Goal: Transaction & Acquisition: Purchase product/service

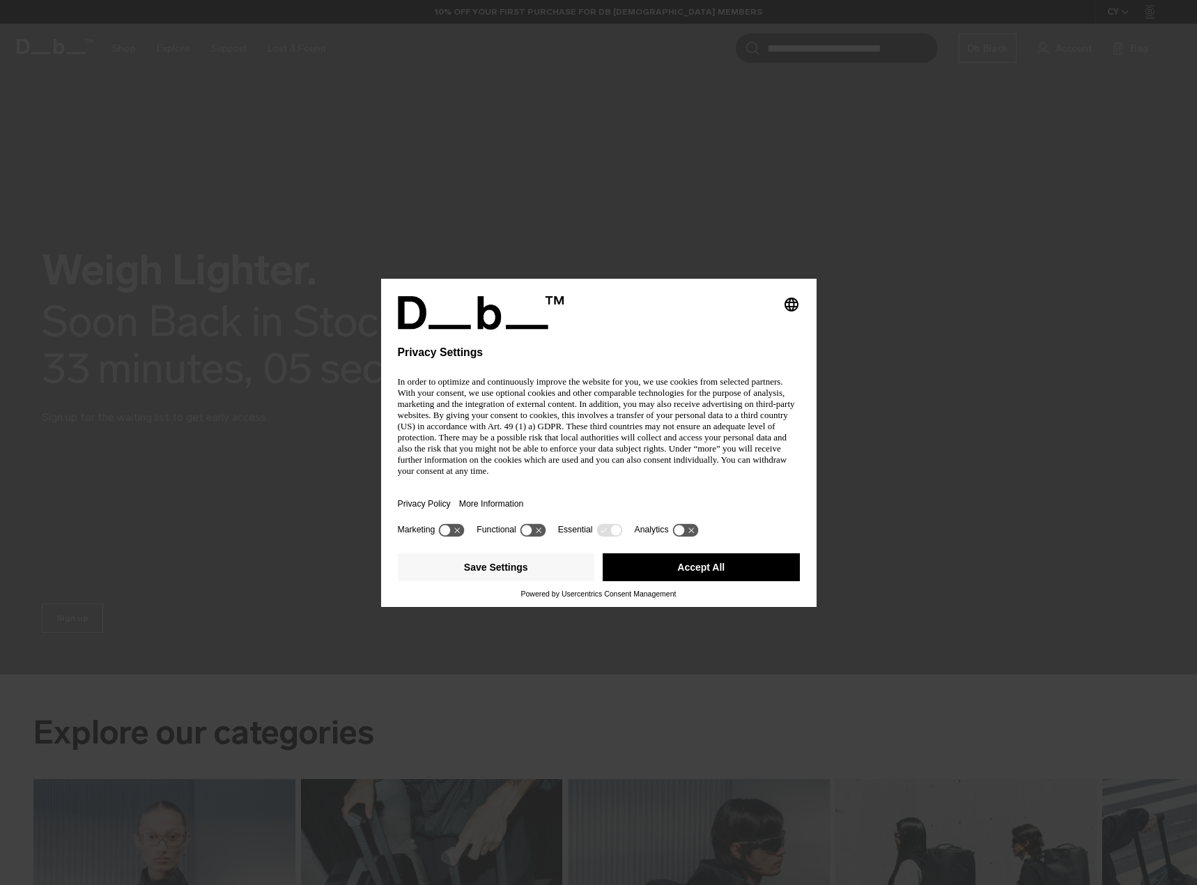
click at [579, 454] on p "In order to optimize and continuously improve the website for you, we use cooki…" at bounding box center [599, 426] width 402 height 100
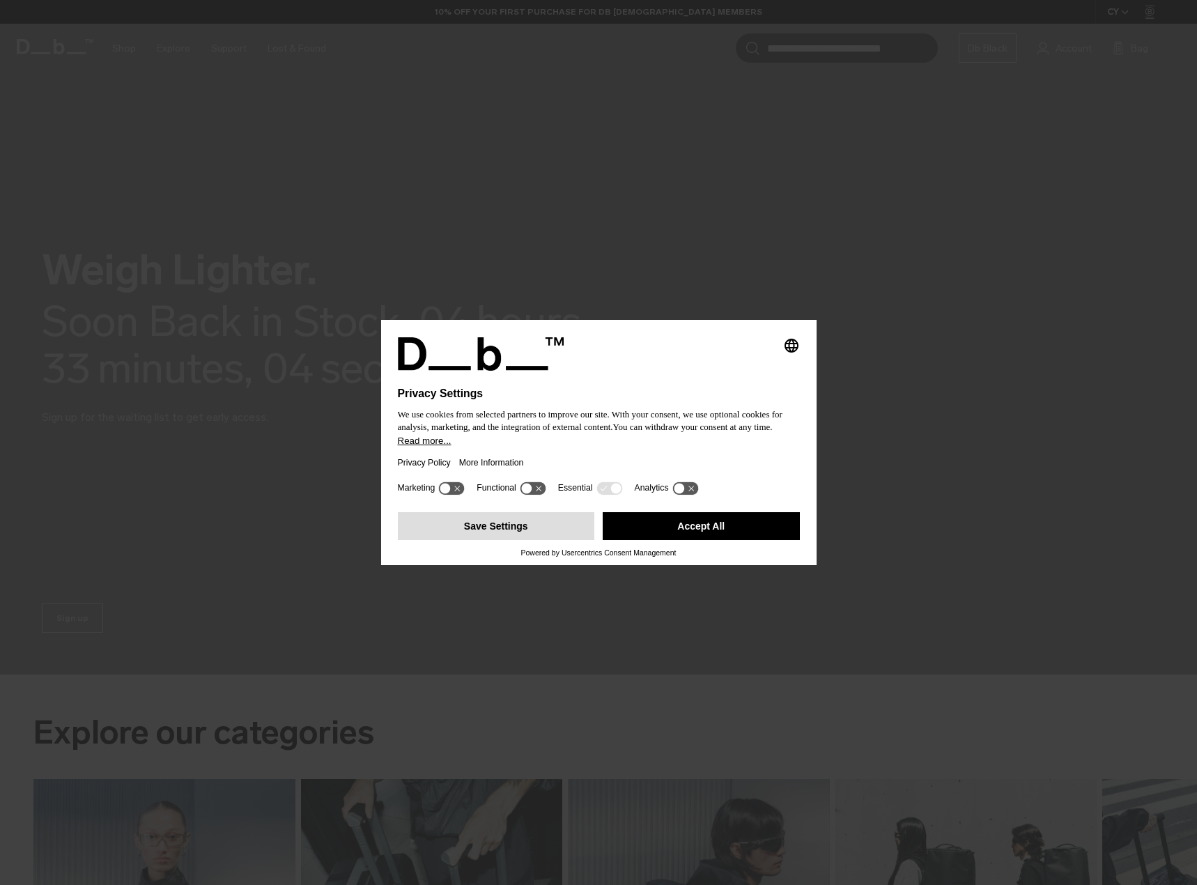
click at [537, 523] on button "Save Settings" at bounding box center [496, 526] width 197 height 28
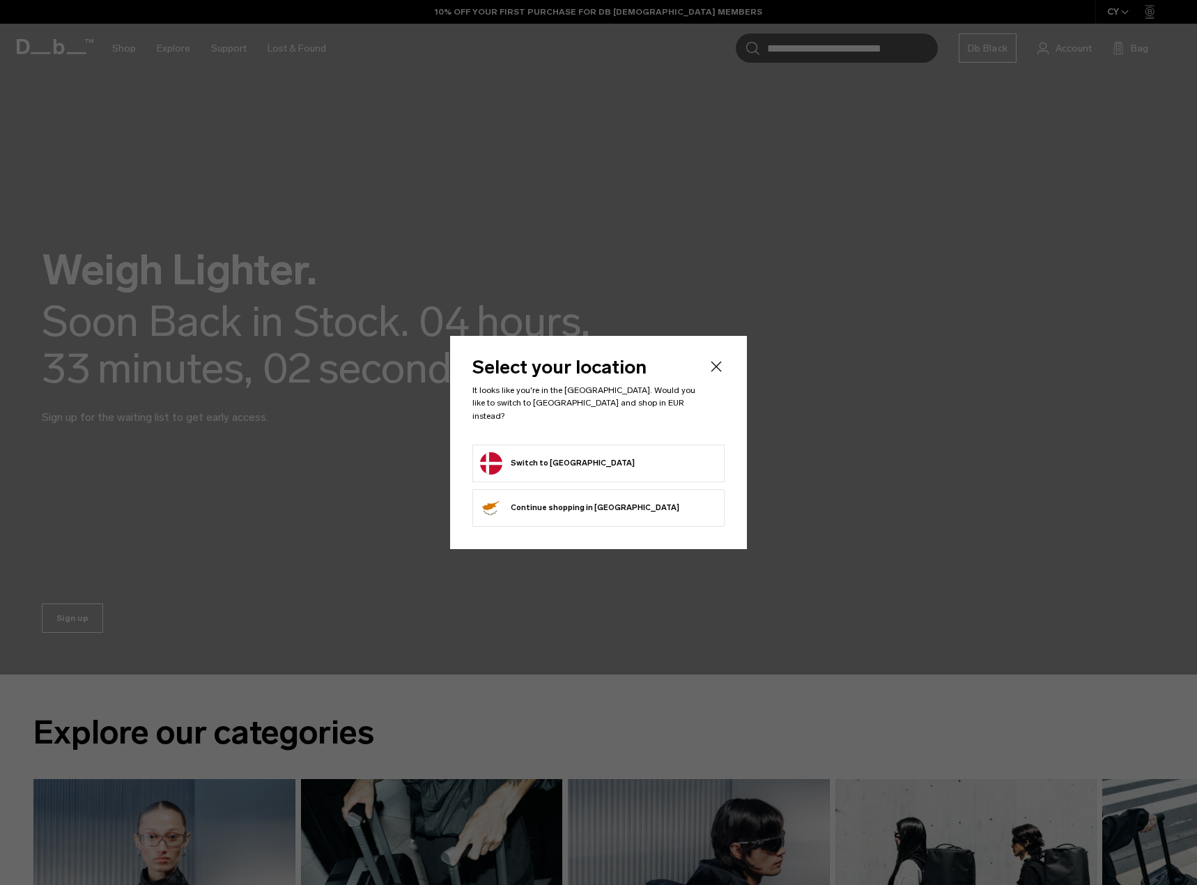
click at [572, 454] on button "Switch to Denmark" at bounding box center [557, 463] width 155 height 22
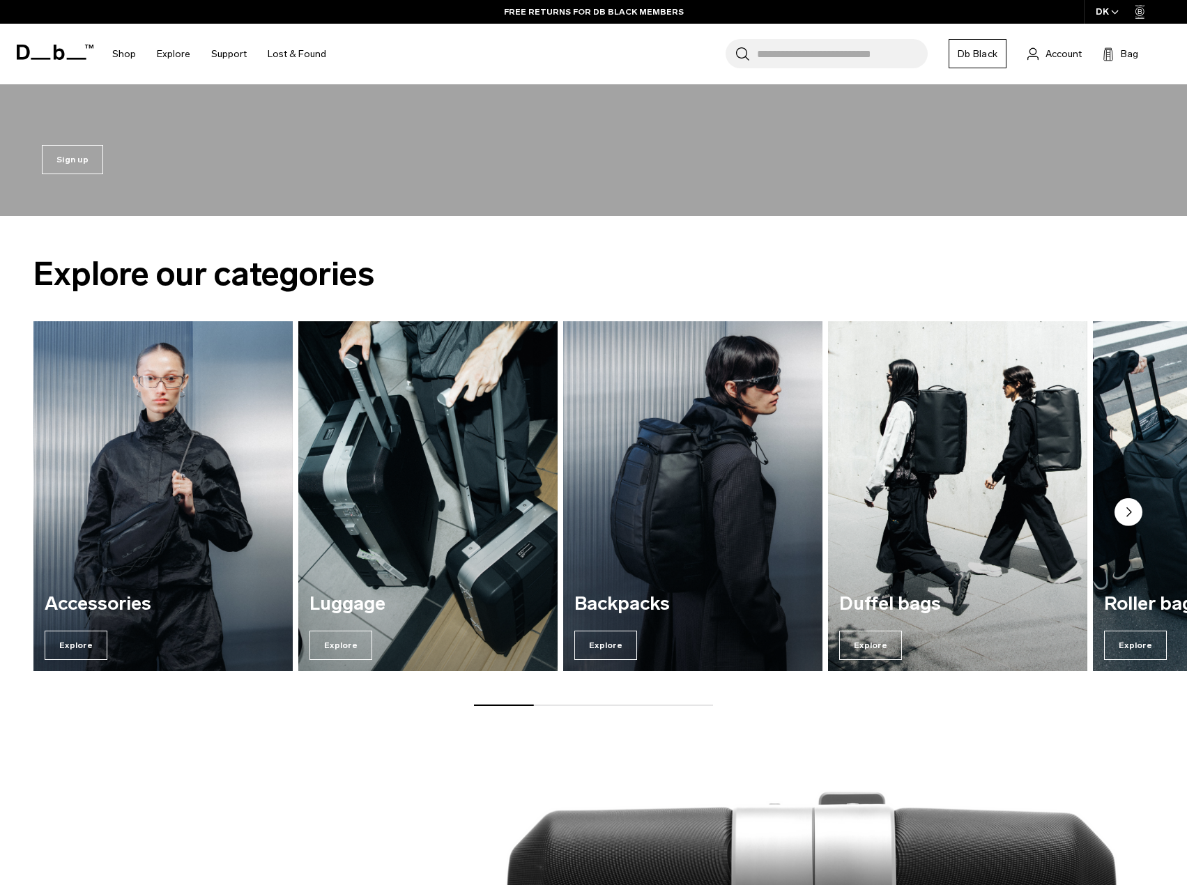
scroll to position [418, 0]
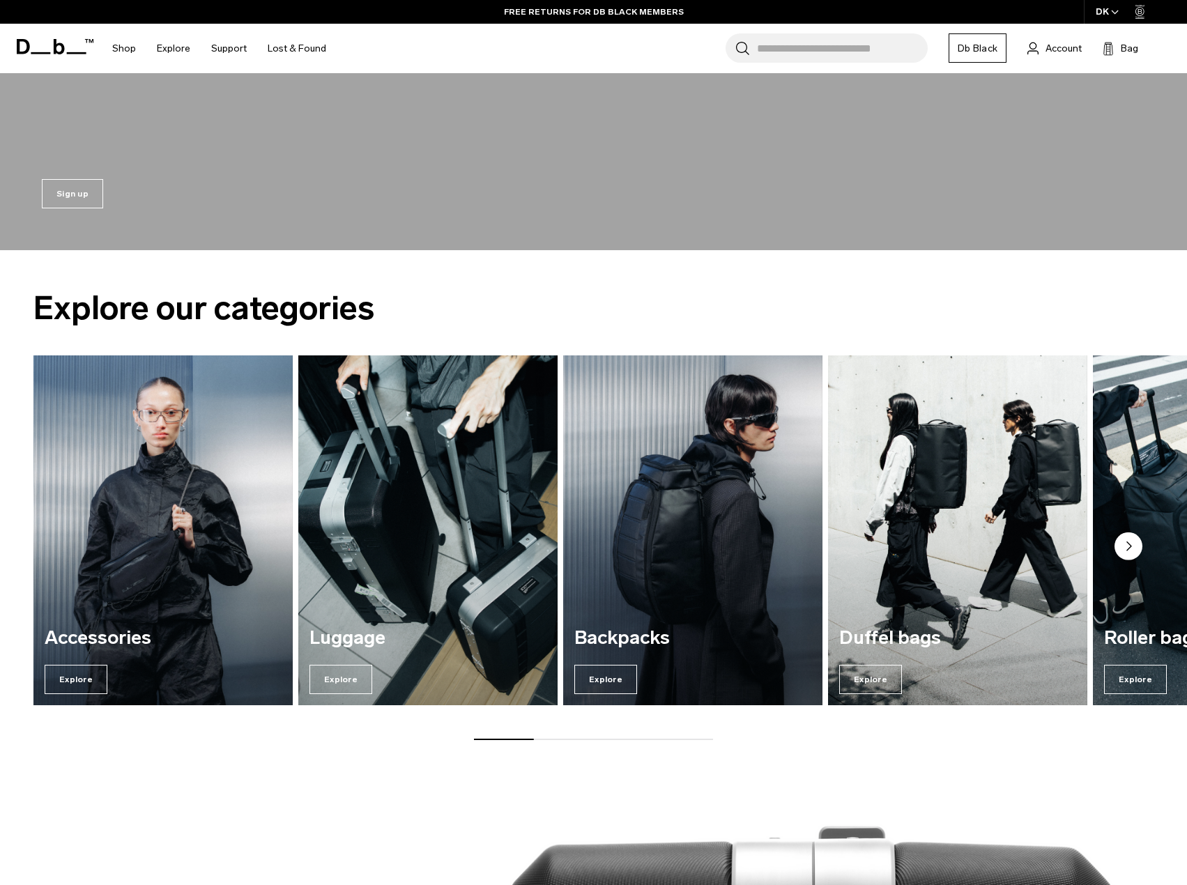
click at [399, 504] on img "2 / 7" at bounding box center [427, 530] width 267 height 360
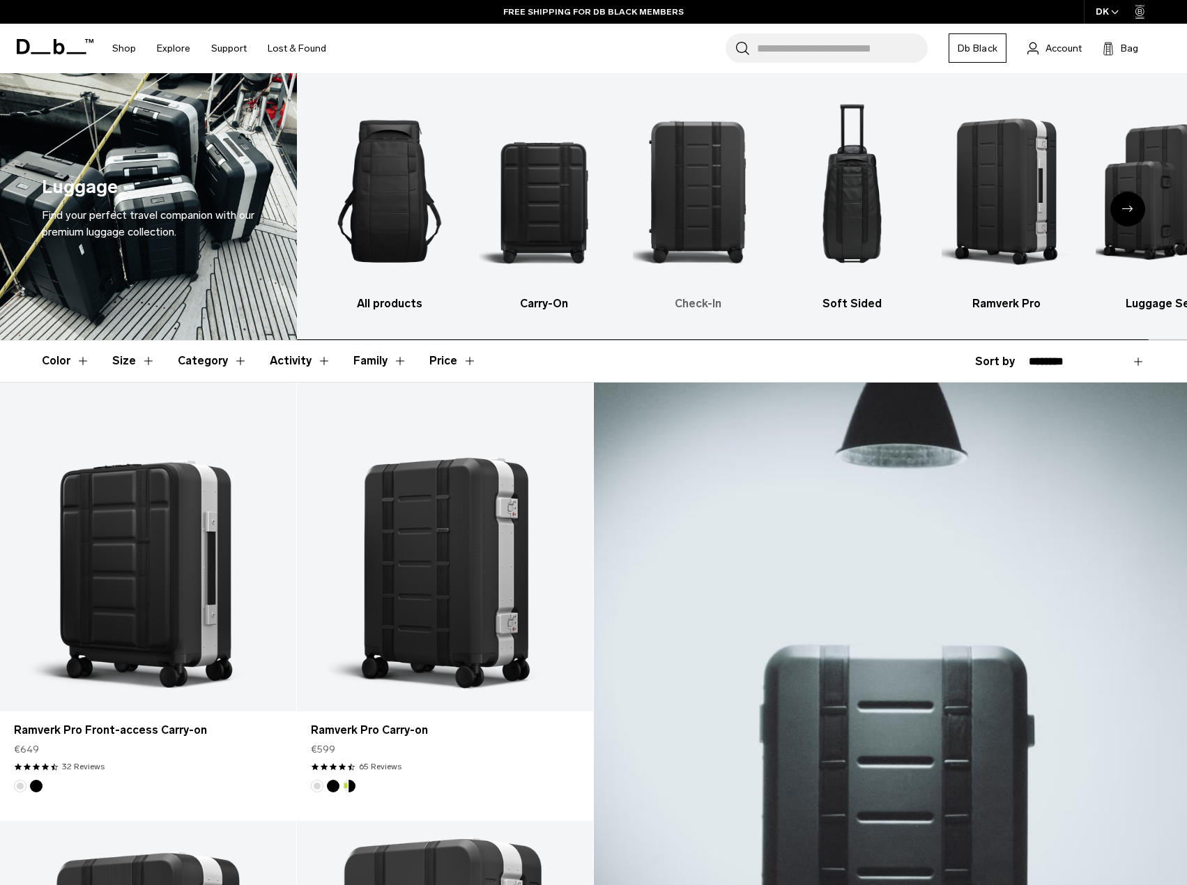
click at [722, 189] on img "3 / 6" at bounding box center [698, 191] width 130 height 194
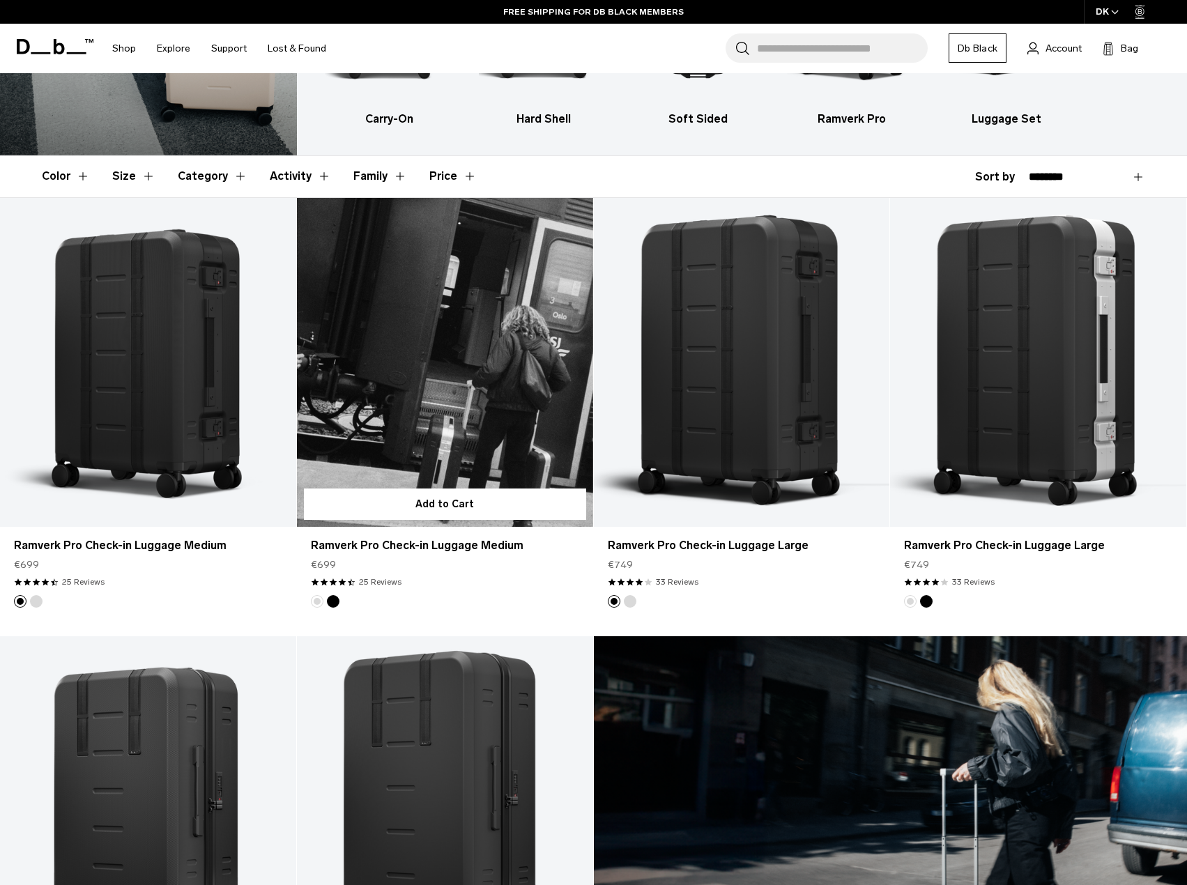
scroll to position [209, 0]
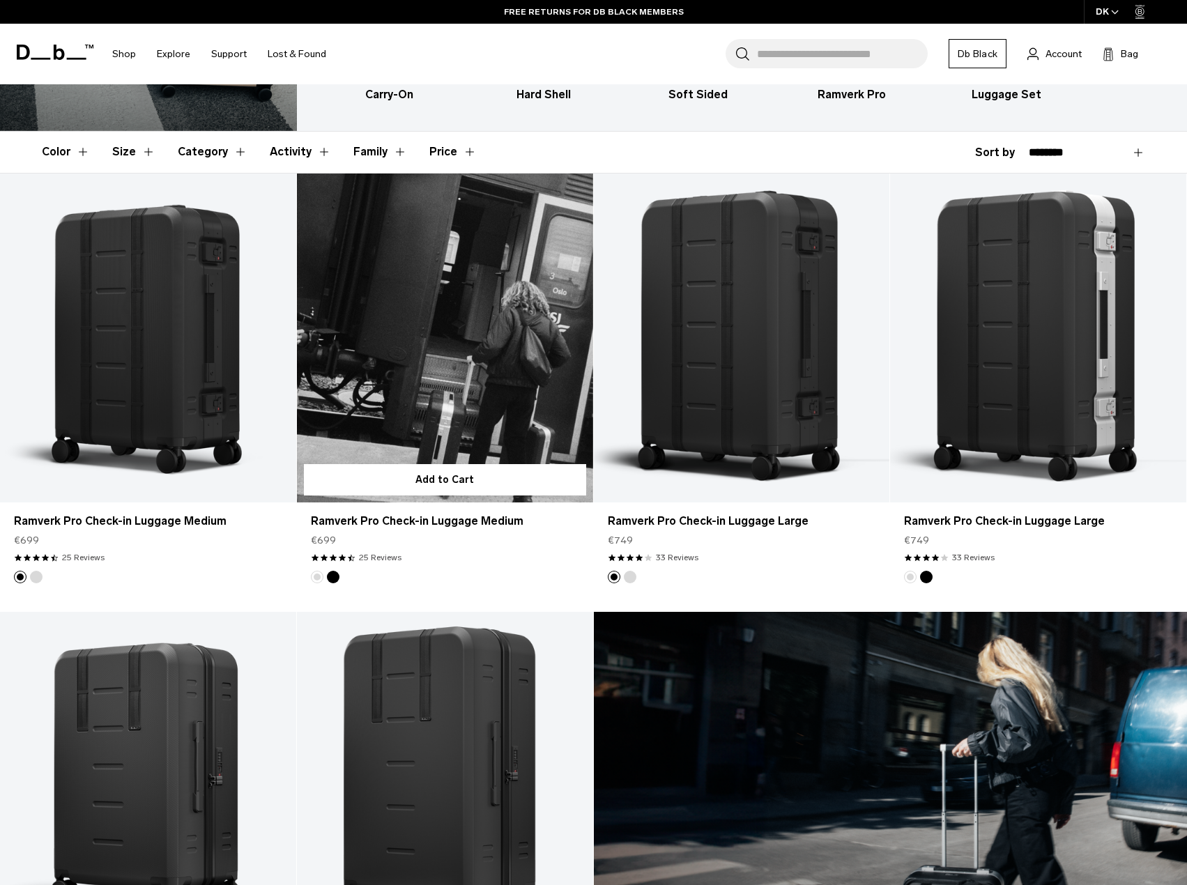
click at [472, 332] on link "Ramverk Pro Check-in Luggage Medium" at bounding box center [445, 338] width 296 height 329
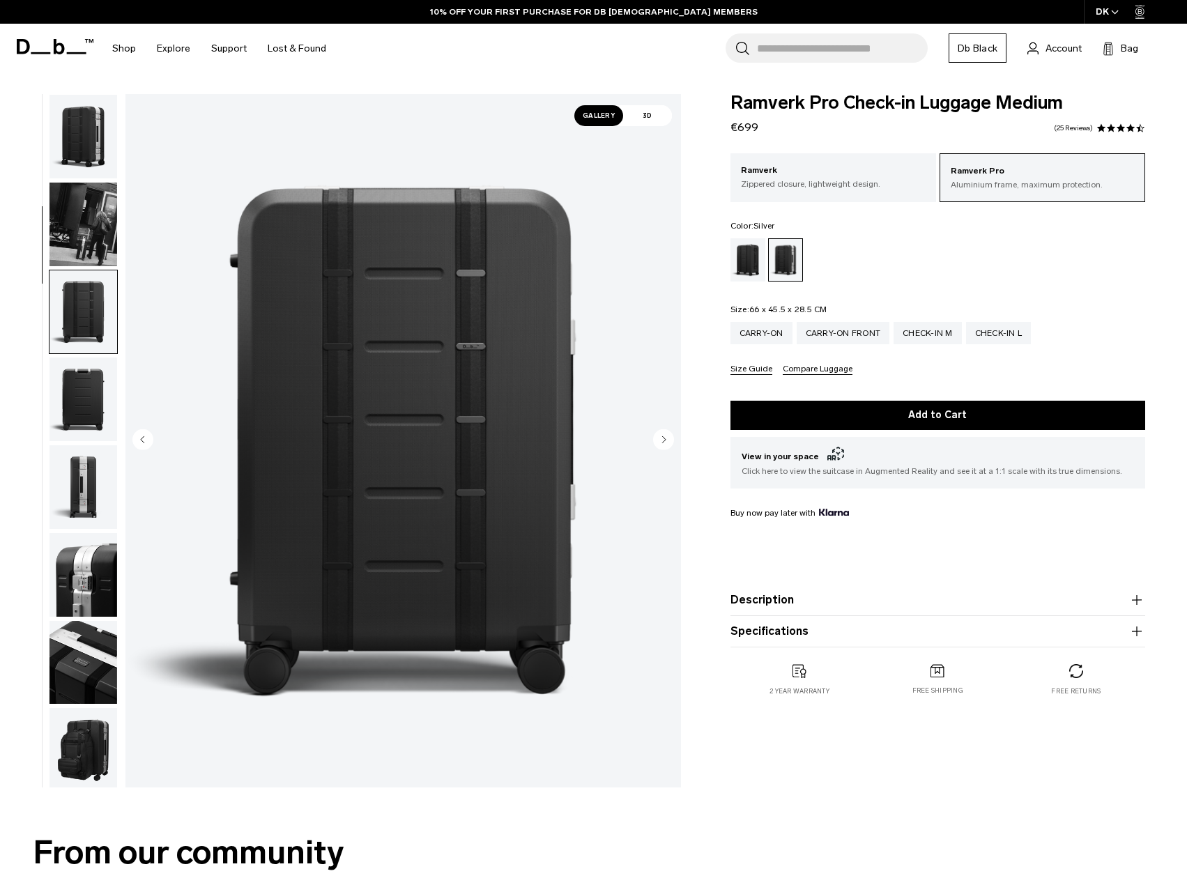
click at [662, 445] on circle "Next slide" at bounding box center [663, 439] width 21 height 21
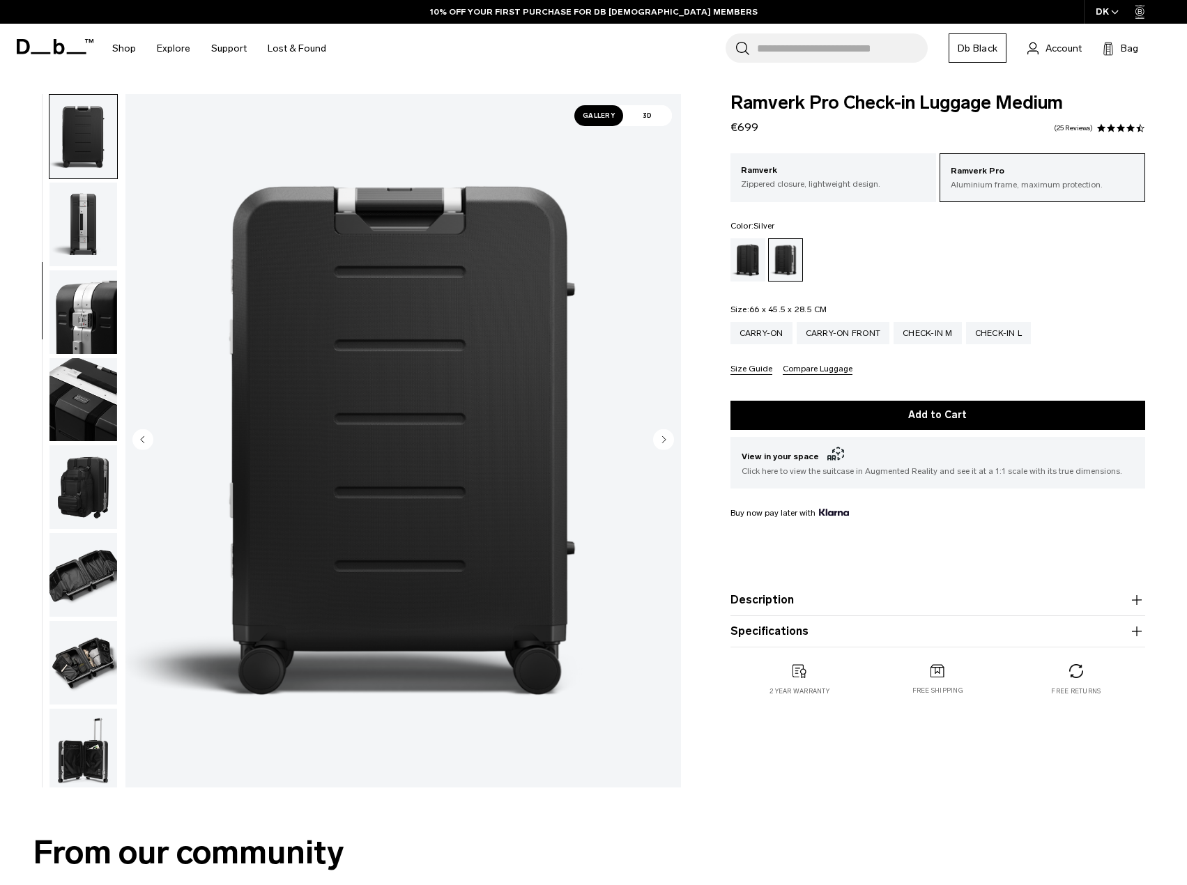
click at [662, 445] on circle "Next slide" at bounding box center [663, 439] width 21 height 21
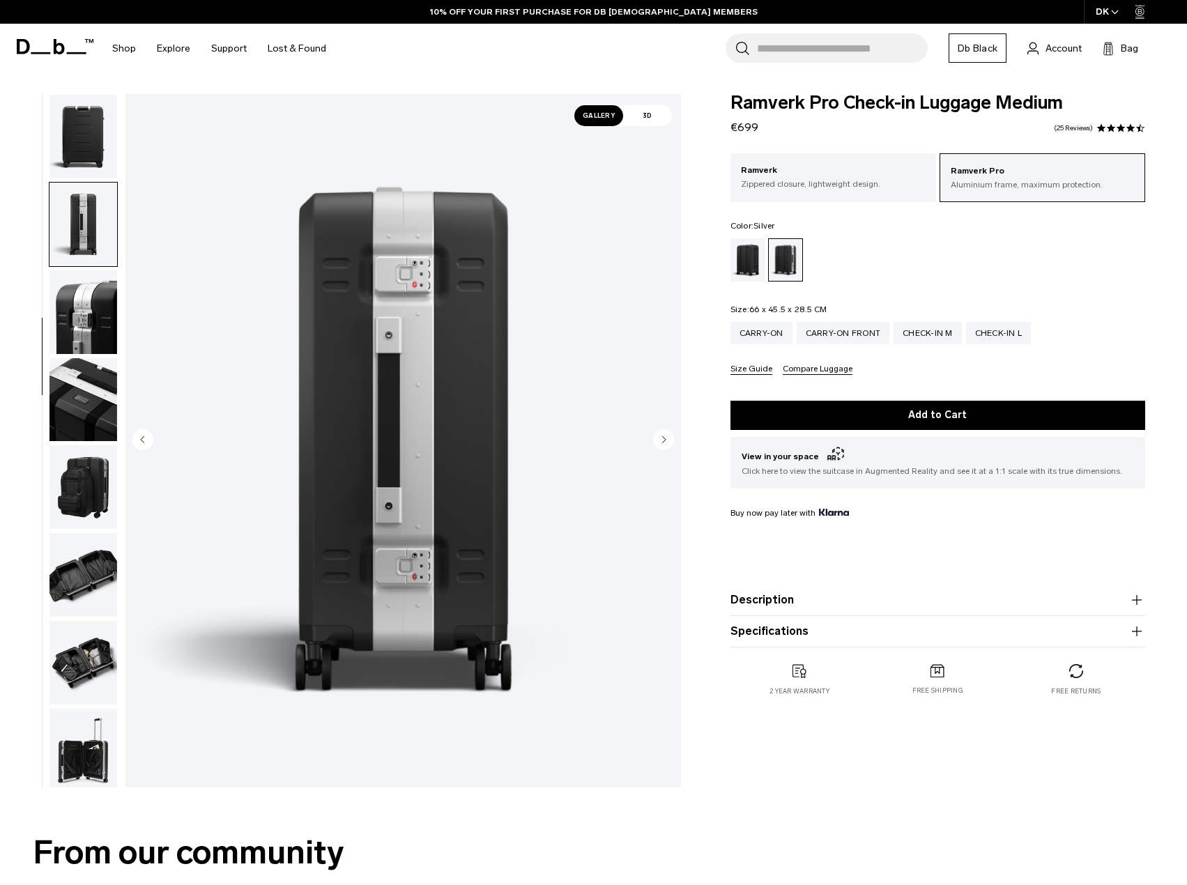
scroll to position [350, 0]
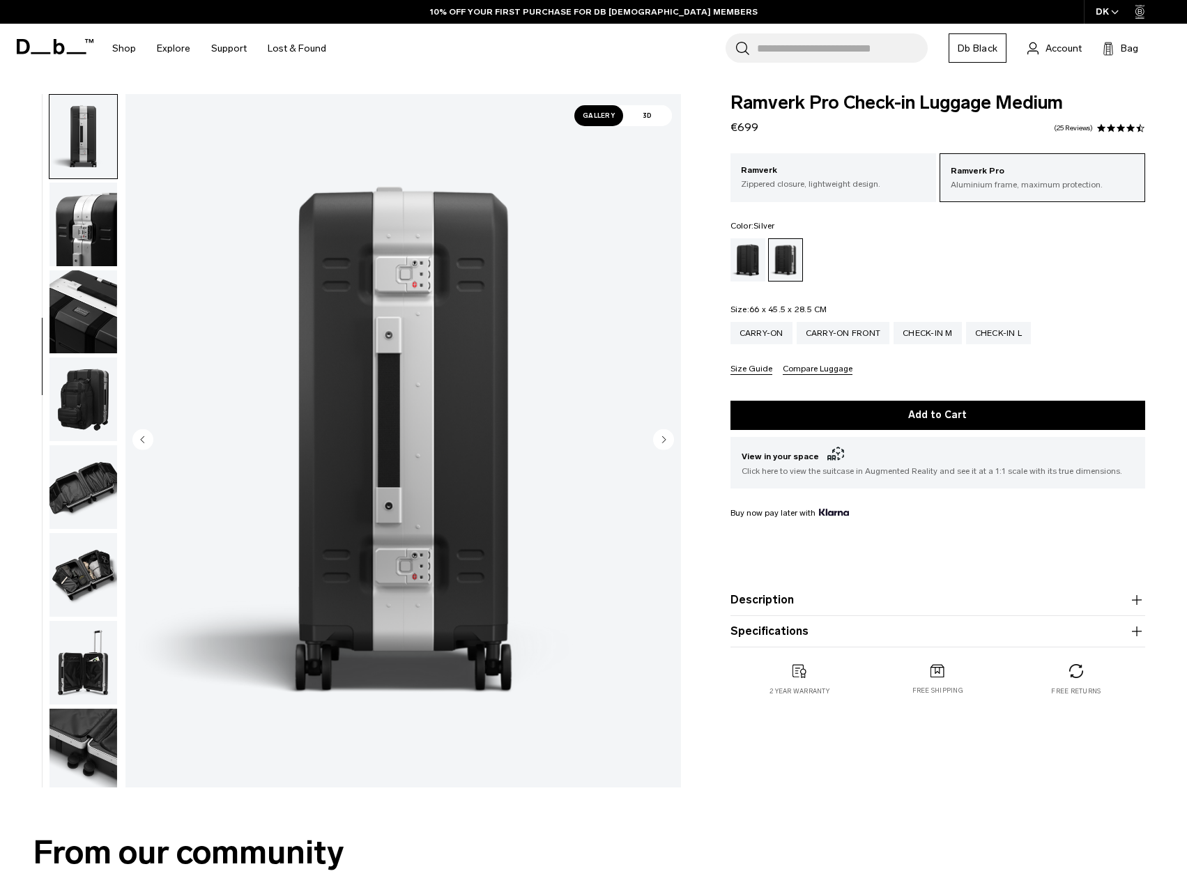
click at [662, 445] on circle "Next slide" at bounding box center [663, 439] width 21 height 21
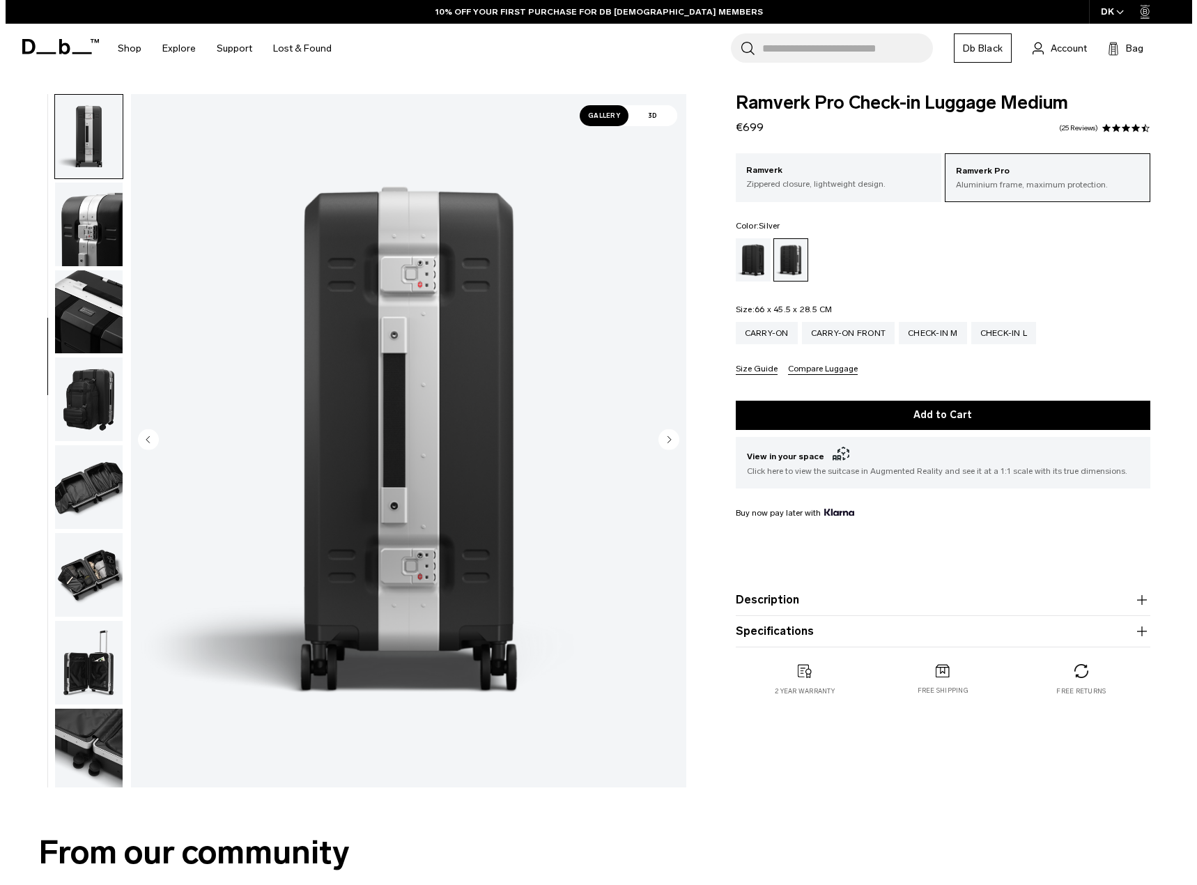
scroll to position [355, 0]
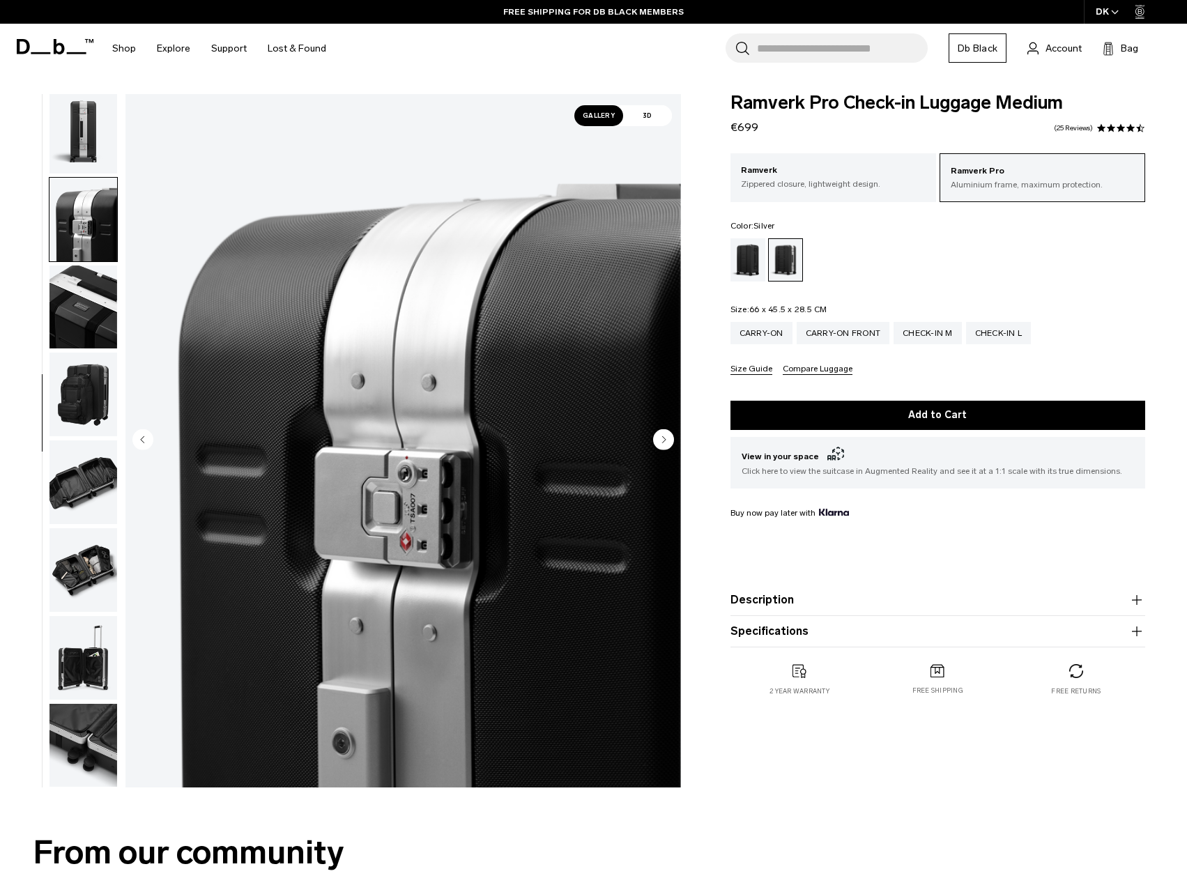
click at [662, 445] on circle "Next slide" at bounding box center [663, 439] width 21 height 21
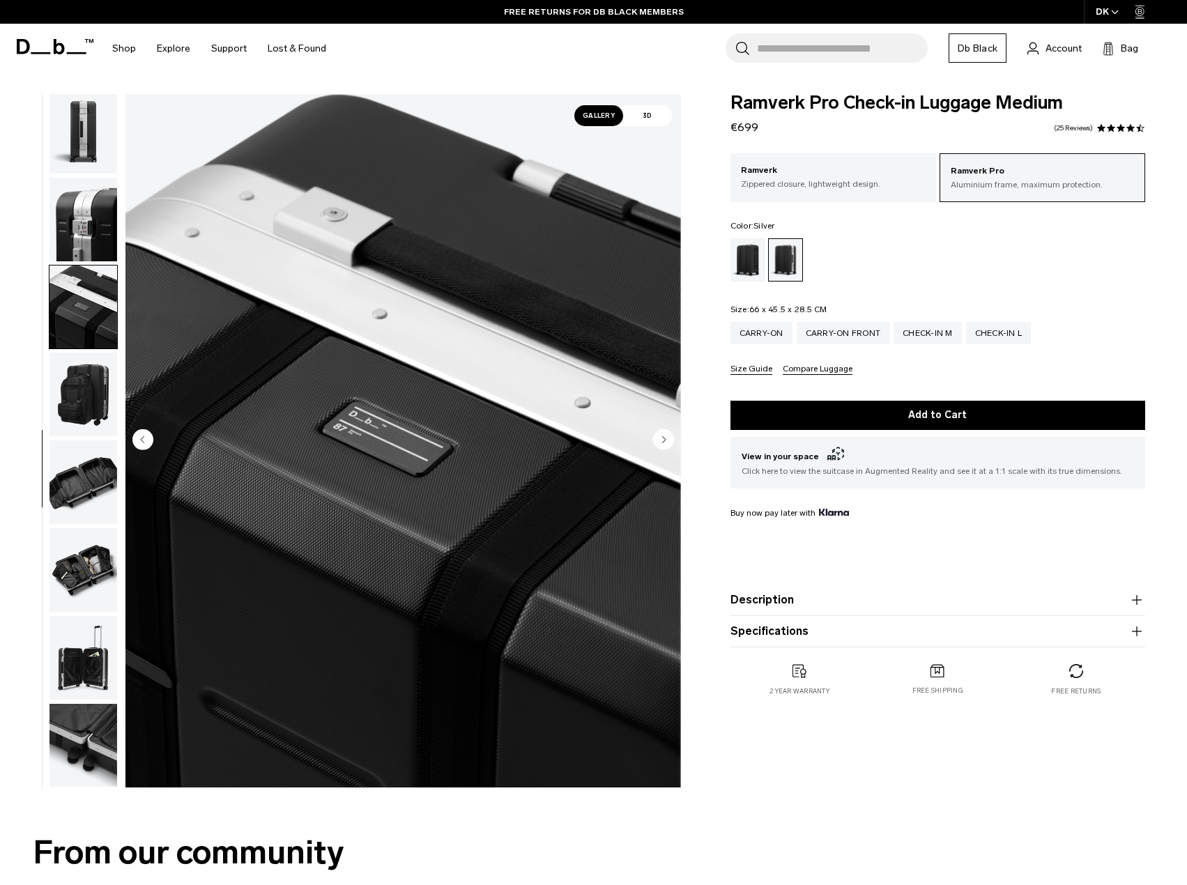
click at [662, 445] on circle "Next slide" at bounding box center [663, 439] width 21 height 21
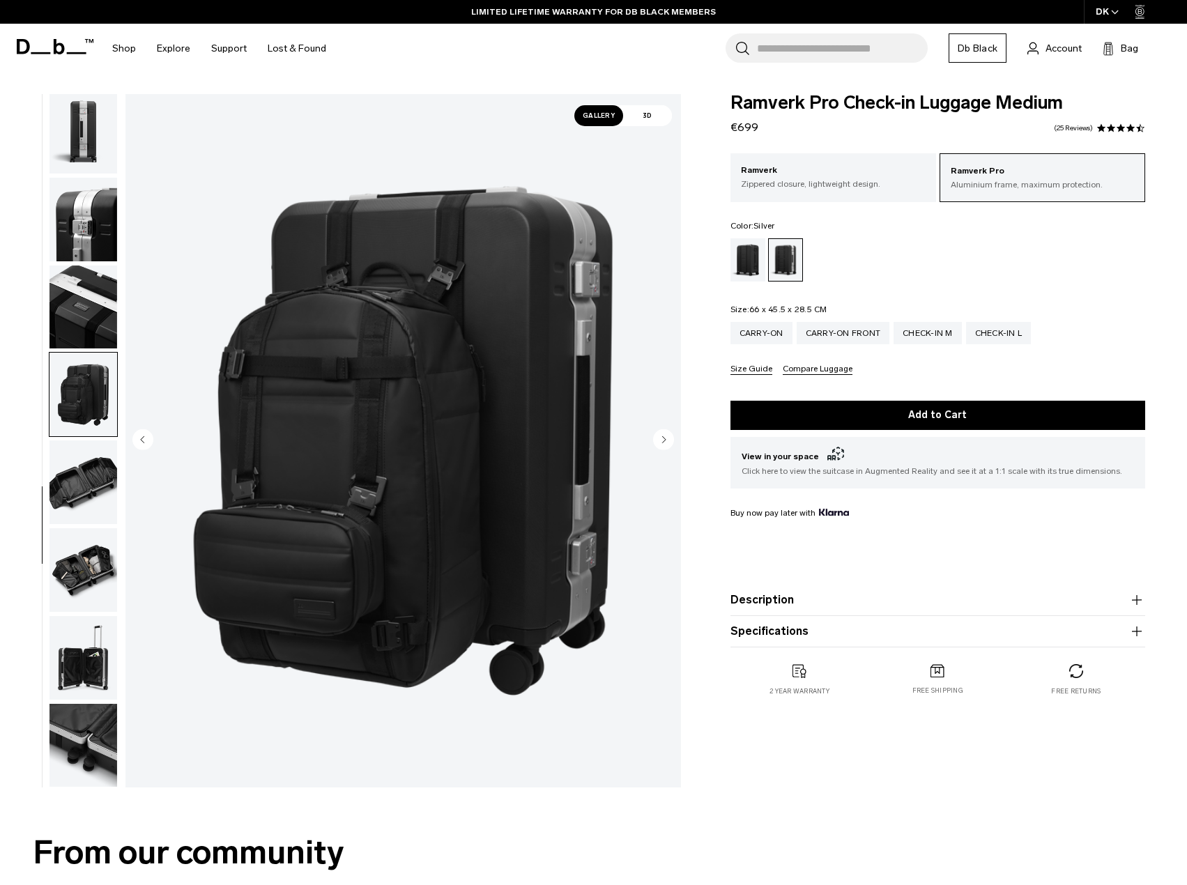
click at [662, 445] on circle "Next slide" at bounding box center [663, 439] width 21 height 21
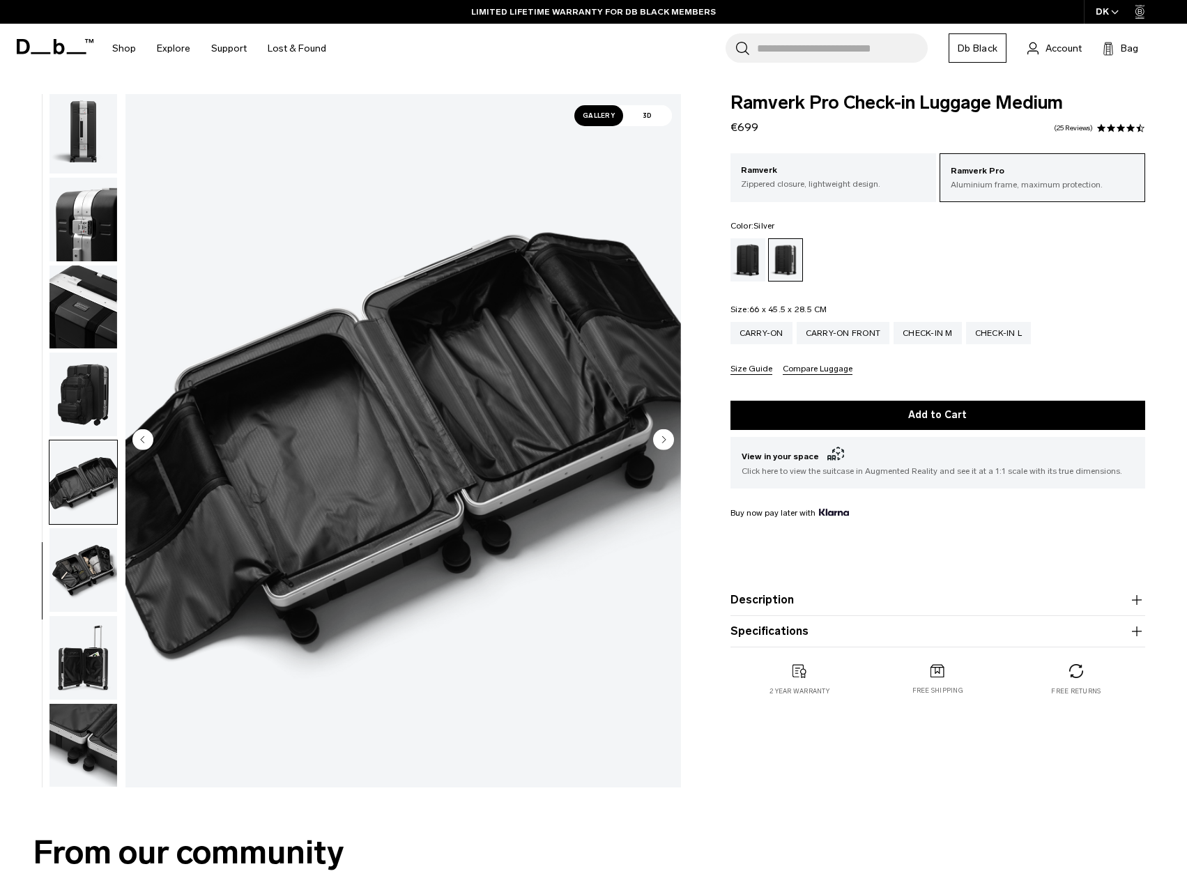
click at [662, 445] on circle "Next slide" at bounding box center [663, 439] width 21 height 21
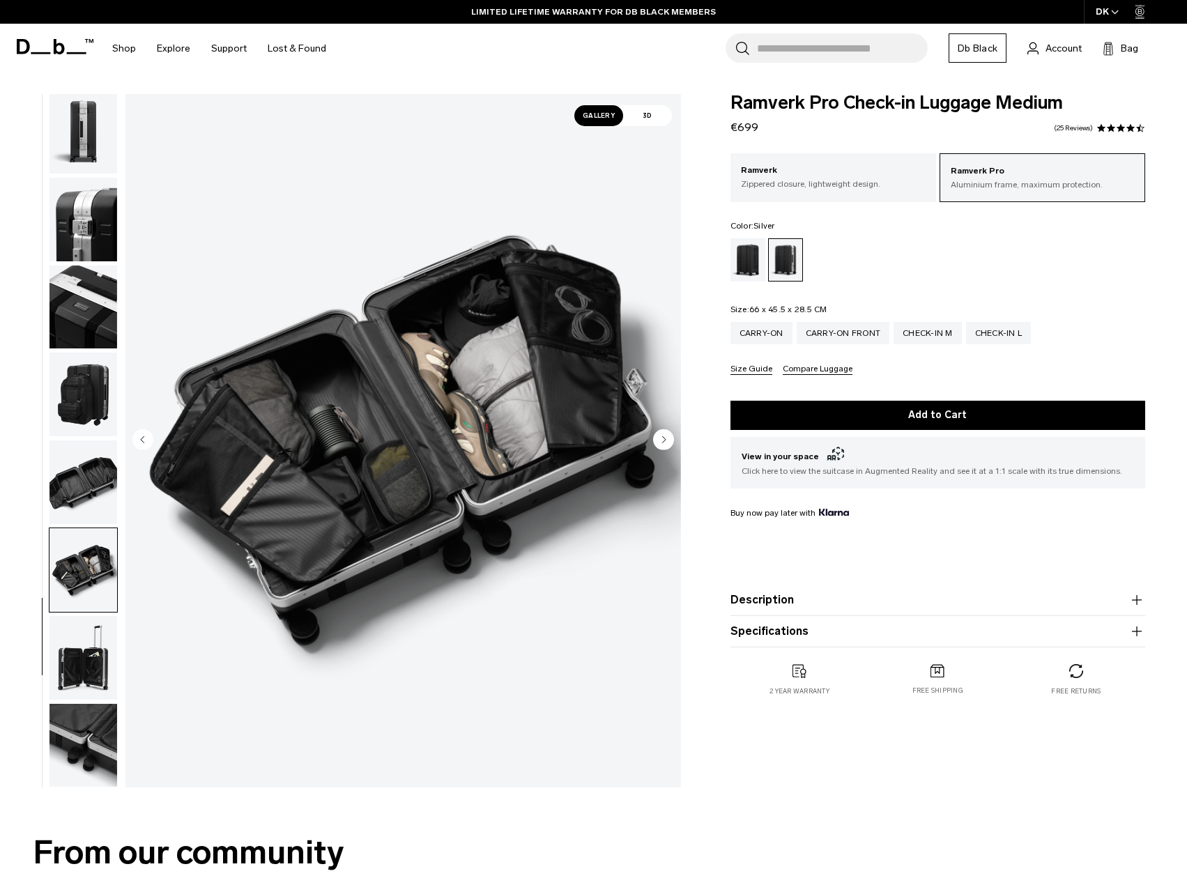
click at [662, 445] on circle "Next slide" at bounding box center [663, 439] width 21 height 21
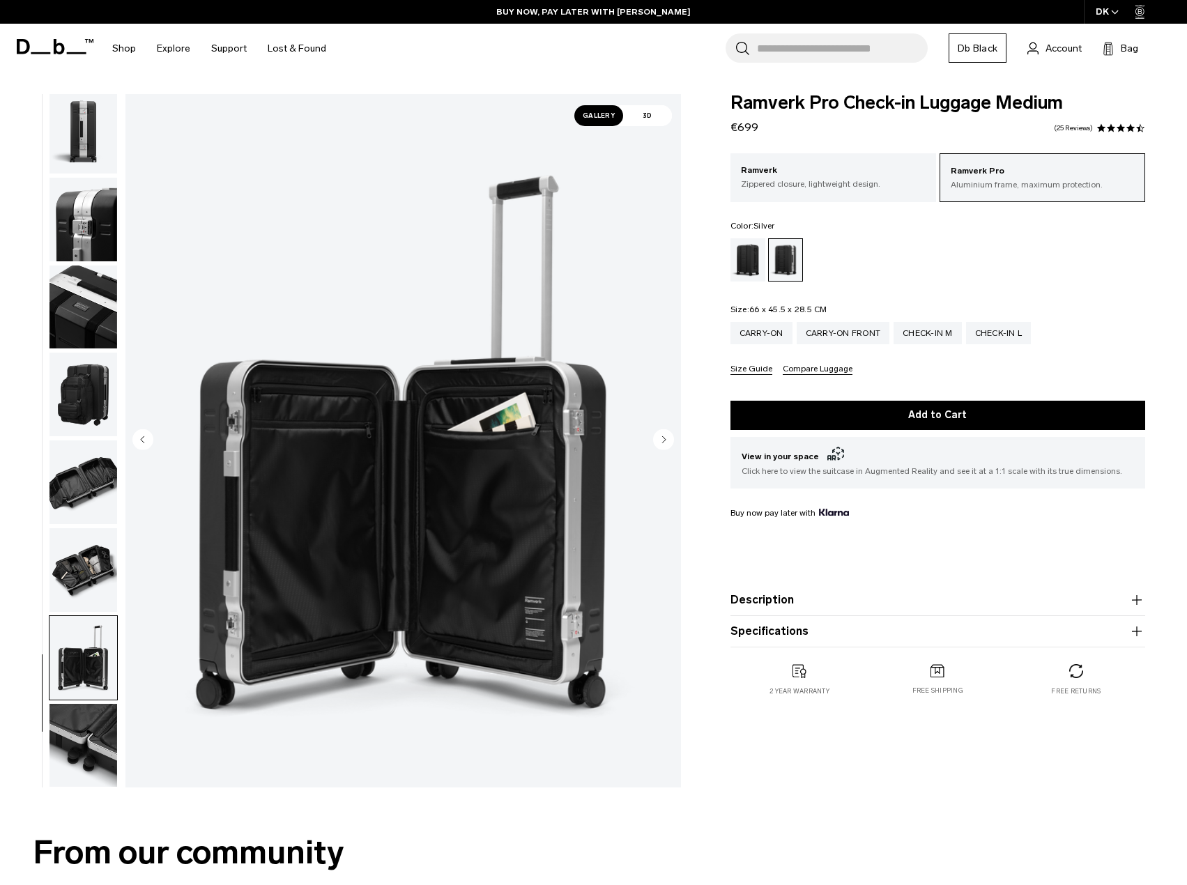
click at [662, 445] on circle "Next slide" at bounding box center [663, 439] width 21 height 21
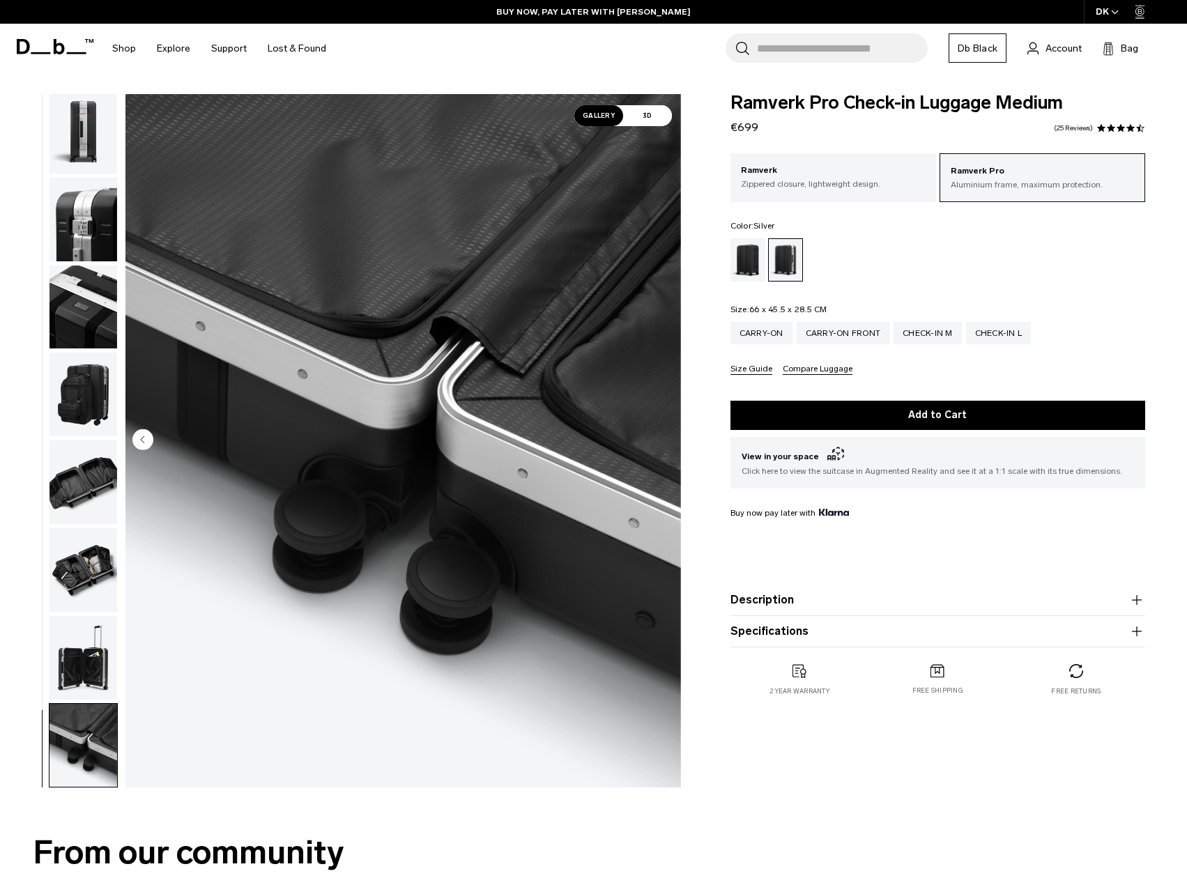
click at [662, 445] on img "12 / 12" at bounding box center [402, 440] width 555 height 693
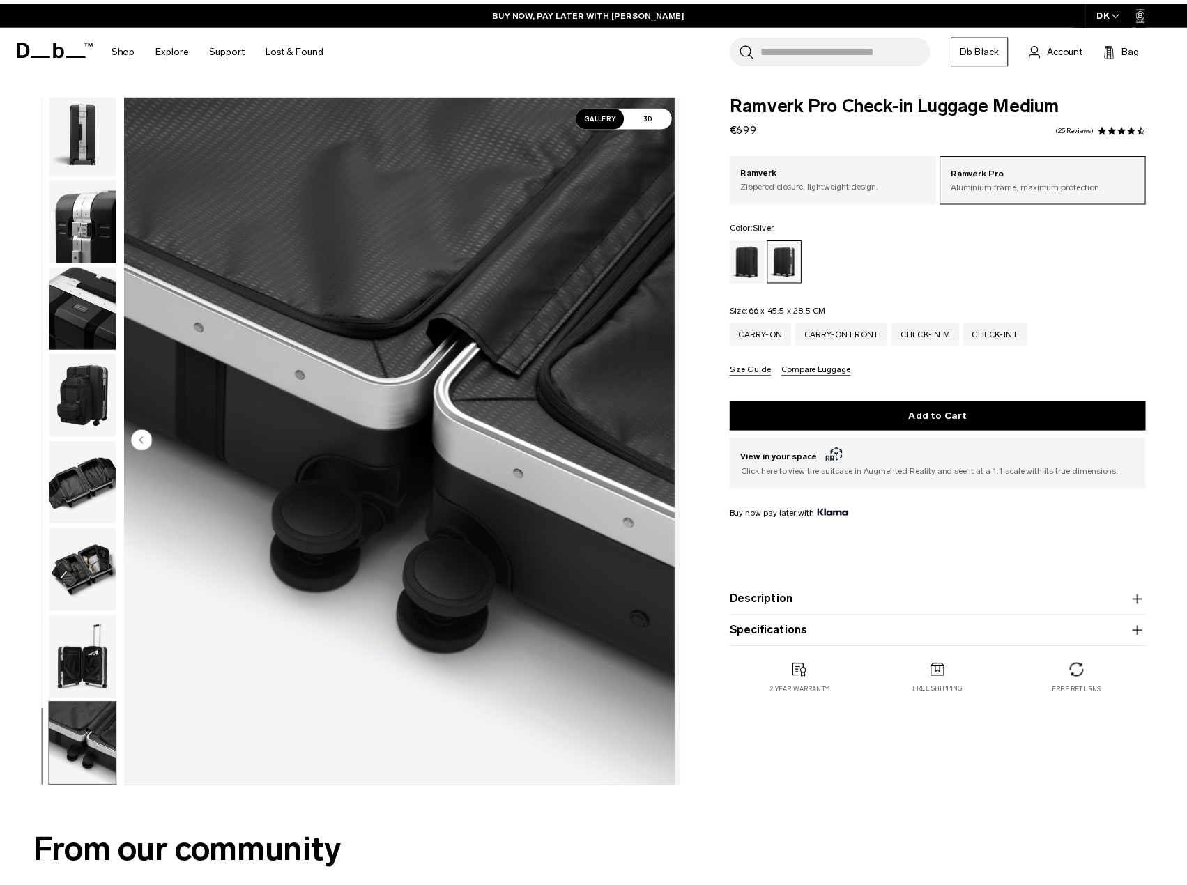
scroll to position [348, 0]
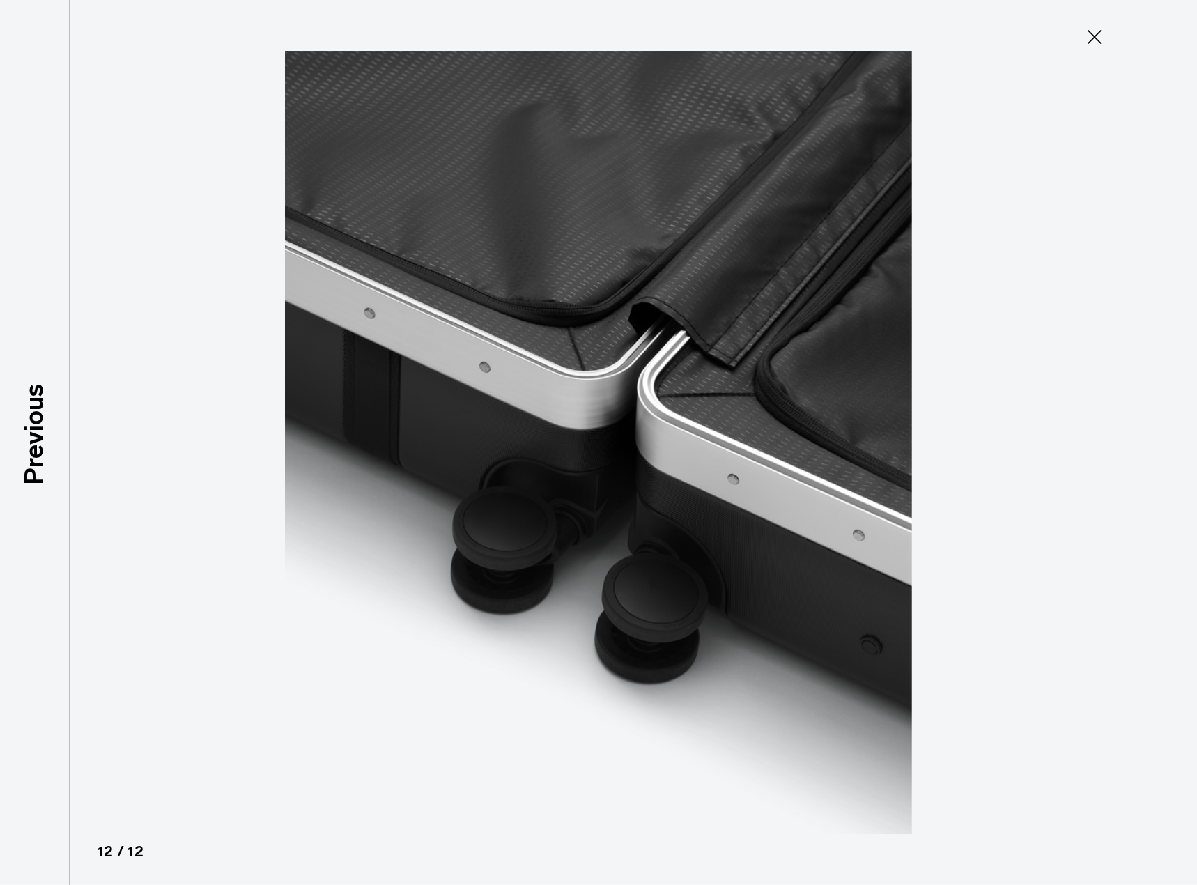
click at [1117, 31] on button "Close" at bounding box center [1095, 36] width 46 height 29
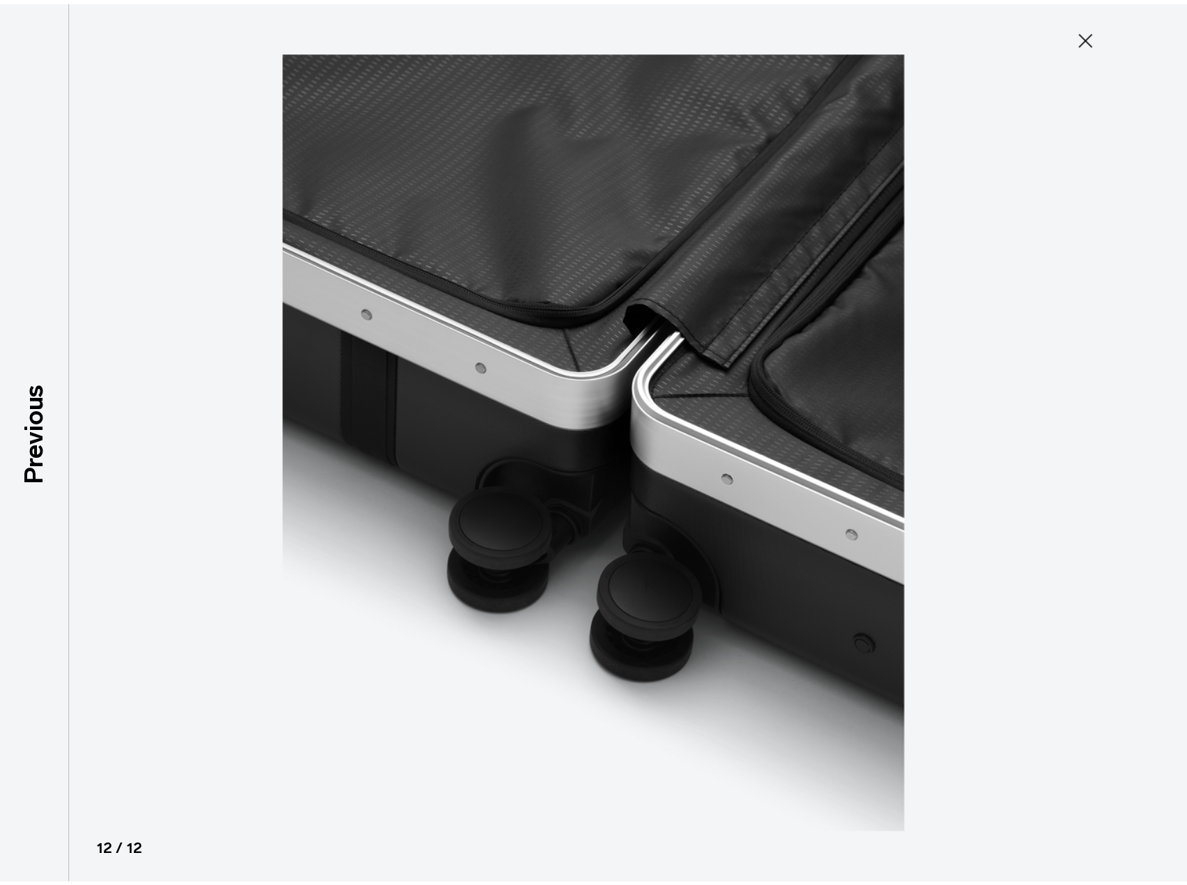
scroll to position [355, 0]
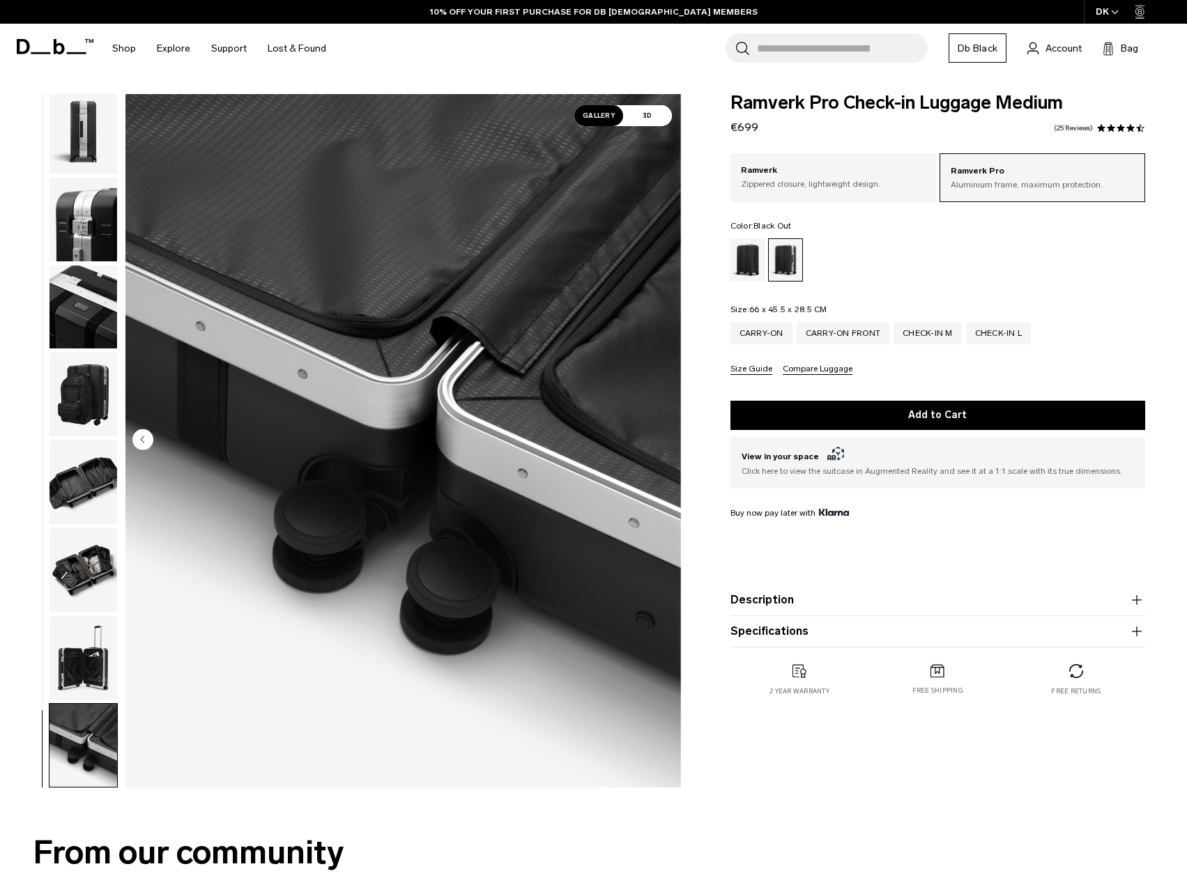
click at [742, 273] on div "Black Out" at bounding box center [748, 259] width 36 height 43
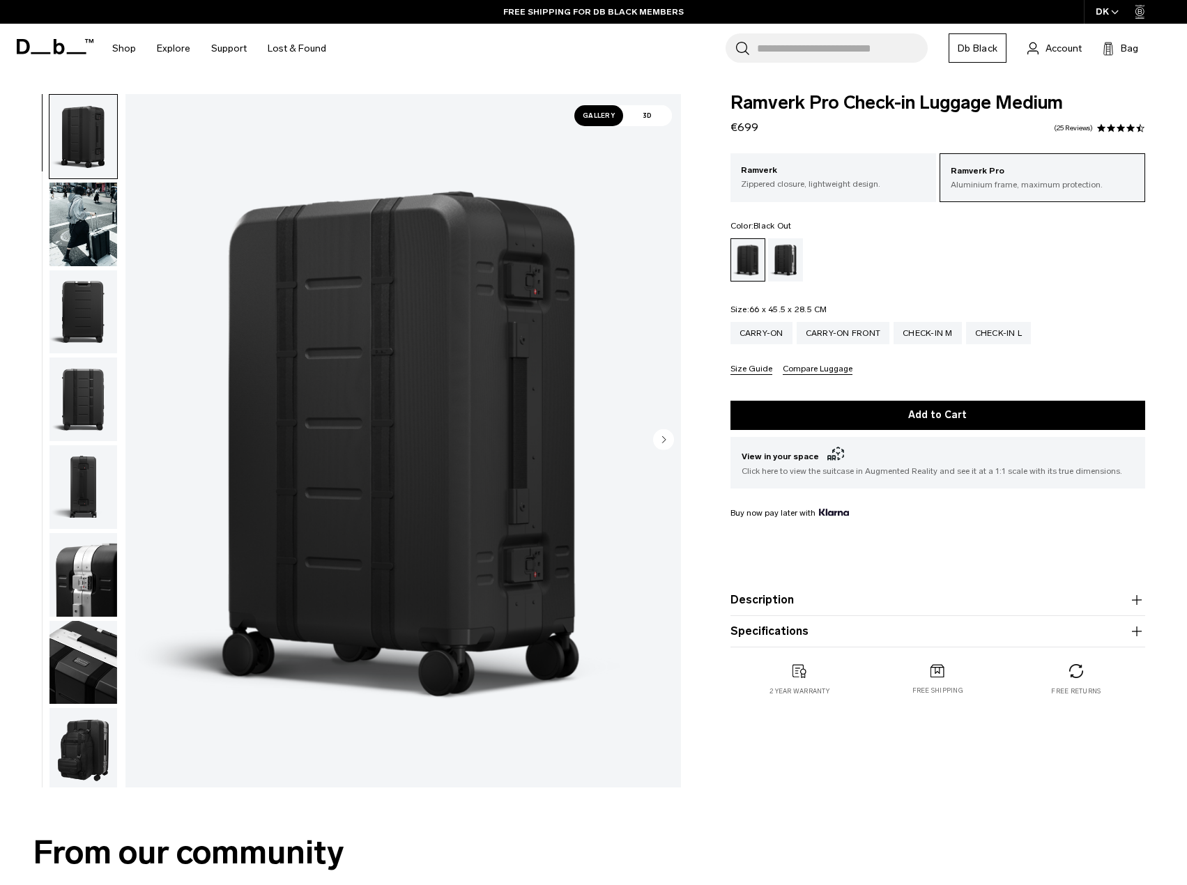
click at [90, 750] on img "button" at bounding box center [83, 750] width 68 height 84
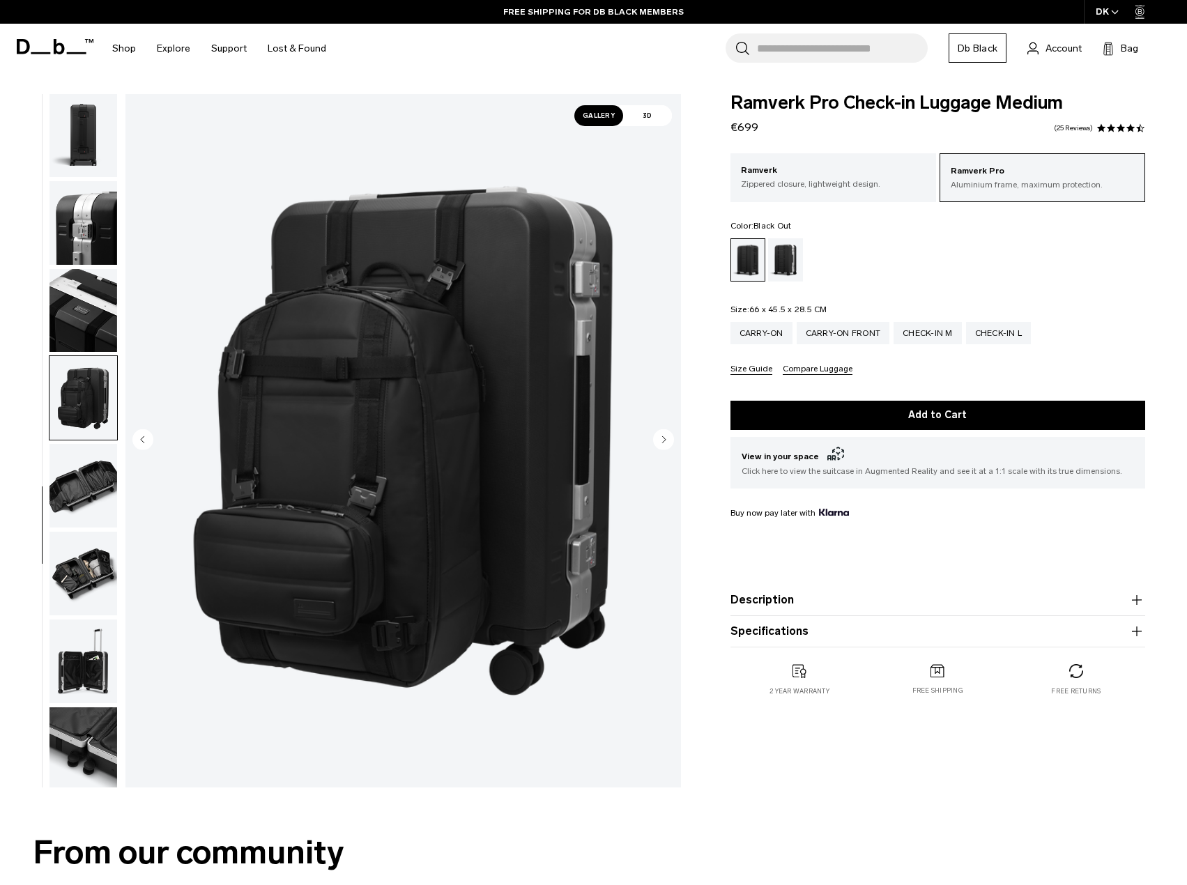
scroll to position [355, 0]
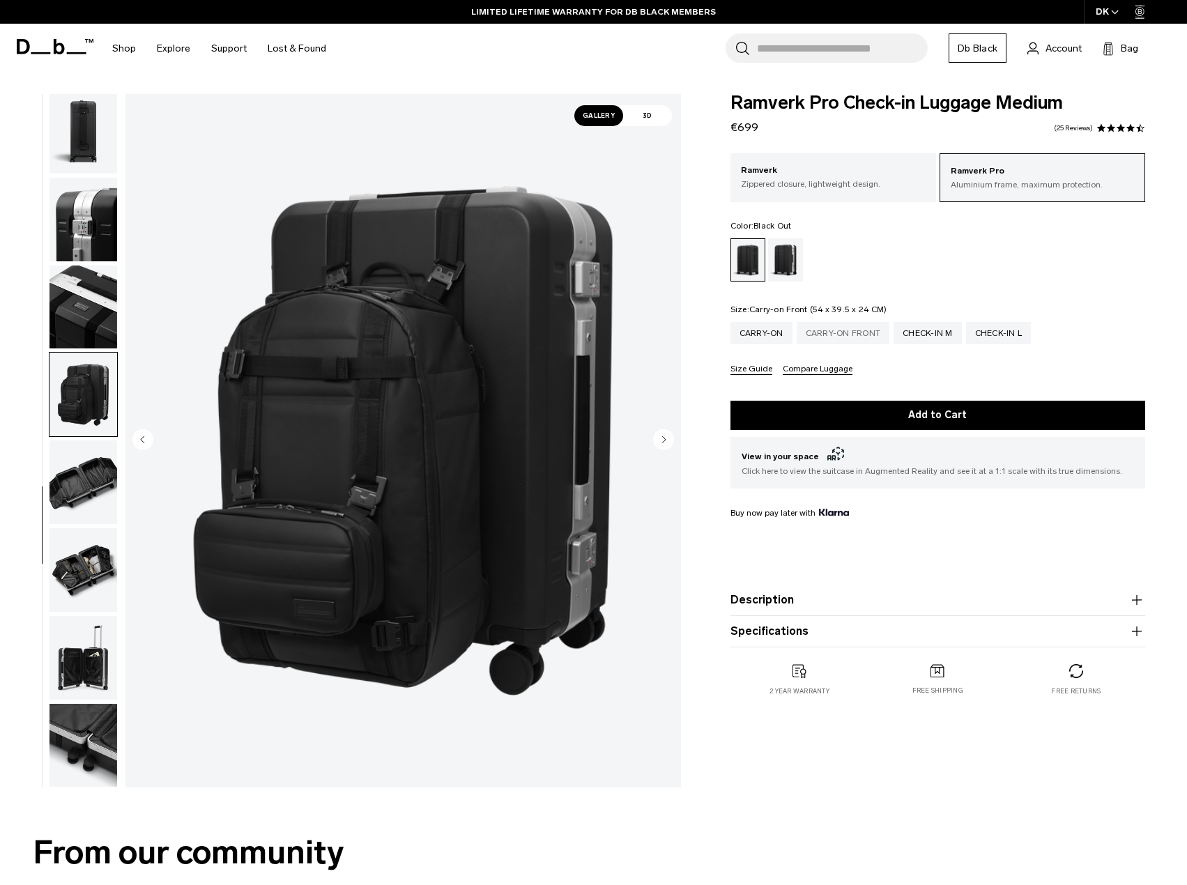
click at [835, 336] on div "Carry-on Front" at bounding box center [842, 333] width 93 height 22
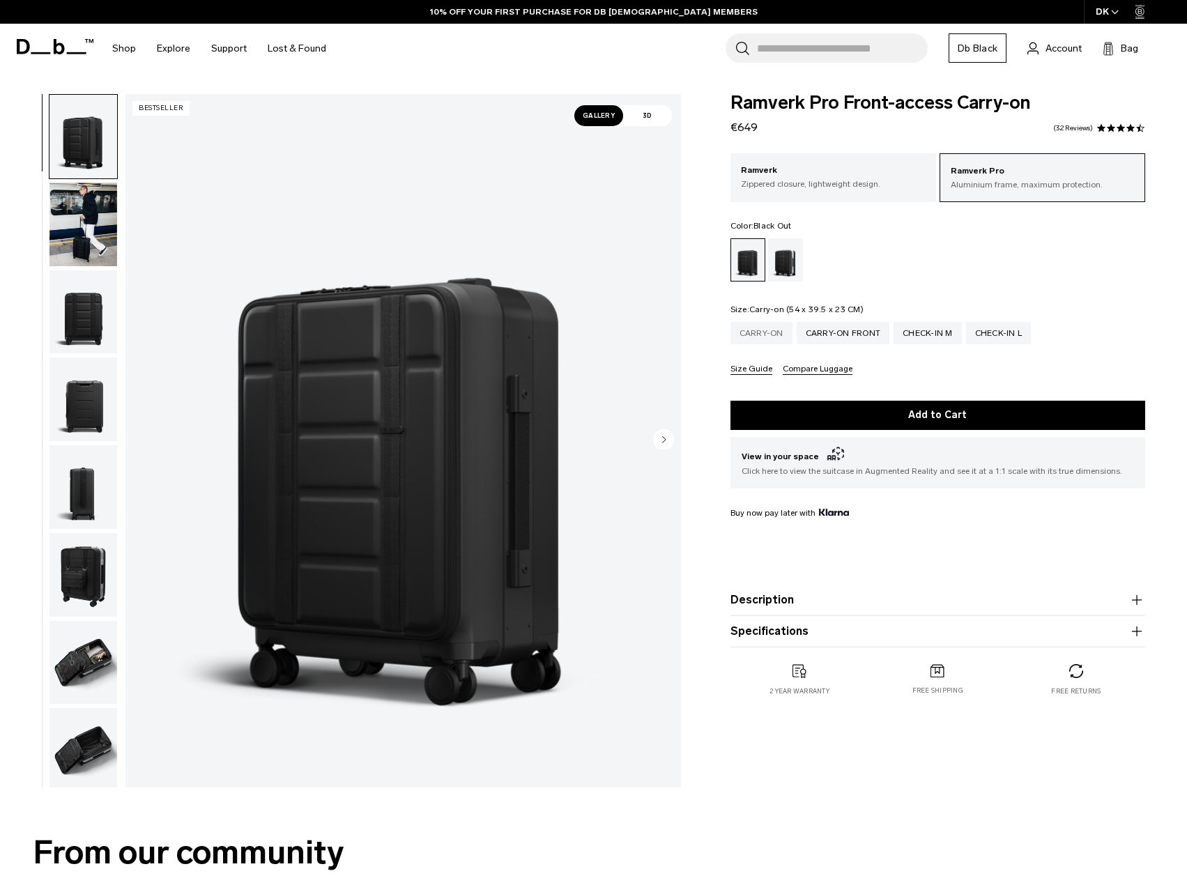
click at [775, 330] on div "Carry-on" at bounding box center [761, 333] width 62 height 22
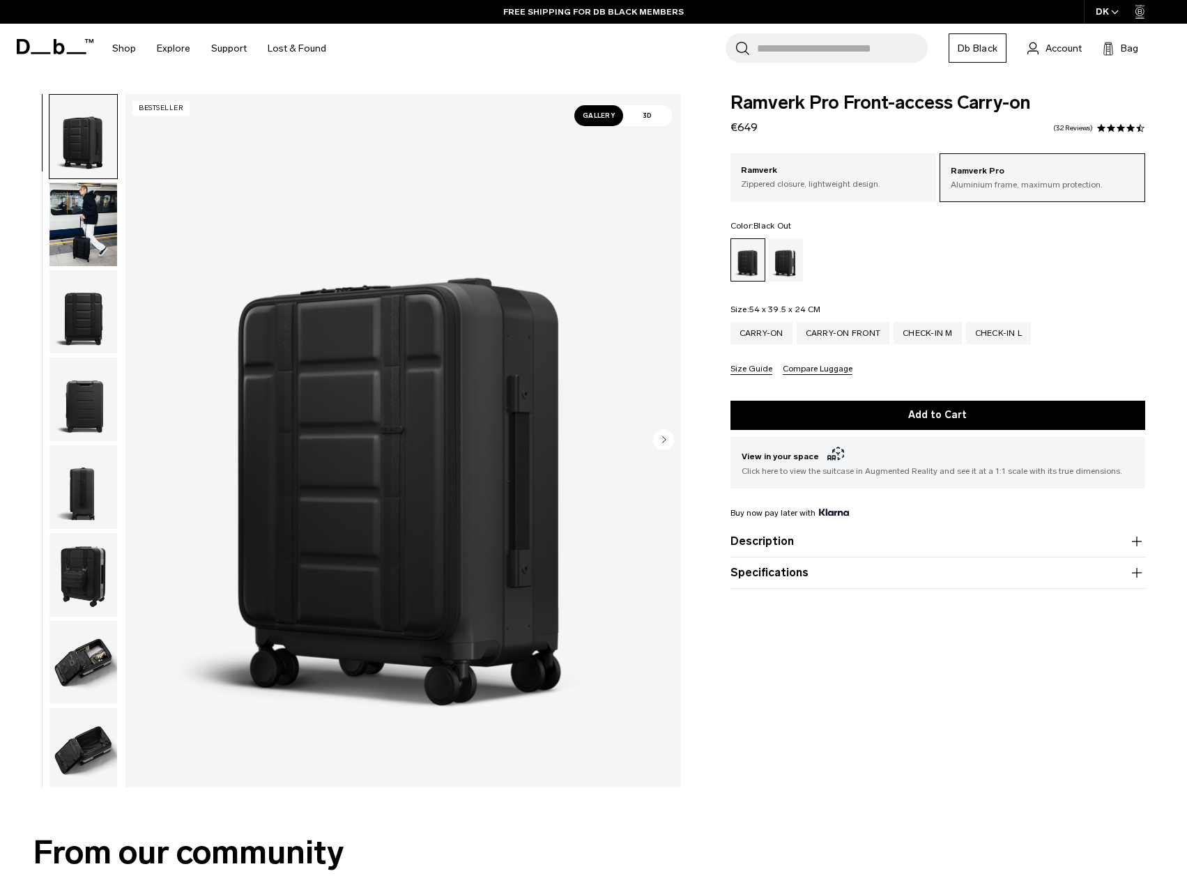
click at [661, 440] on circle "Next slide" at bounding box center [663, 439] width 21 height 21
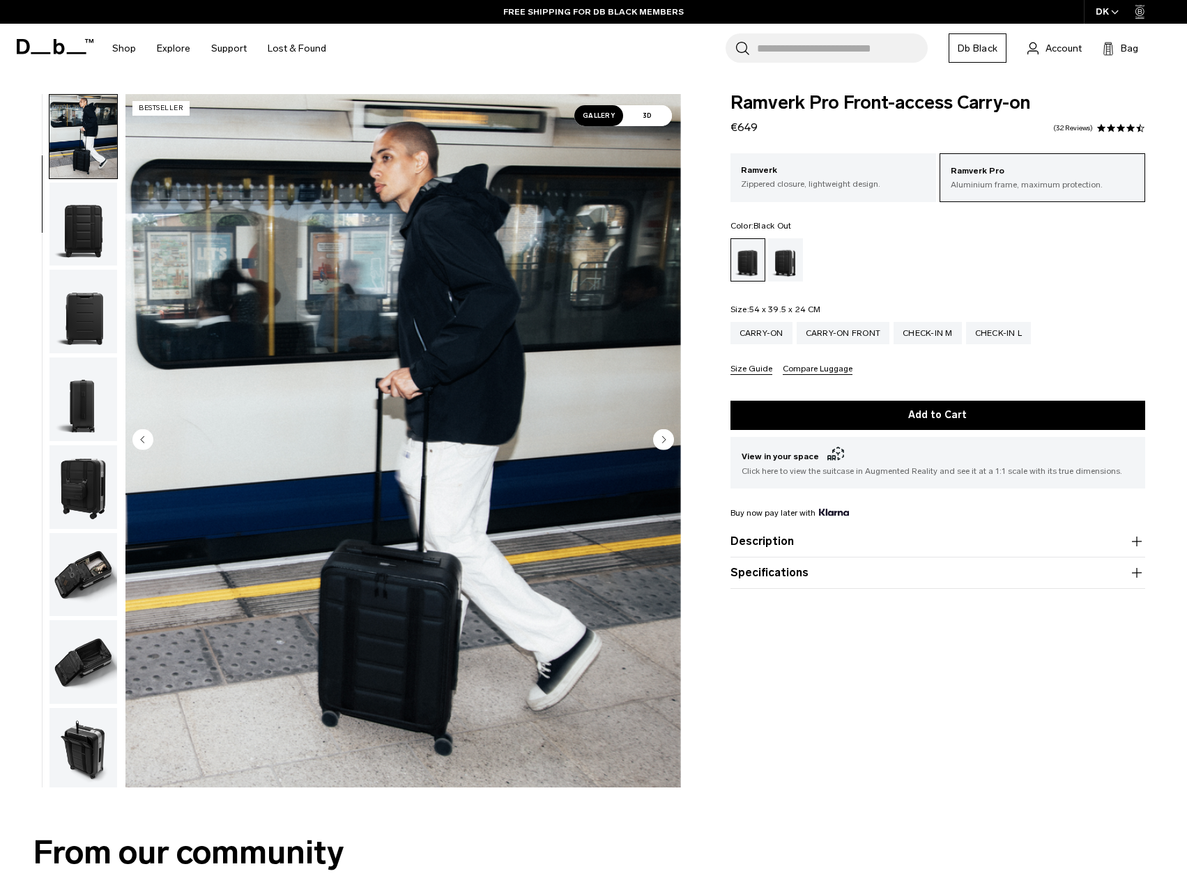
click at [661, 440] on circle "Next slide" at bounding box center [663, 439] width 21 height 21
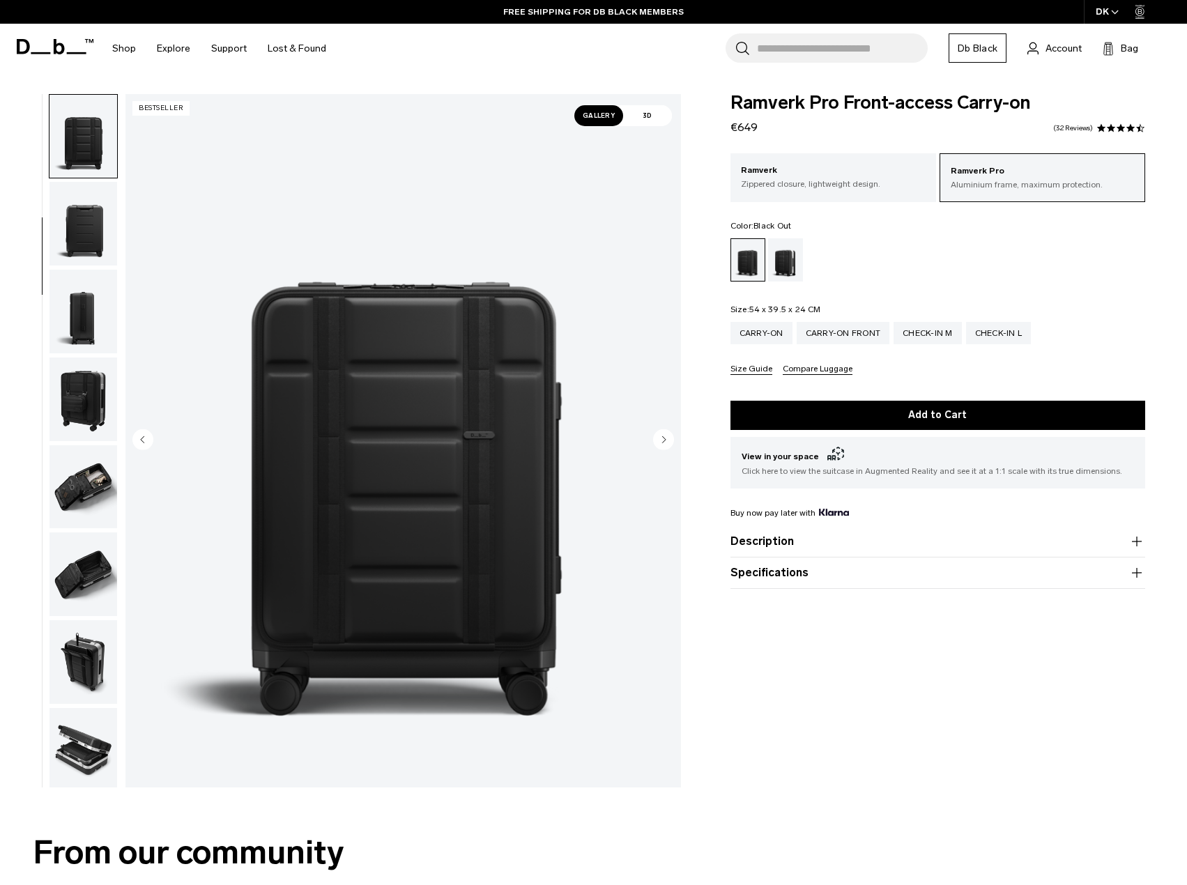
click at [661, 440] on circle "Next slide" at bounding box center [663, 439] width 21 height 21
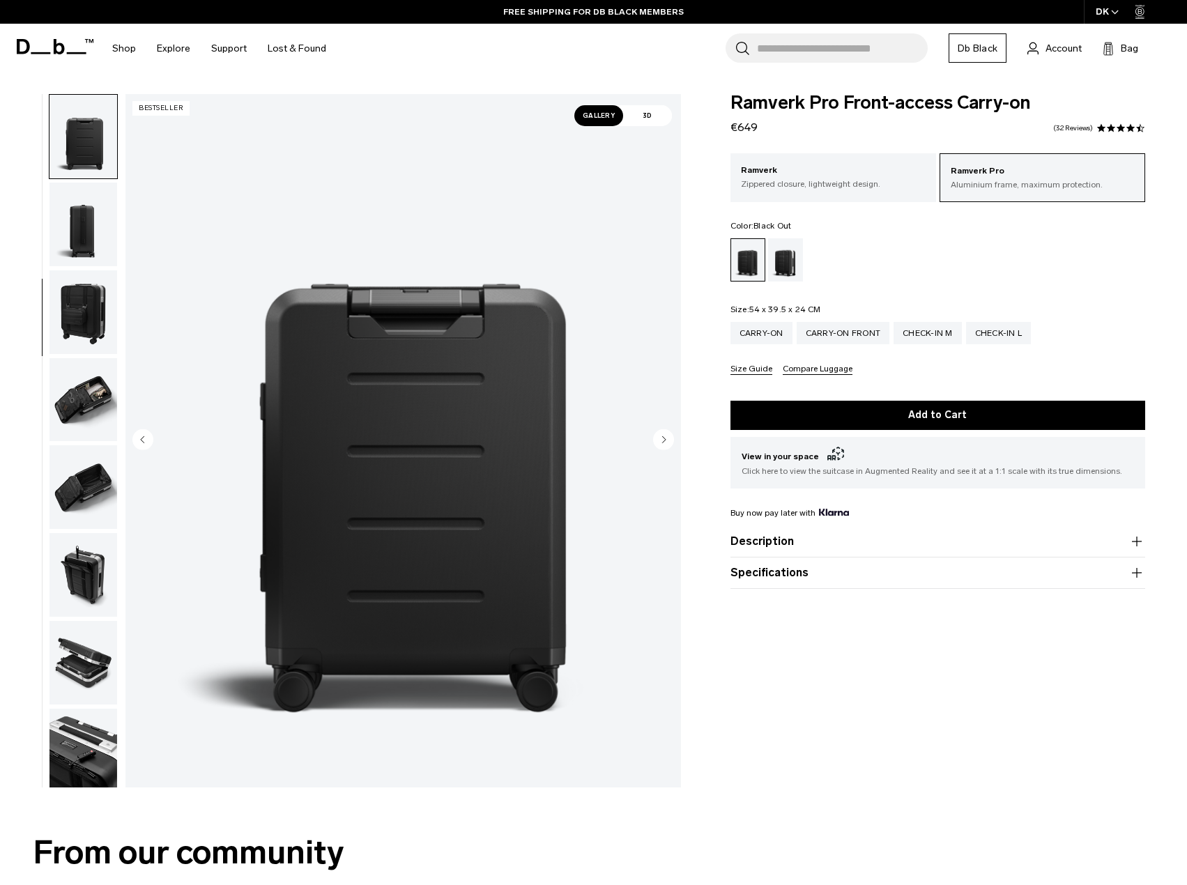
click at [661, 440] on circle "Next slide" at bounding box center [663, 439] width 21 height 21
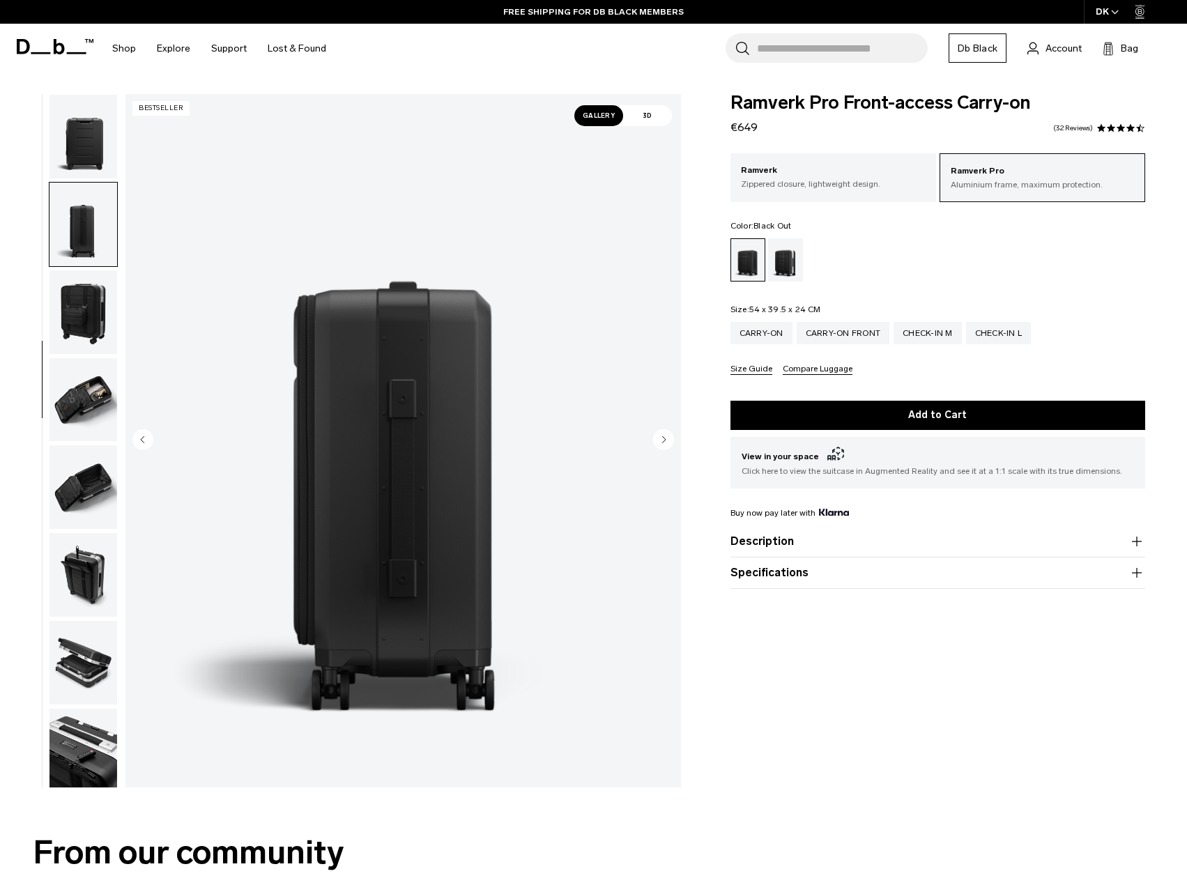
scroll to position [268, 0]
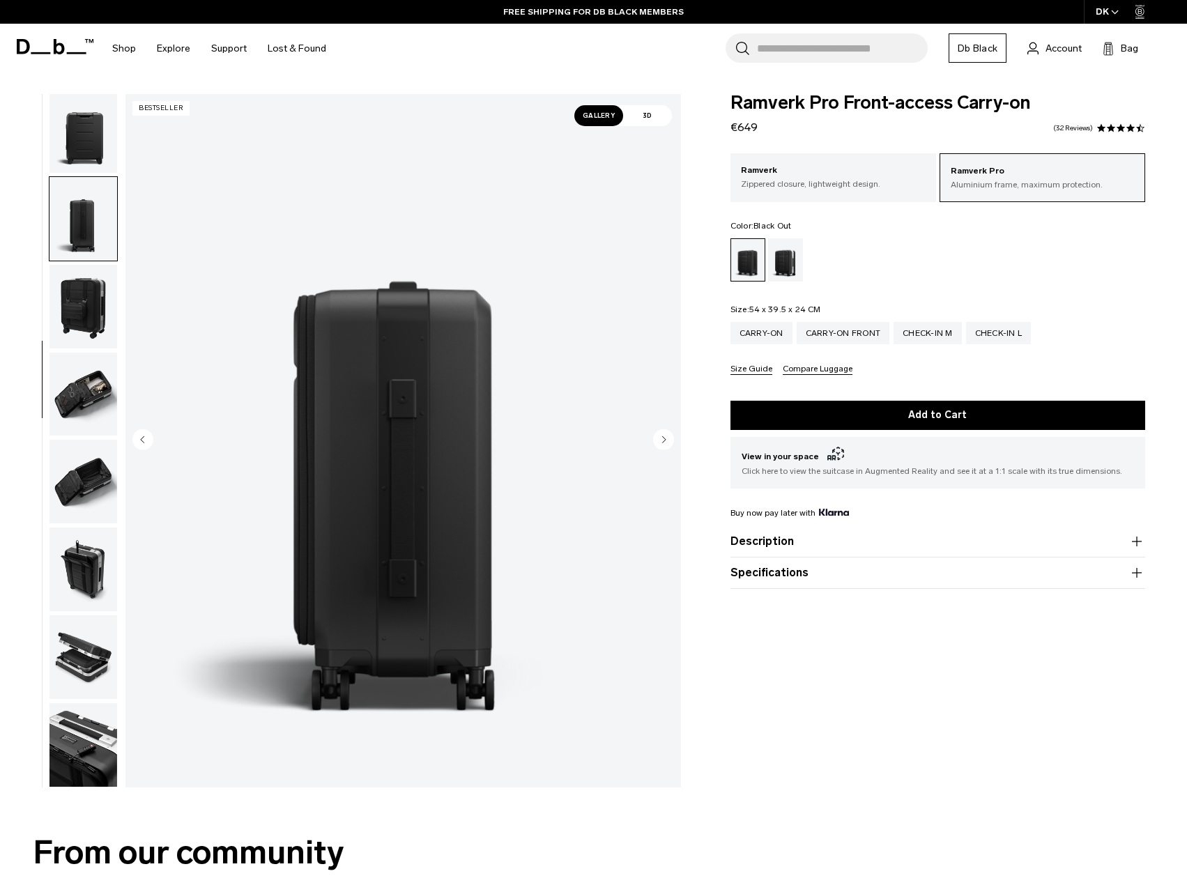
click at [661, 440] on circle "Next slide" at bounding box center [663, 439] width 21 height 21
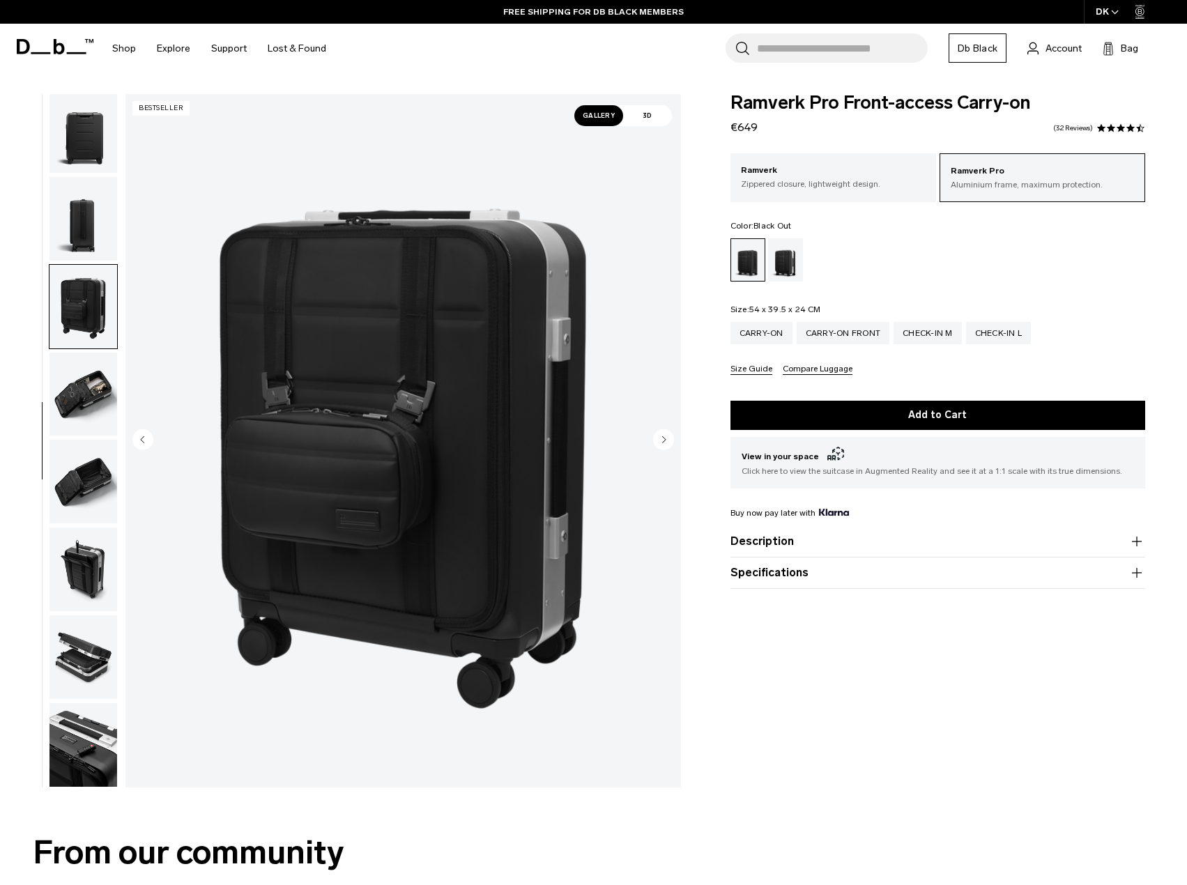
click at [661, 440] on circle "Next slide" at bounding box center [663, 439] width 21 height 21
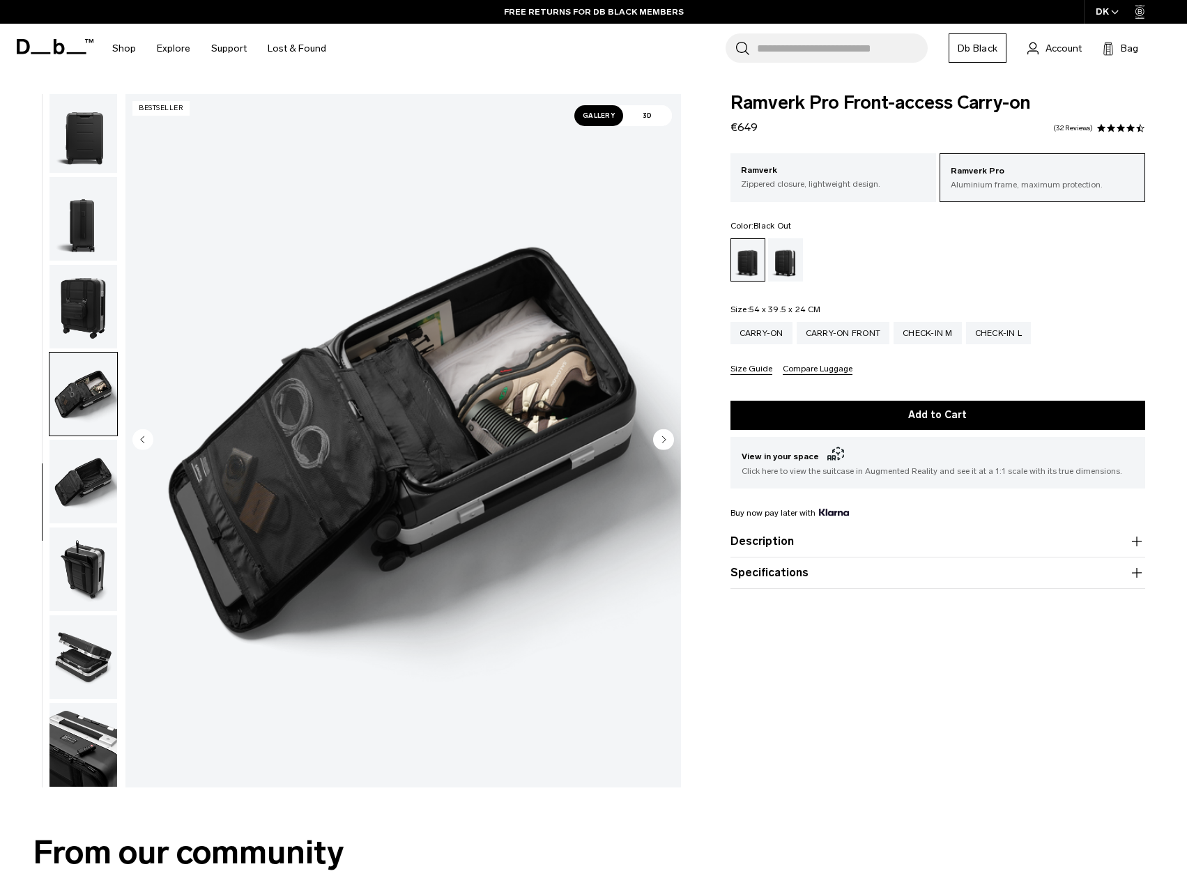
click at [661, 440] on circle "Next slide" at bounding box center [663, 439] width 21 height 21
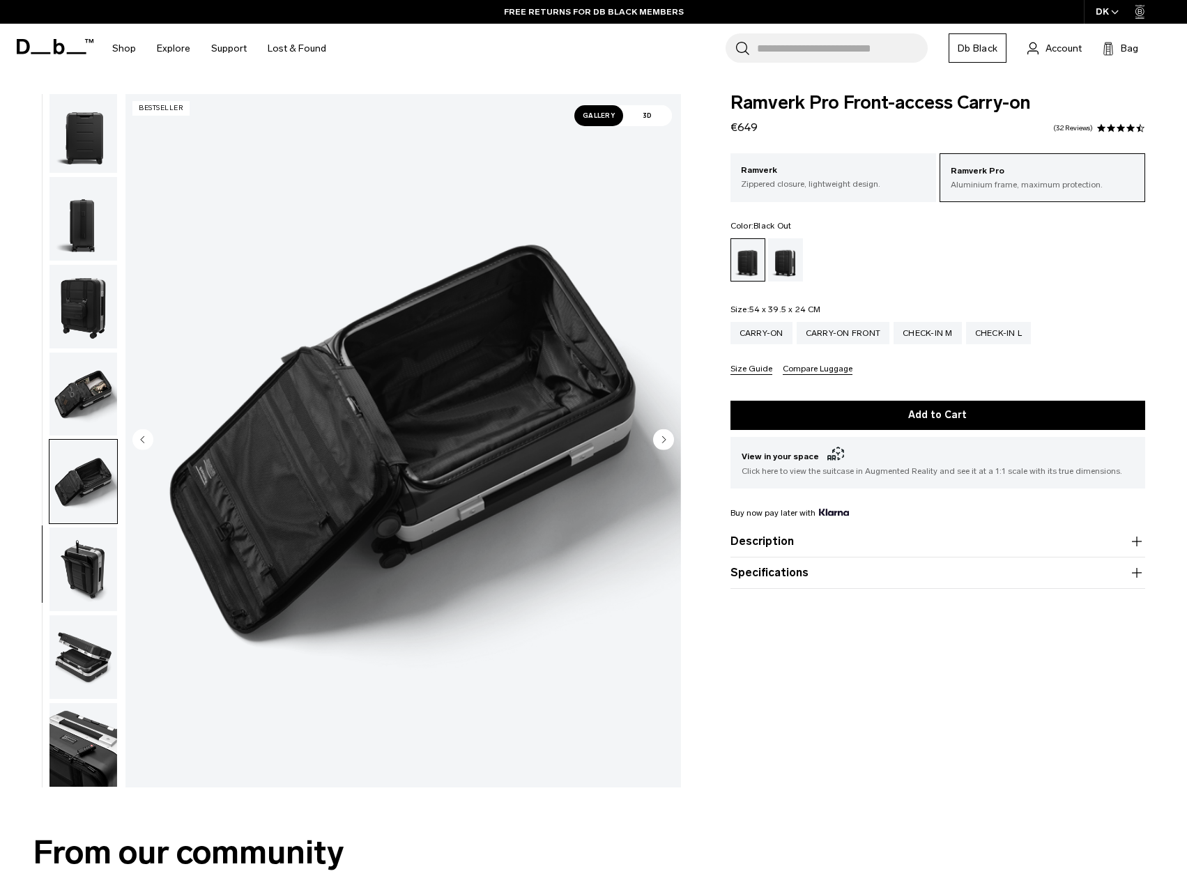
click at [661, 440] on circle "Next slide" at bounding box center [663, 439] width 21 height 21
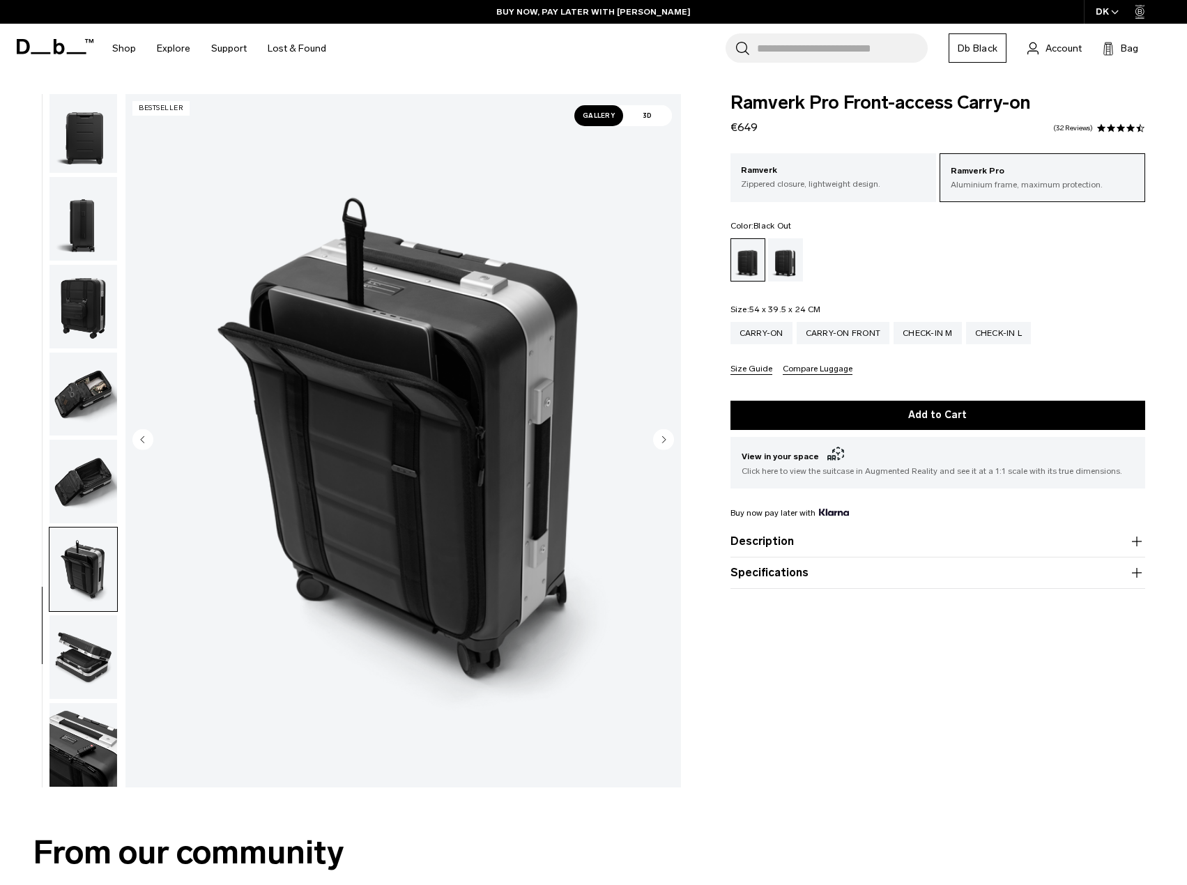
click at [661, 440] on circle "Next slide" at bounding box center [663, 439] width 21 height 21
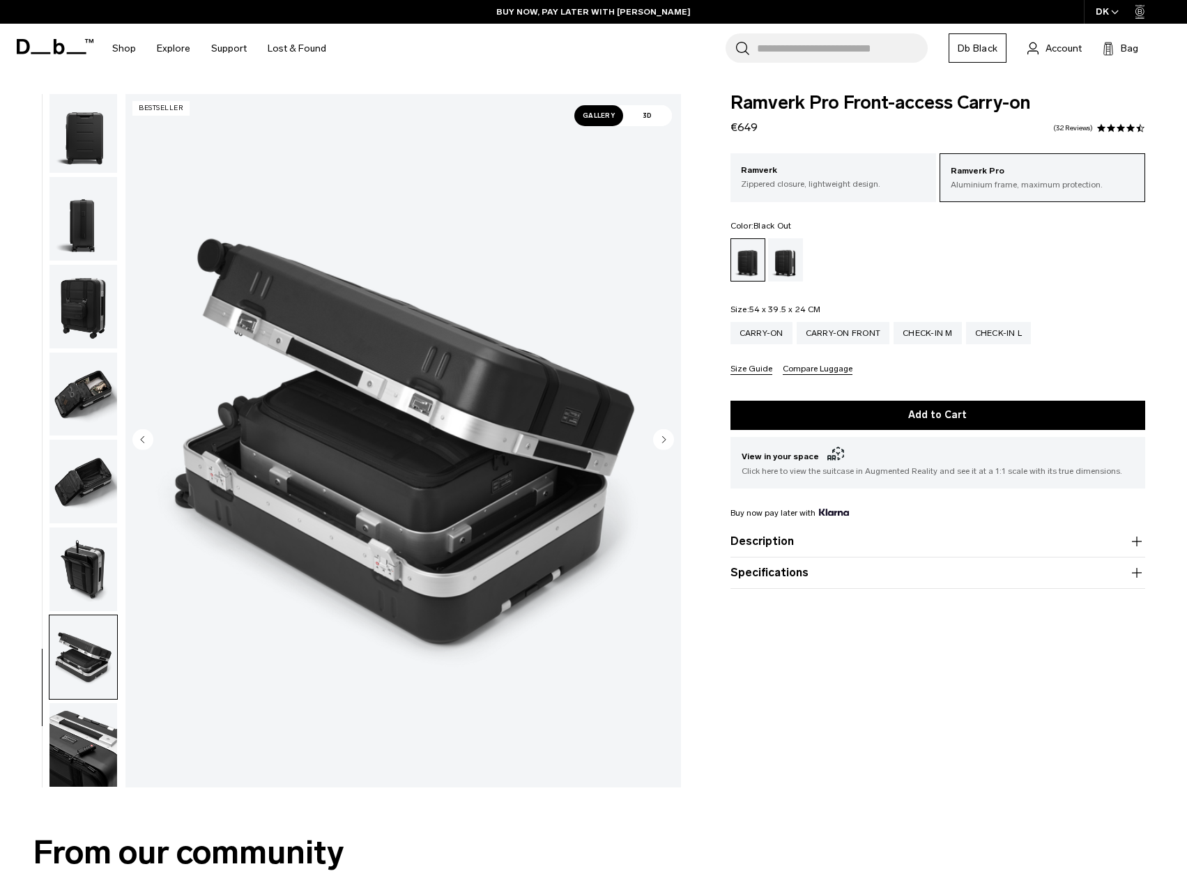
click at [661, 440] on circle "Next slide" at bounding box center [663, 439] width 21 height 21
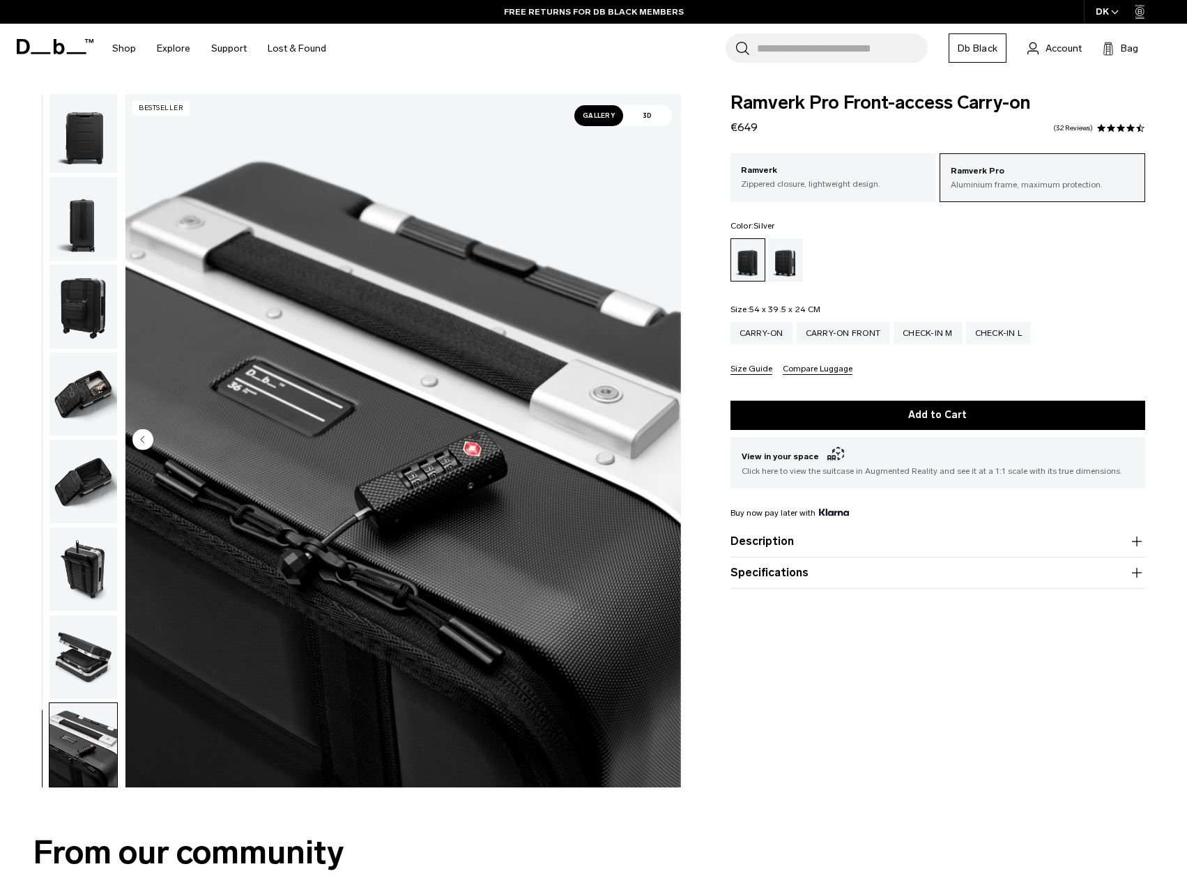
click at [787, 256] on div "Silver" at bounding box center [786, 259] width 36 height 43
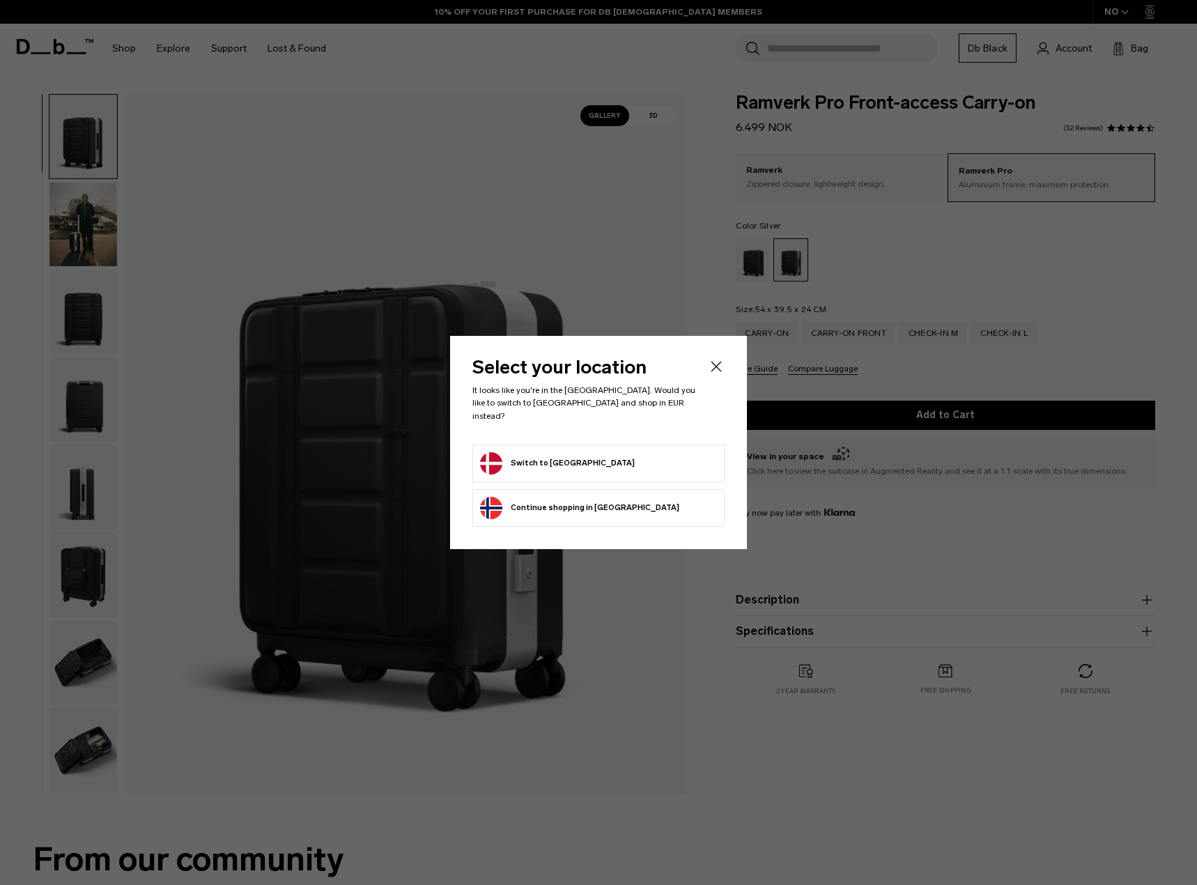
click at [633, 452] on form "Switch to [GEOGRAPHIC_DATA]" at bounding box center [598, 463] width 237 height 22
click at [635, 454] on form "Switch to [GEOGRAPHIC_DATA]" at bounding box center [598, 463] width 237 height 22
click at [531, 455] on button "Switch to [GEOGRAPHIC_DATA]" at bounding box center [557, 463] width 155 height 22
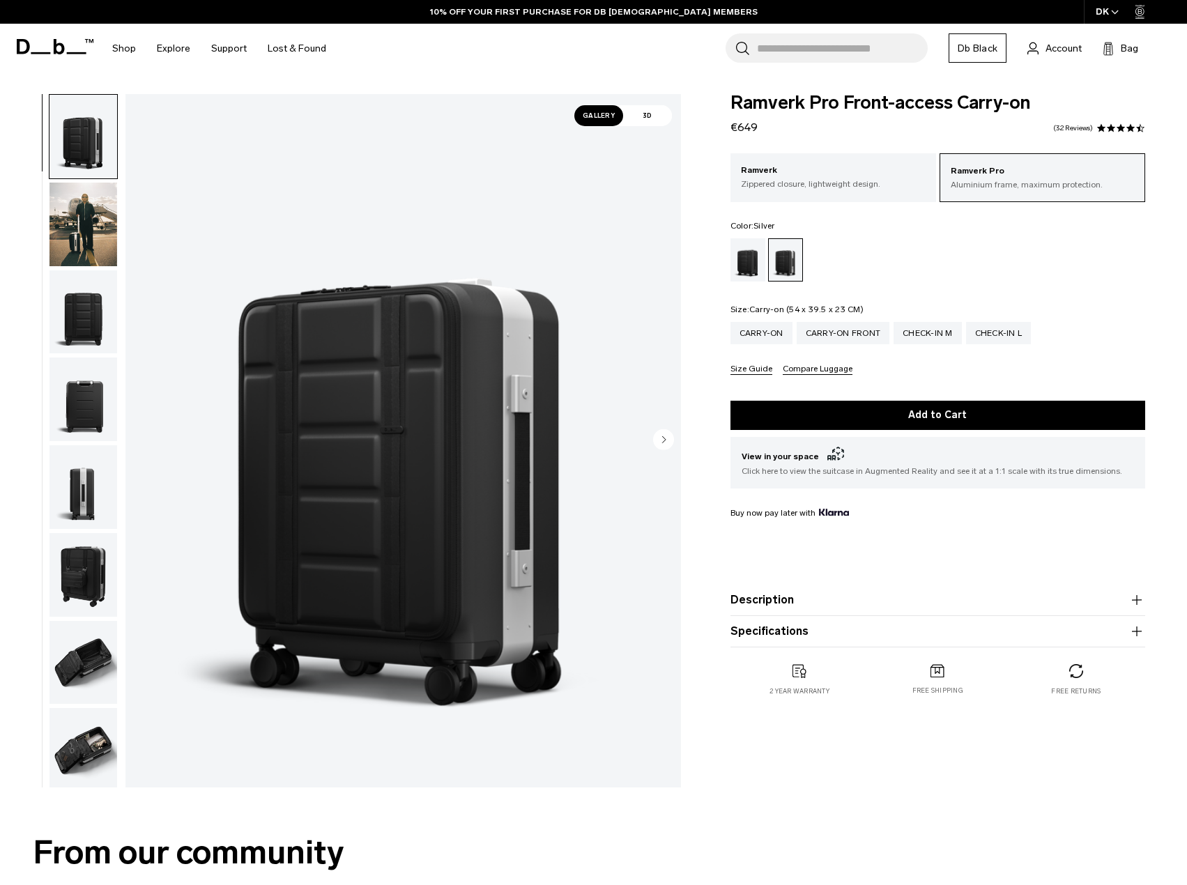
click at [750, 340] on div "Carry-on" at bounding box center [761, 333] width 62 height 22
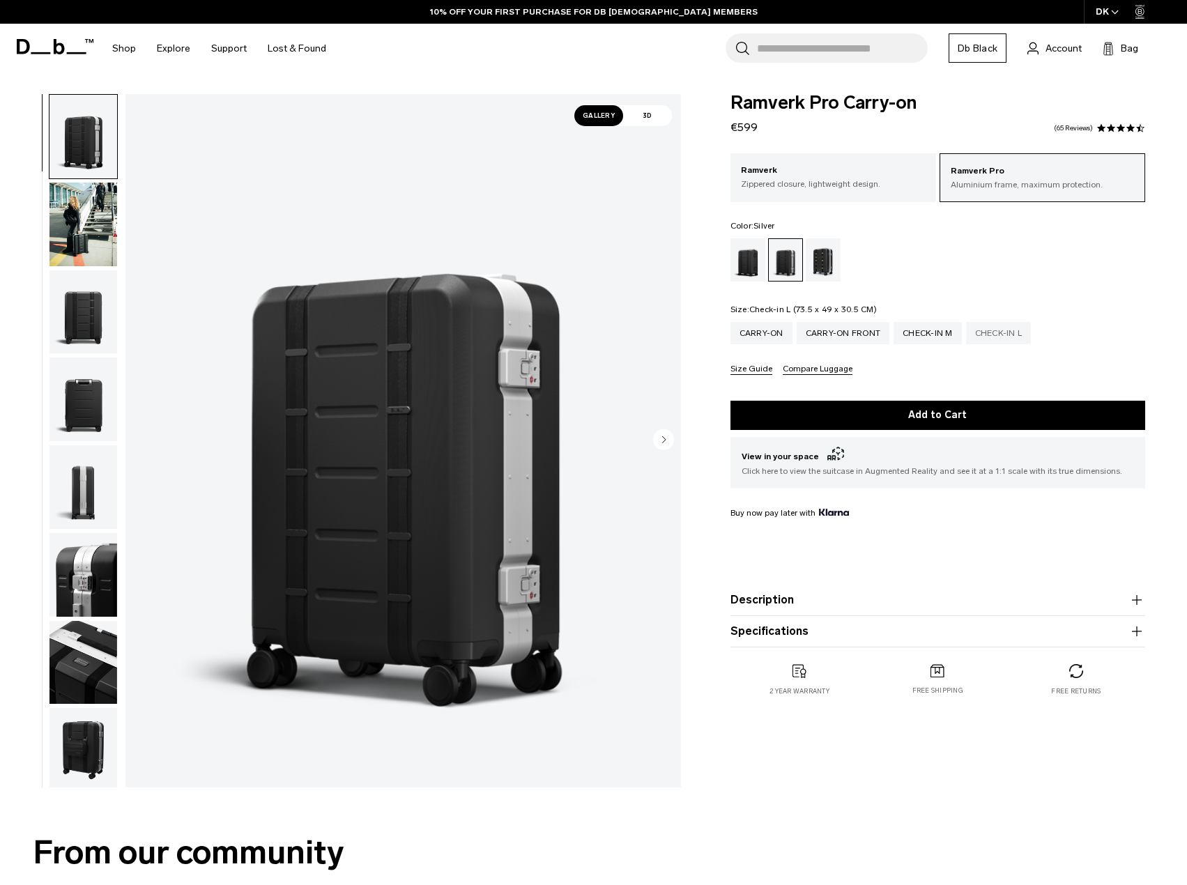
click at [989, 328] on div "Check-in L" at bounding box center [998, 333] width 65 height 22
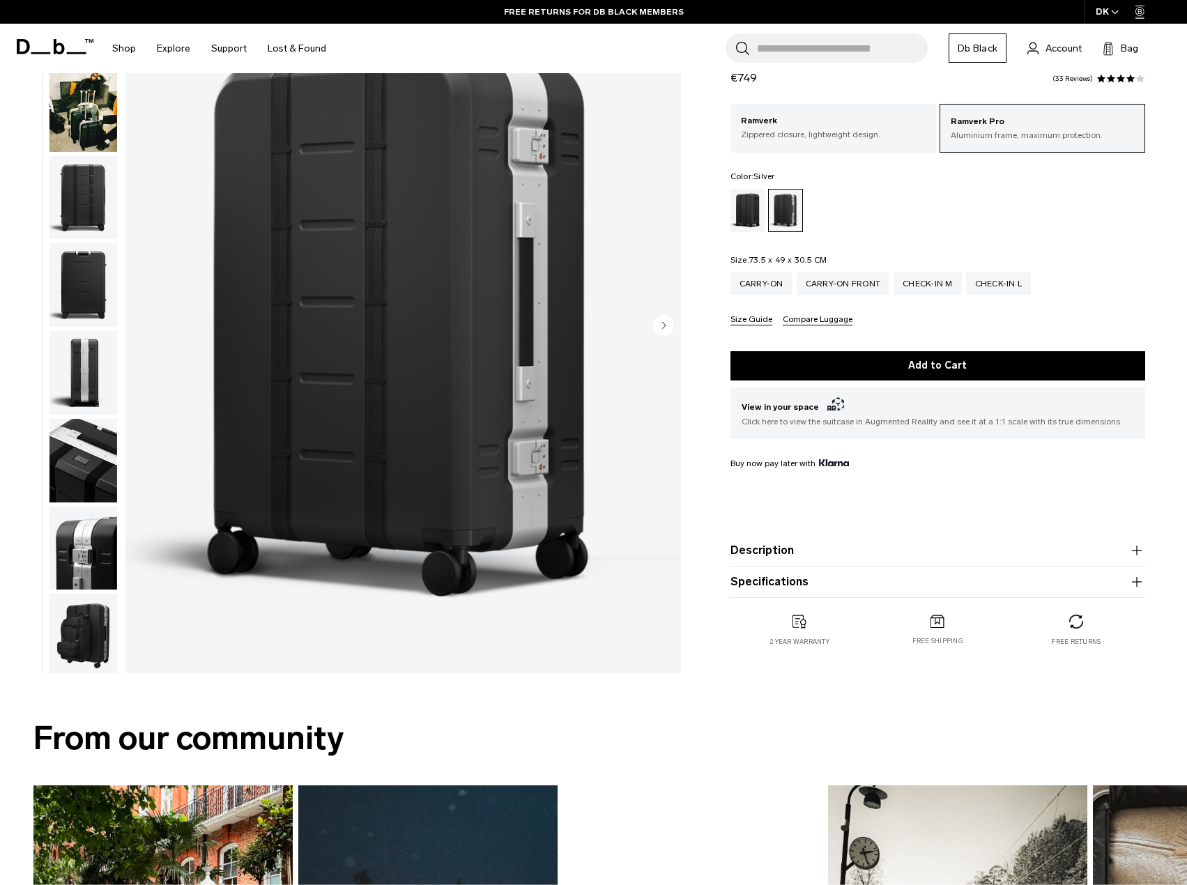
scroll to position [139, 0]
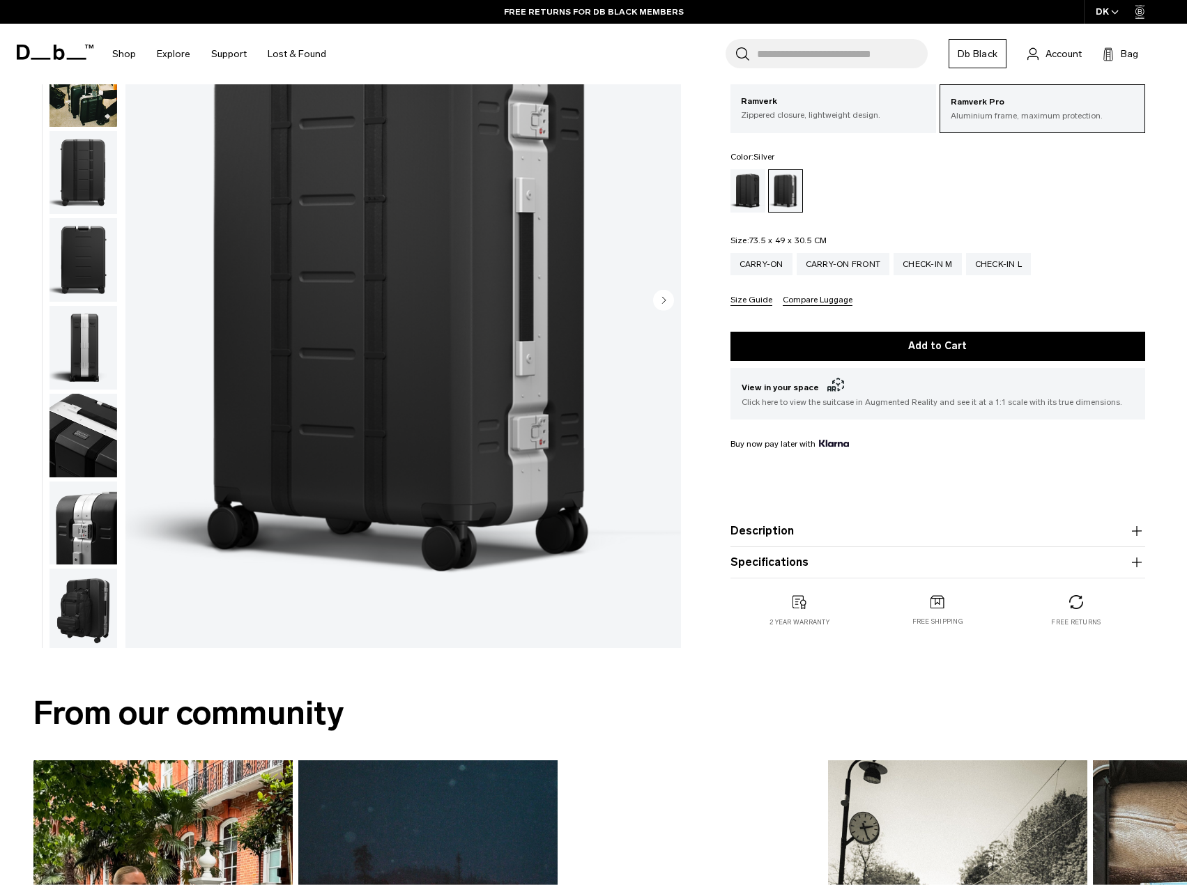
click at [802, 572] on product-accordion "Specifications Volume 87 Litres Dimensions 73.5 x 49 x 30.5 CM (H x W x D) Weig…" at bounding box center [937, 562] width 415 height 31
click at [812, 570] on button "Specifications" at bounding box center [937, 562] width 415 height 17
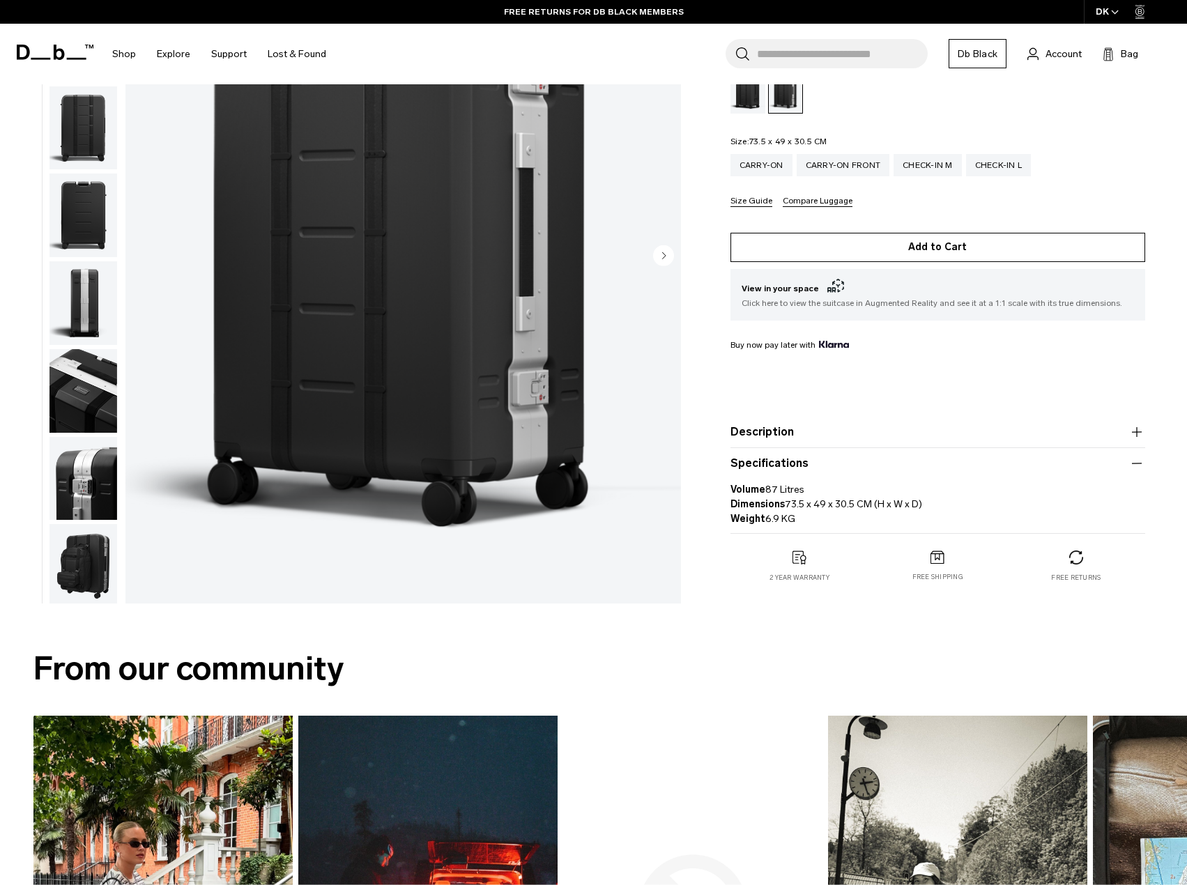
scroll to position [209, 0]
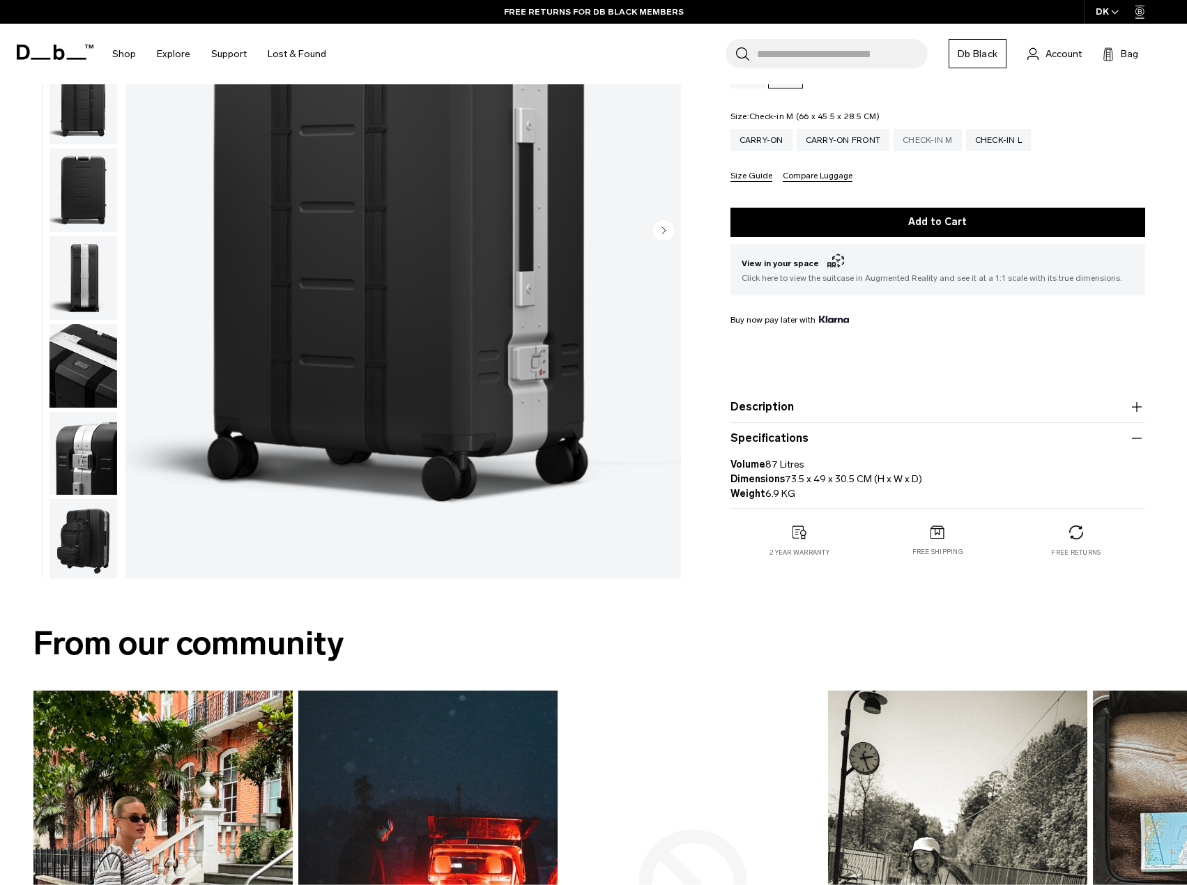
click at [934, 137] on div "Check-in M" at bounding box center [927, 140] width 68 height 22
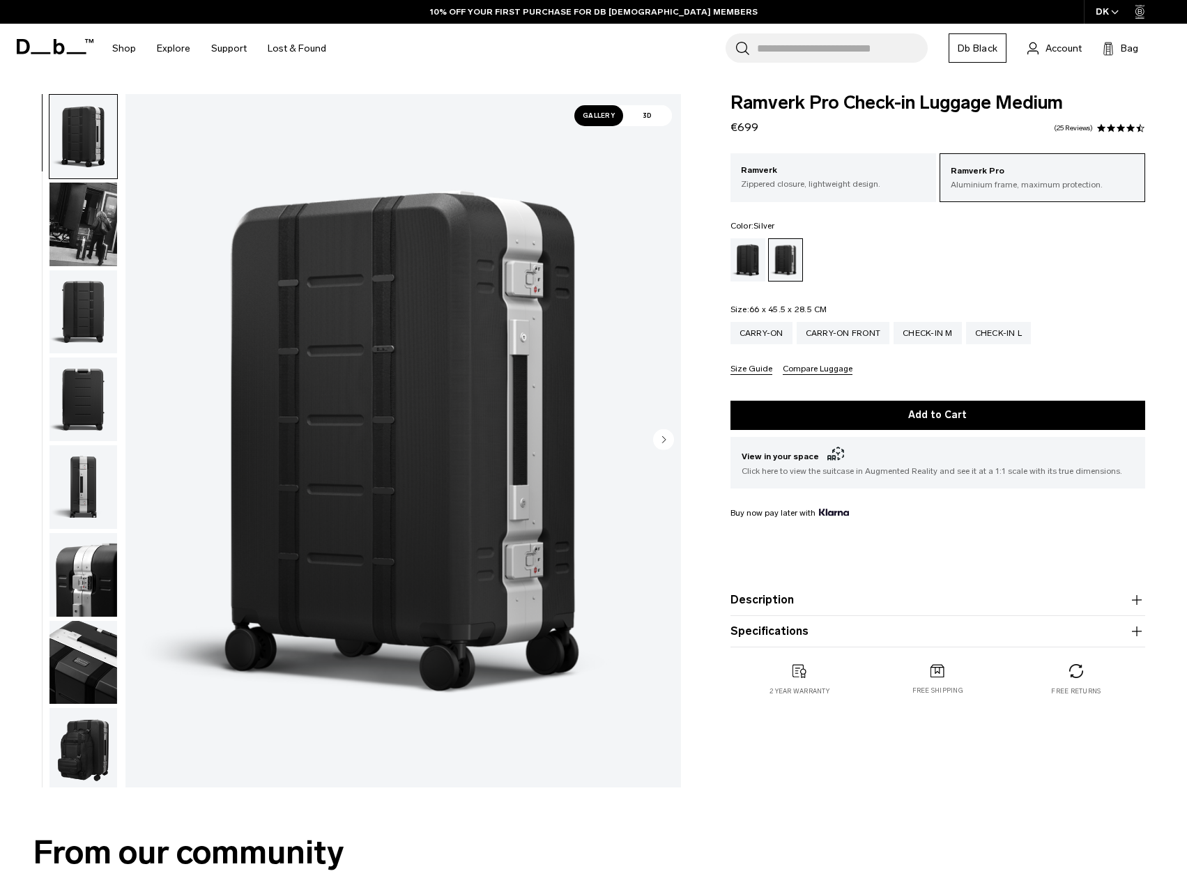
click at [836, 646] on product-accordion "Specifications Volume 67 Litres Dimensions 66 x 45.5 x 28.5 CM (H x W x D) Weig…" at bounding box center [937, 631] width 415 height 31
click at [780, 636] on button "Specifications" at bounding box center [937, 631] width 415 height 17
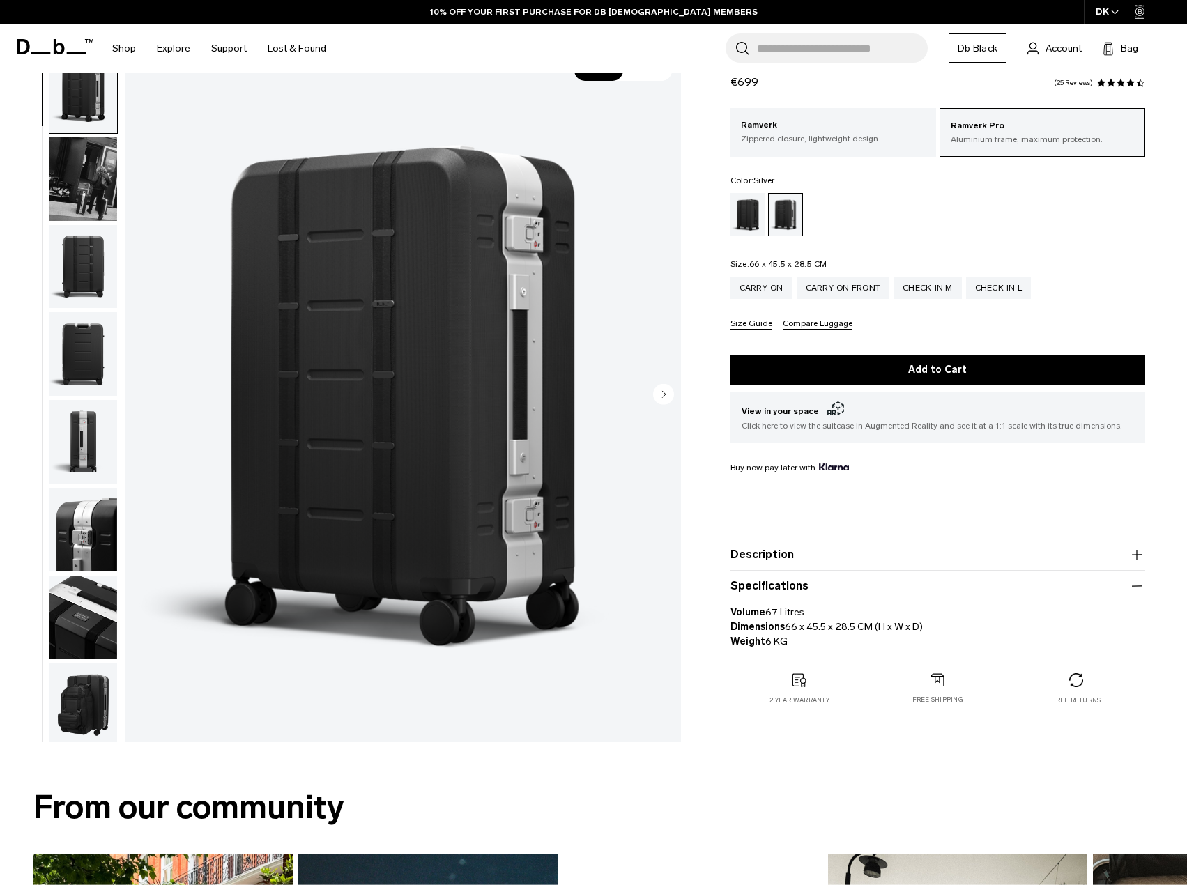
scroll to position [70, 0]
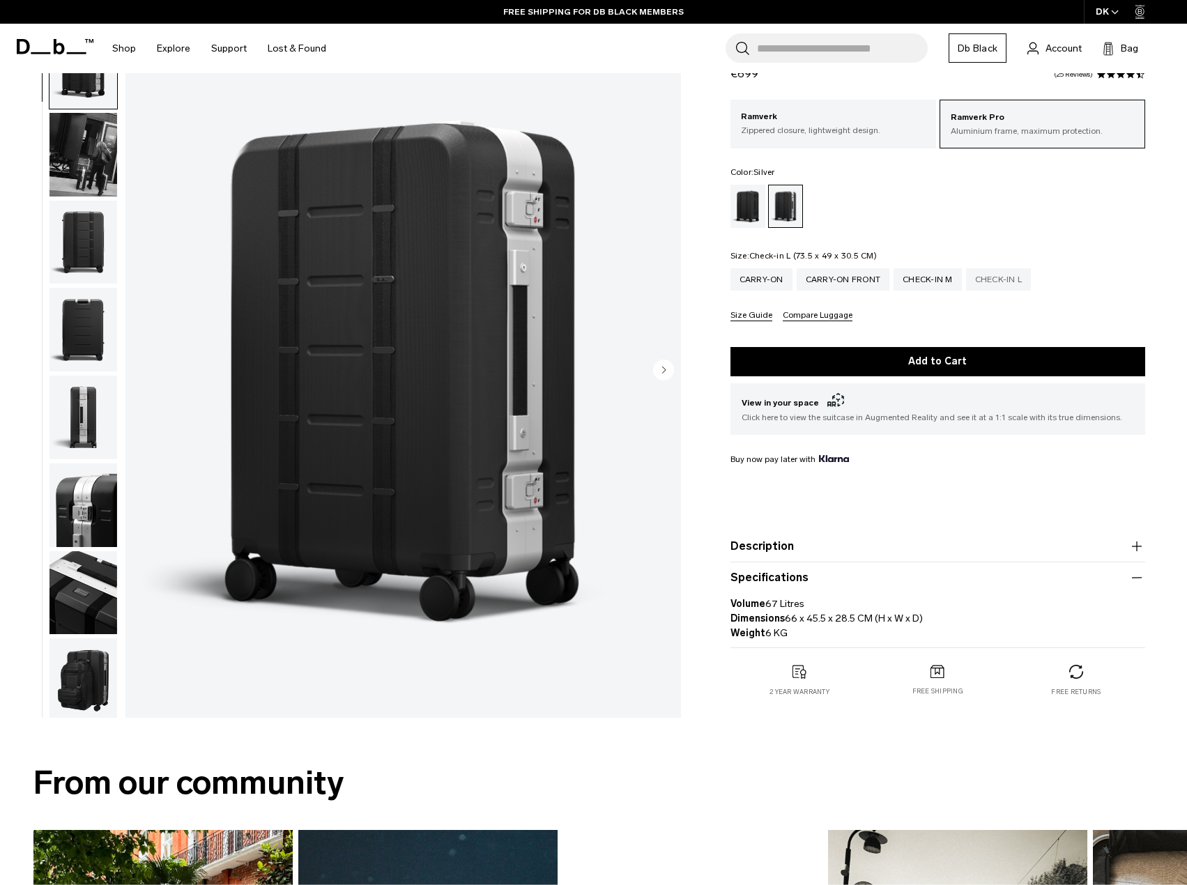
click at [1006, 270] on div "Check-in L" at bounding box center [998, 279] width 65 height 22
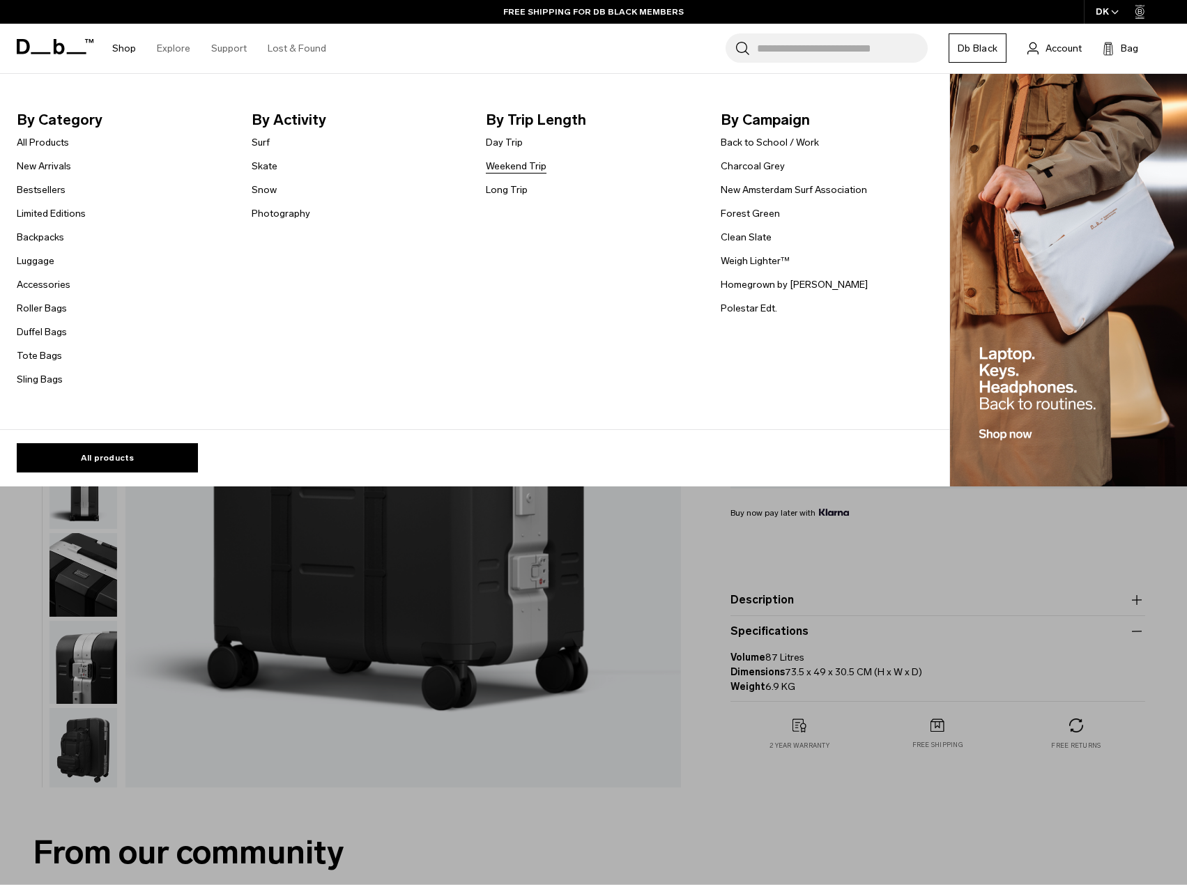
click at [505, 163] on link "Weekend Trip" at bounding box center [516, 166] width 61 height 15
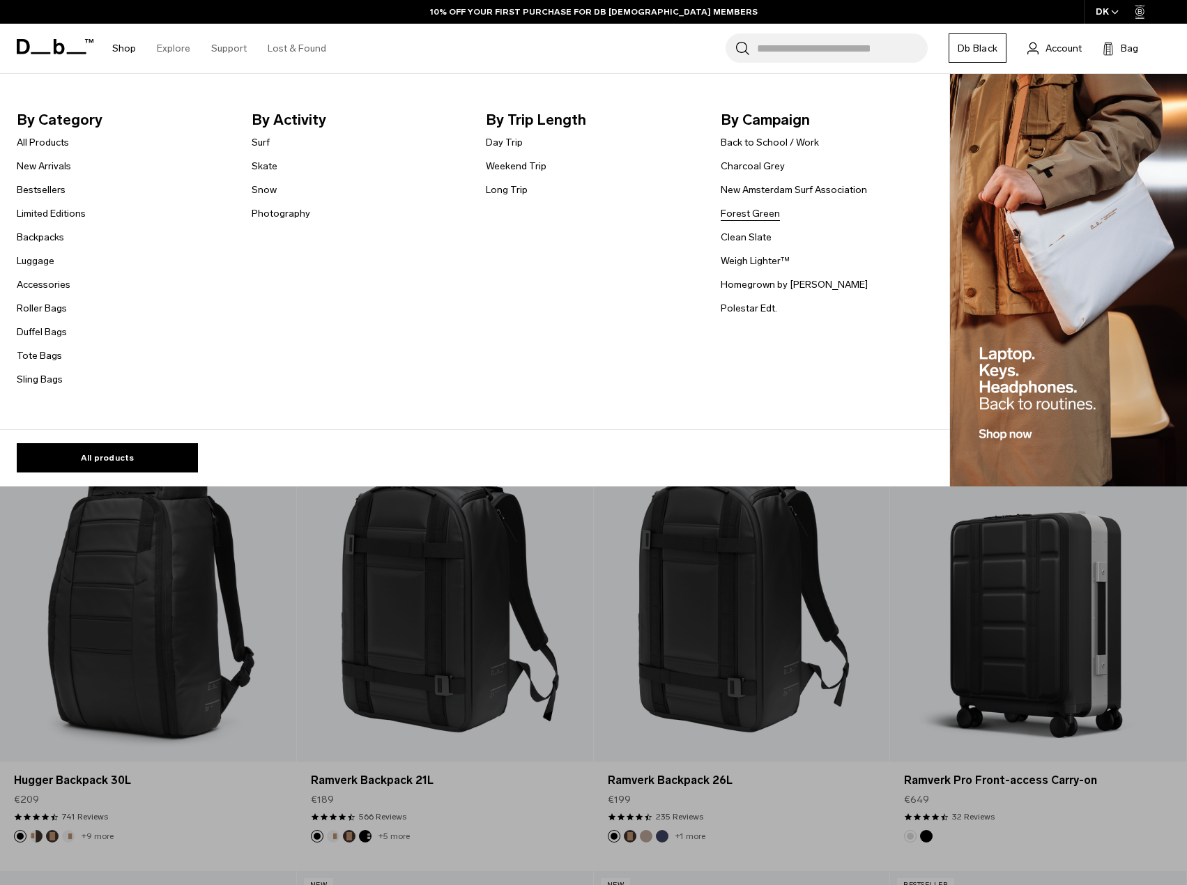
click at [765, 216] on link "Forest Green" at bounding box center [749, 213] width 59 height 15
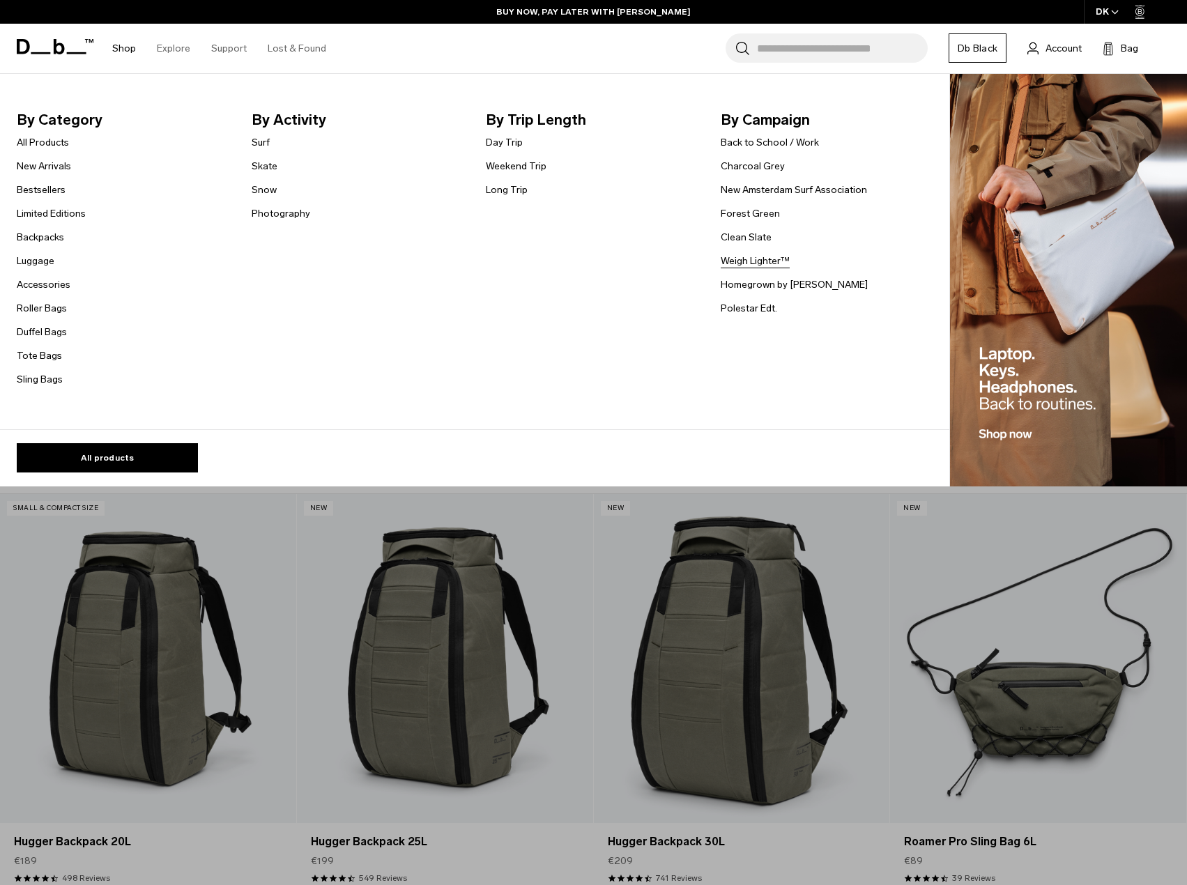
click at [766, 263] on link "Weigh Lighter™" at bounding box center [754, 261] width 69 height 15
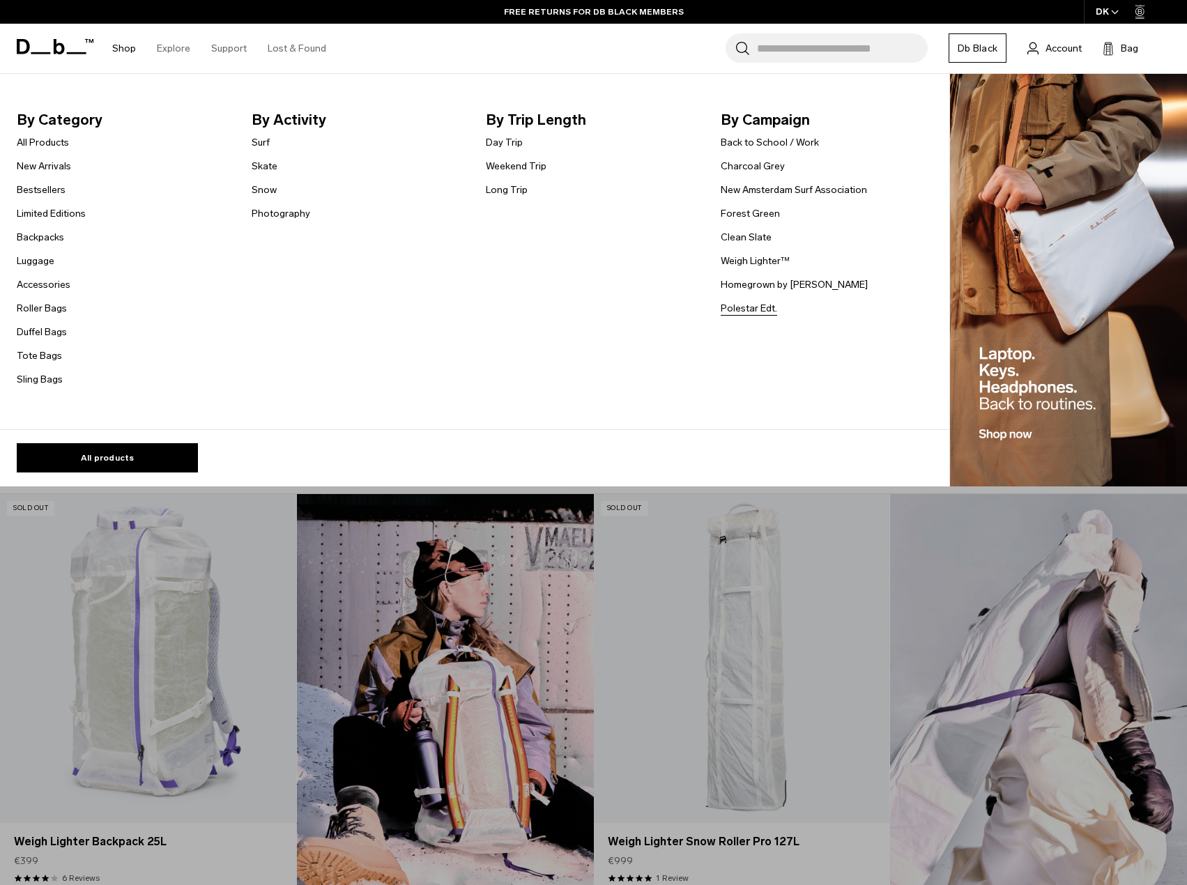
click at [758, 303] on link "Polestar Edt." at bounding box center [748, 308] width 56 height 15
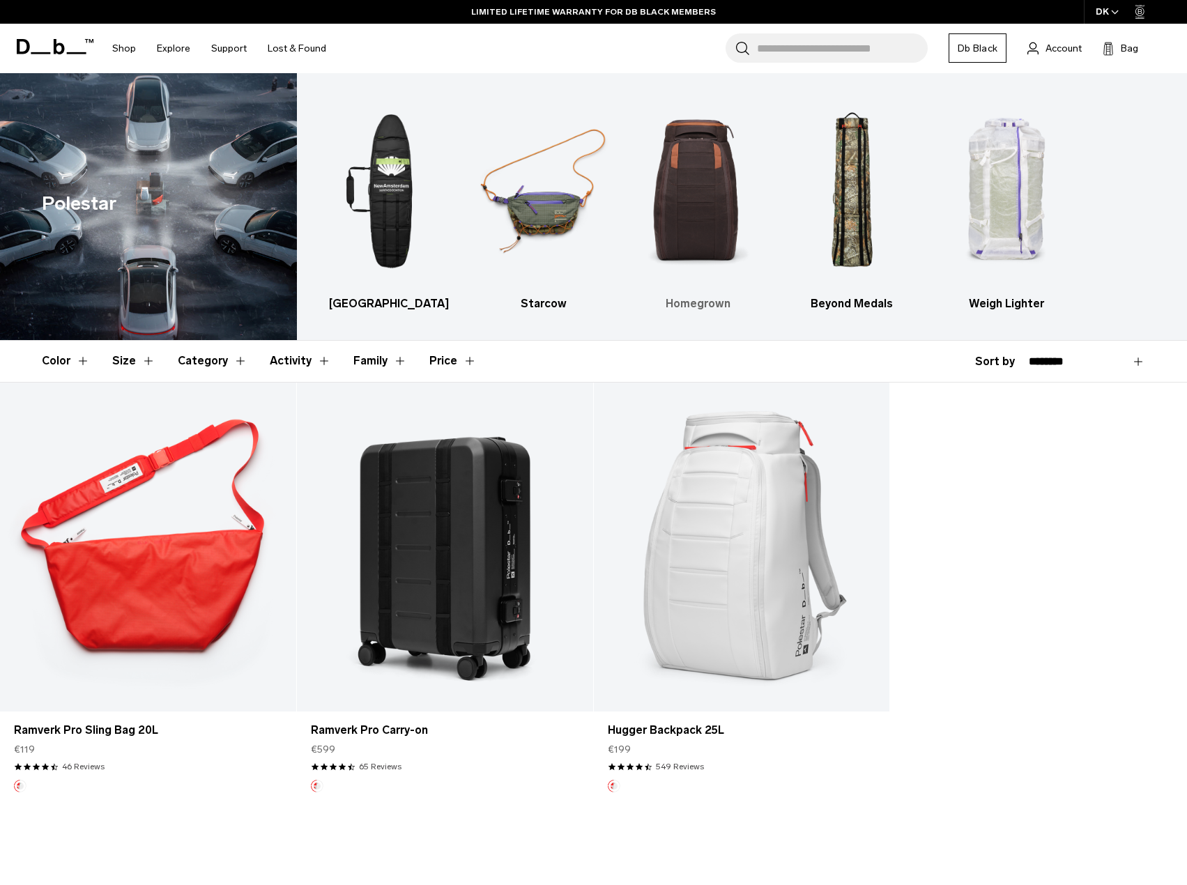
click at [684, 196] on img "3 / 5" at bounding box center [698, 191] width 130 height 194
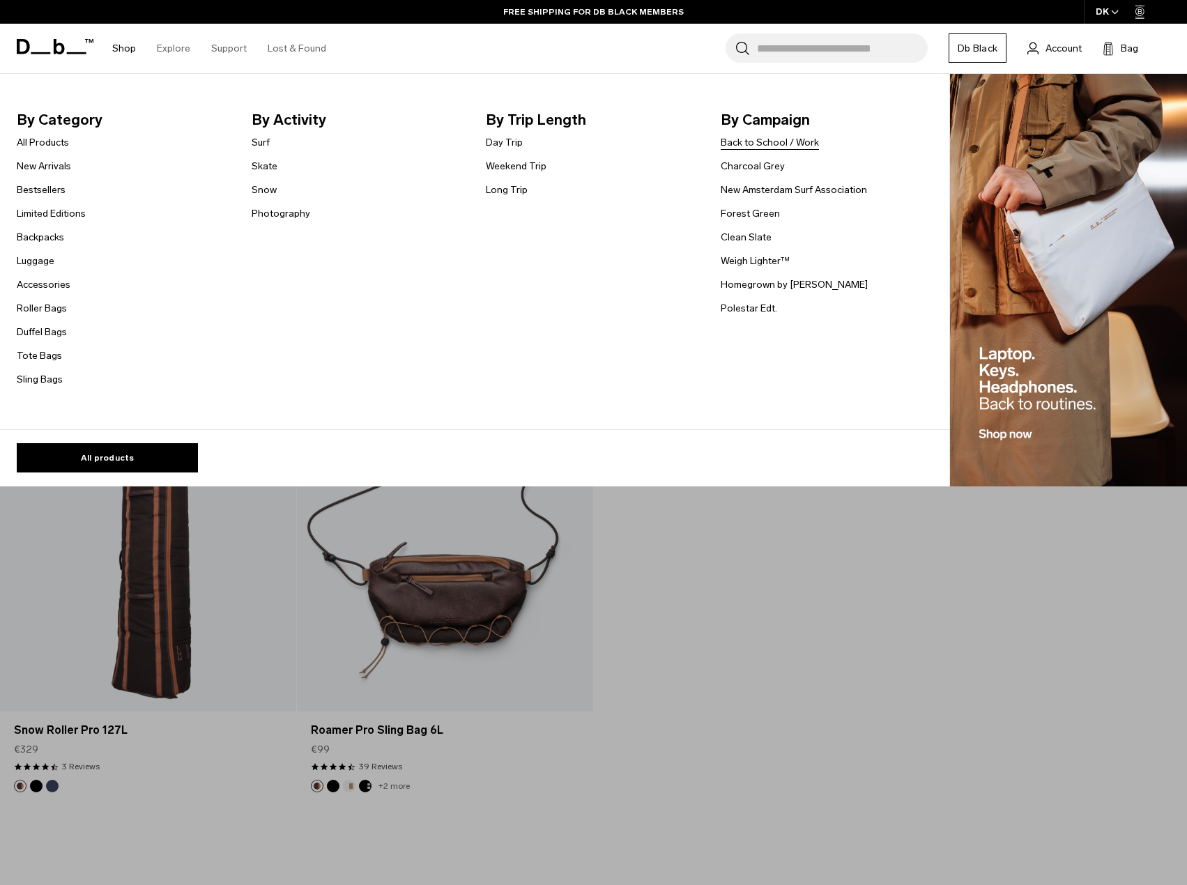
click at [774, 141] on link "Back to School / Work" at bounding box center [769, 142] width 98 height 15
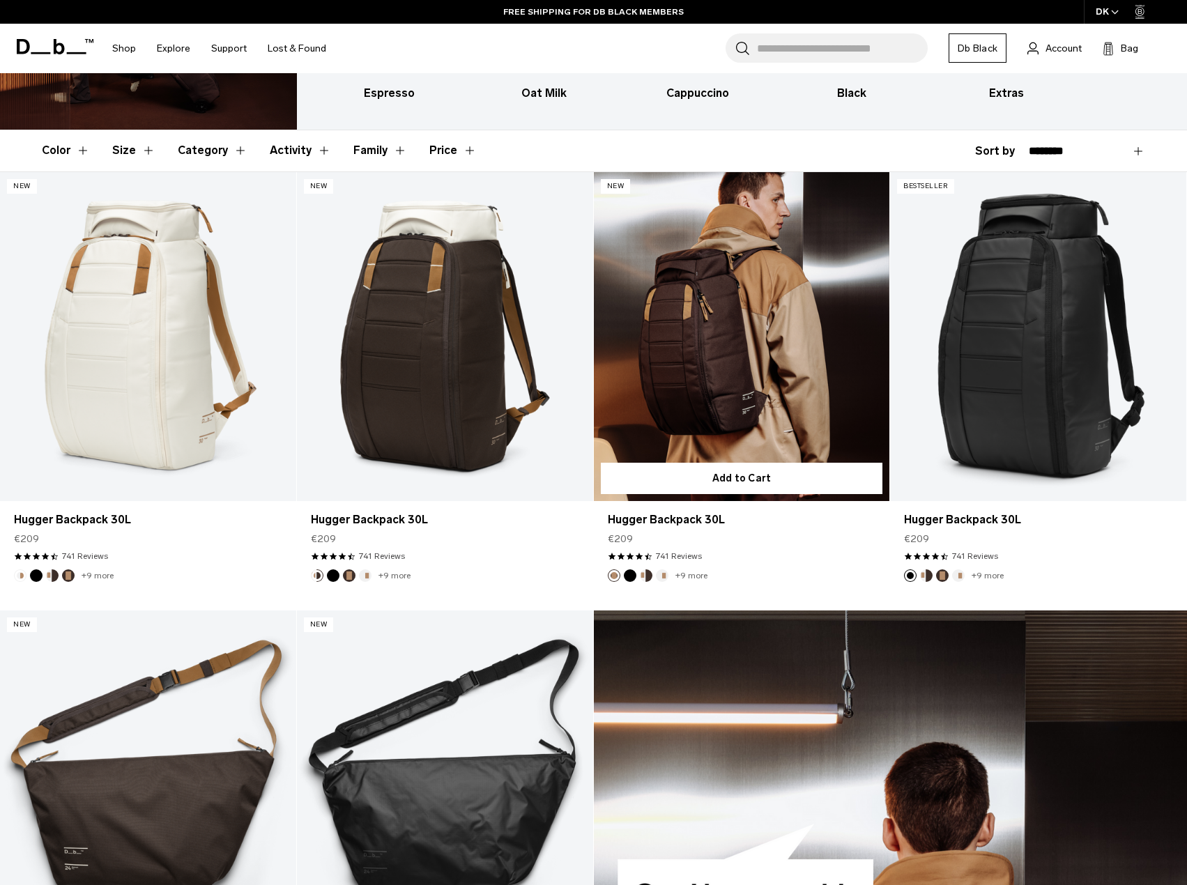
scroll to position [209, 0]
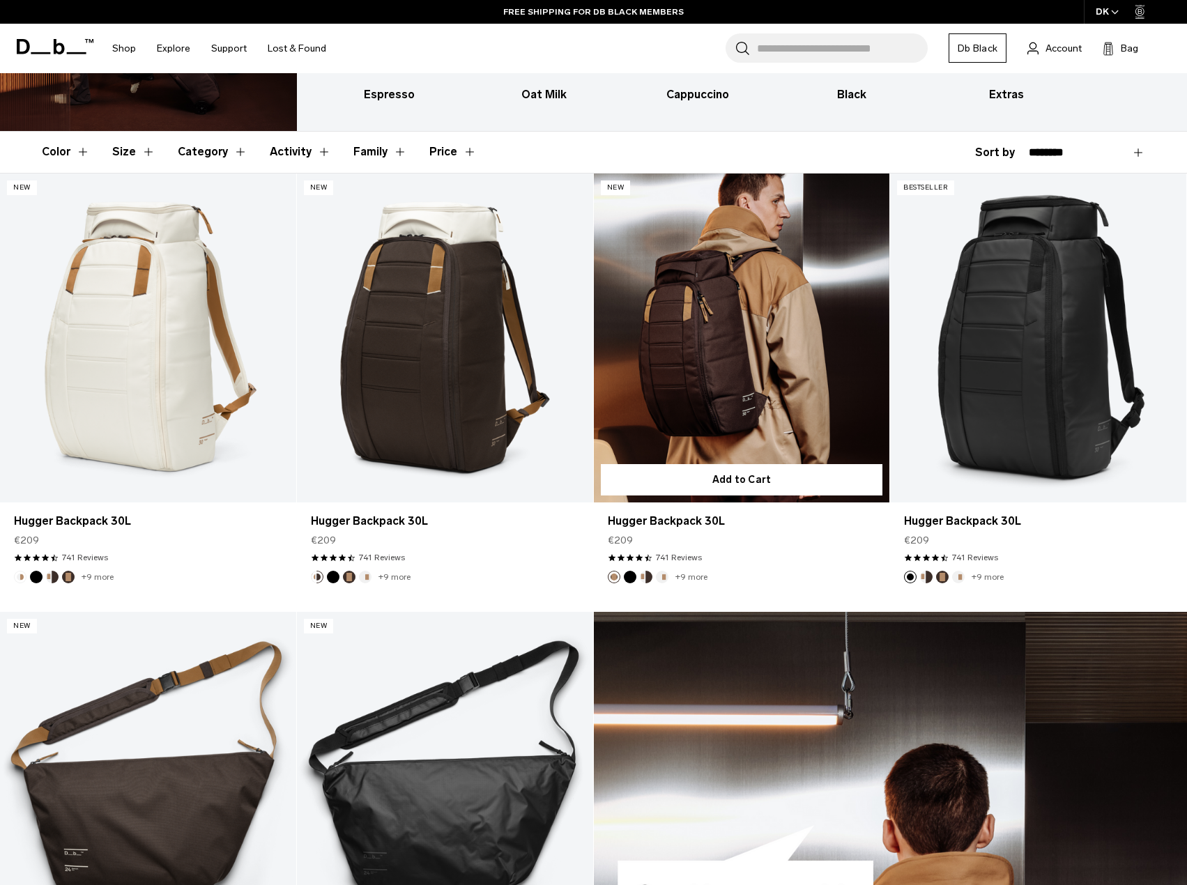
click at [776, 351] on link "Hugger Backpack 30L" at bounding box center [742, 338] width 296 height 329
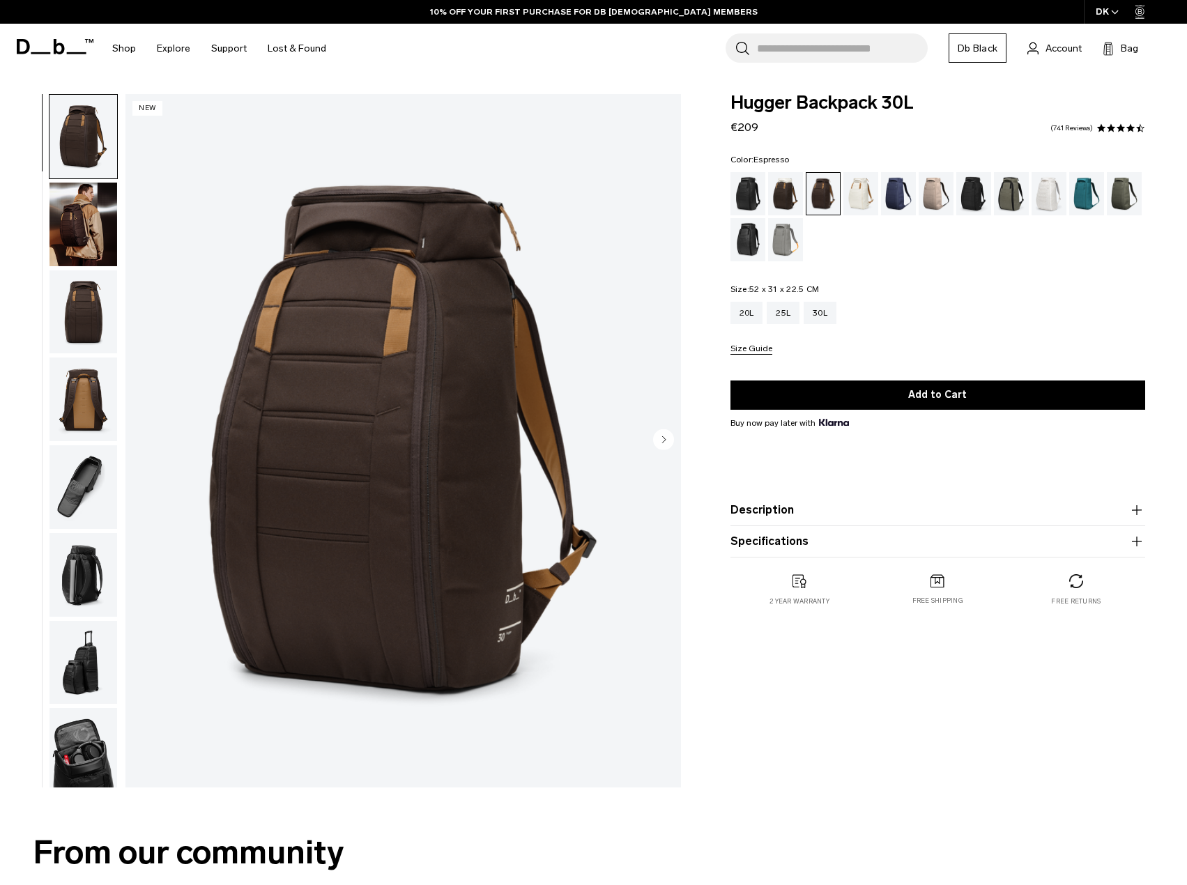
click at [658, 439] on circle "Next slide" at bounding box center [663, 439] width 21 height 21
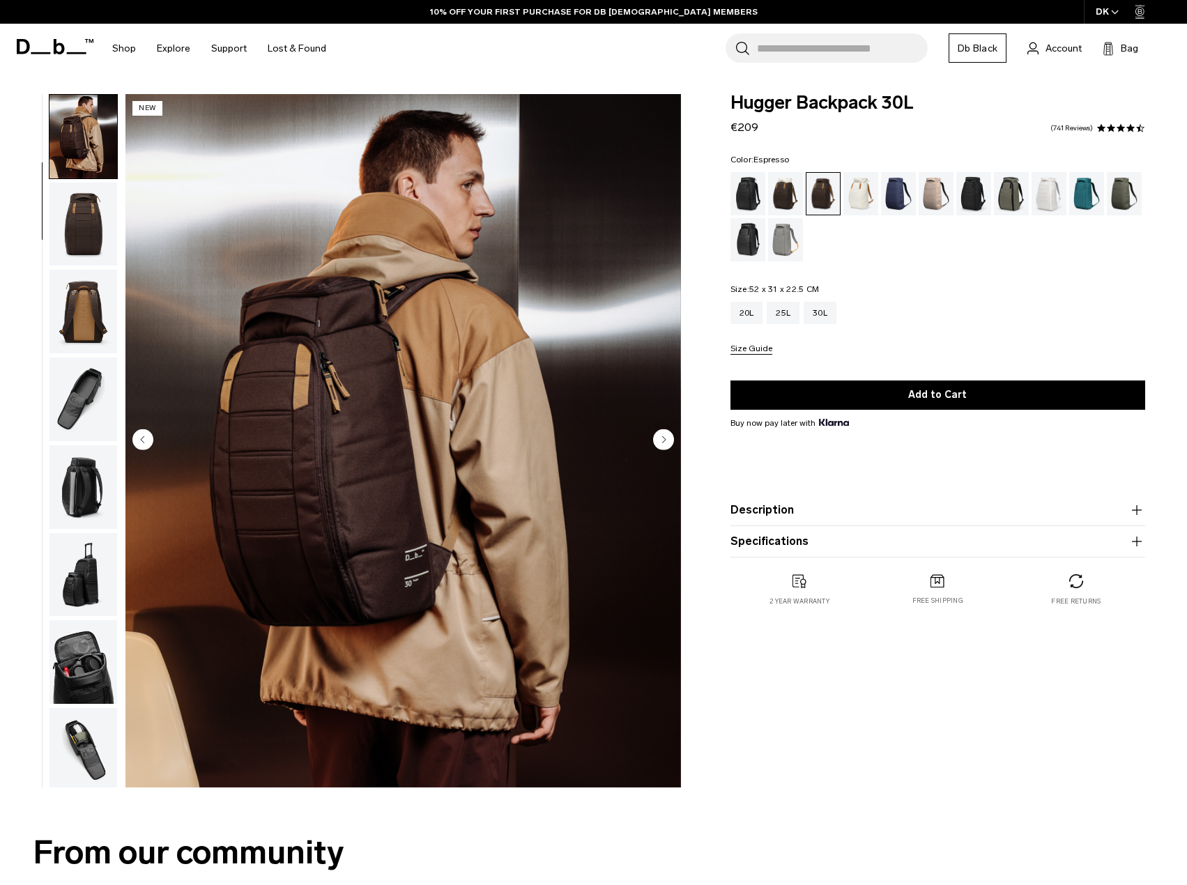
click at [661, 439] on circle "Next slide" at bounding box center [663, 439] width 21 height 21
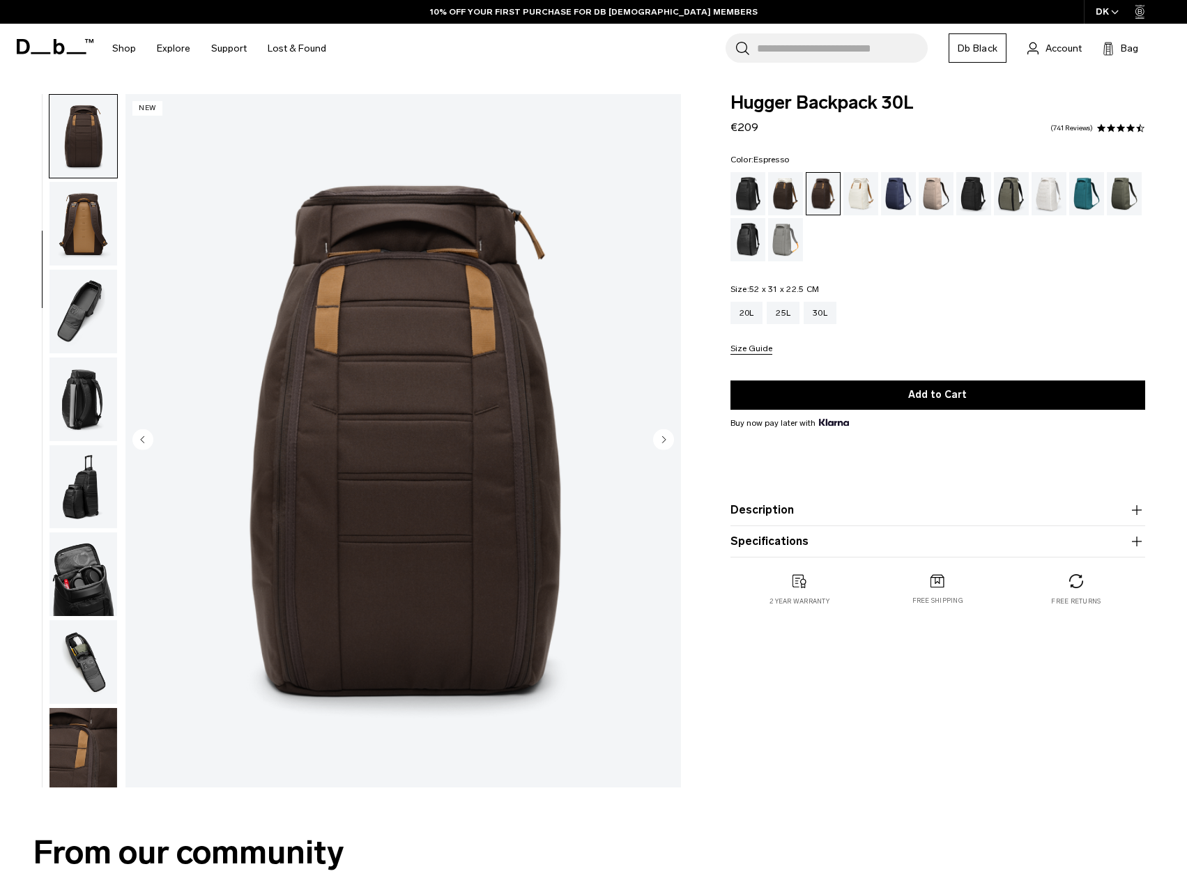
click at [661, 439] on circle "Next slide" at bounding box center [663, 439] width 21 height 21
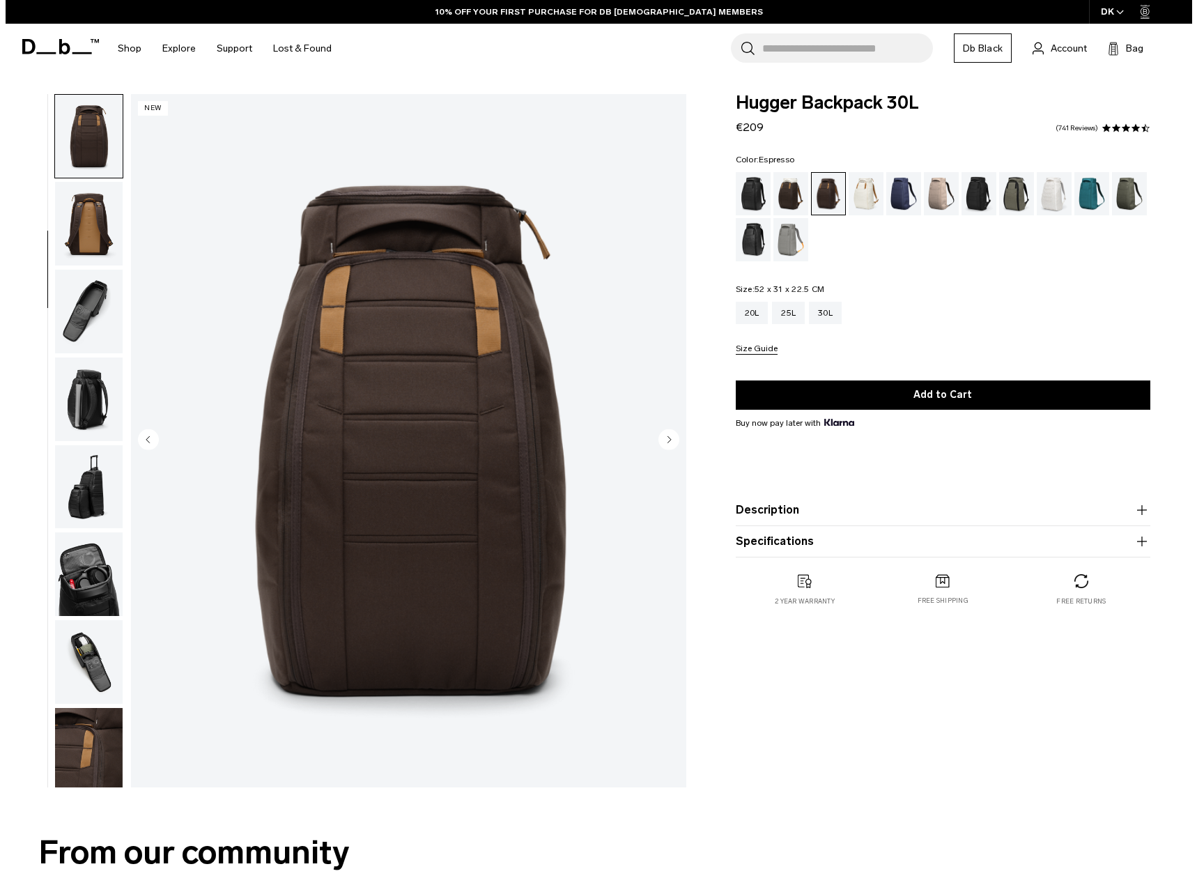
scroll to position [180, 0]
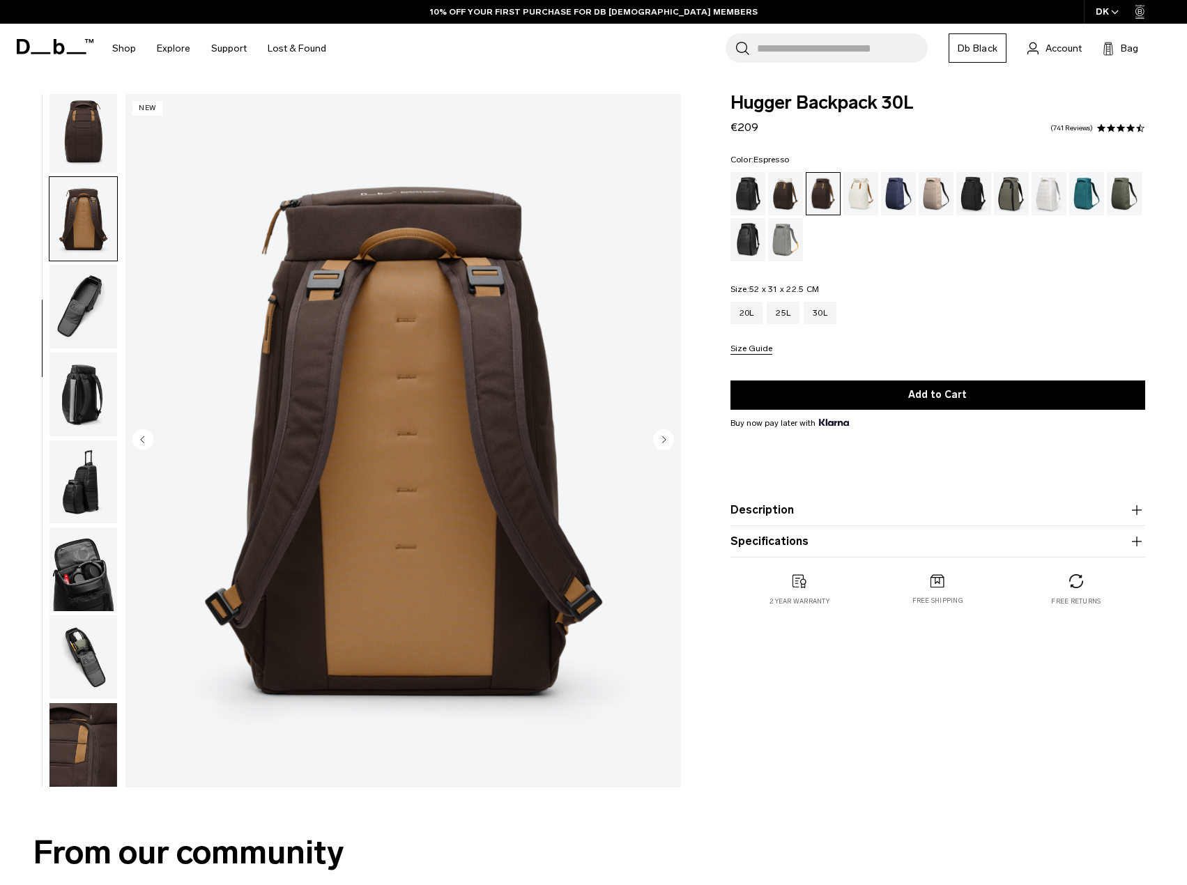
click at [661, 439] on circle "Next slide" at bounding box center [663, 439] width 21 height 21
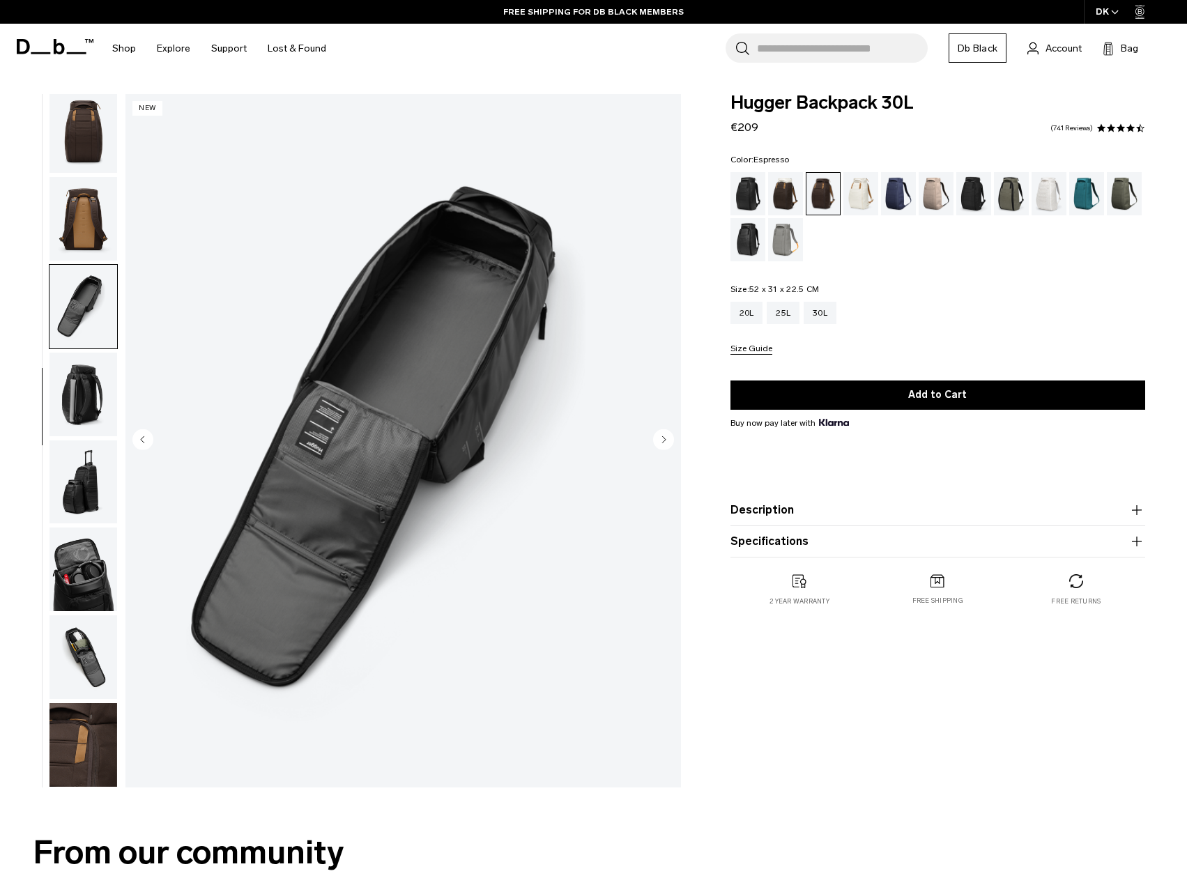
click at [661, 439] on circle "Next slide" at bounding box center [663, 439] width 21 height 21
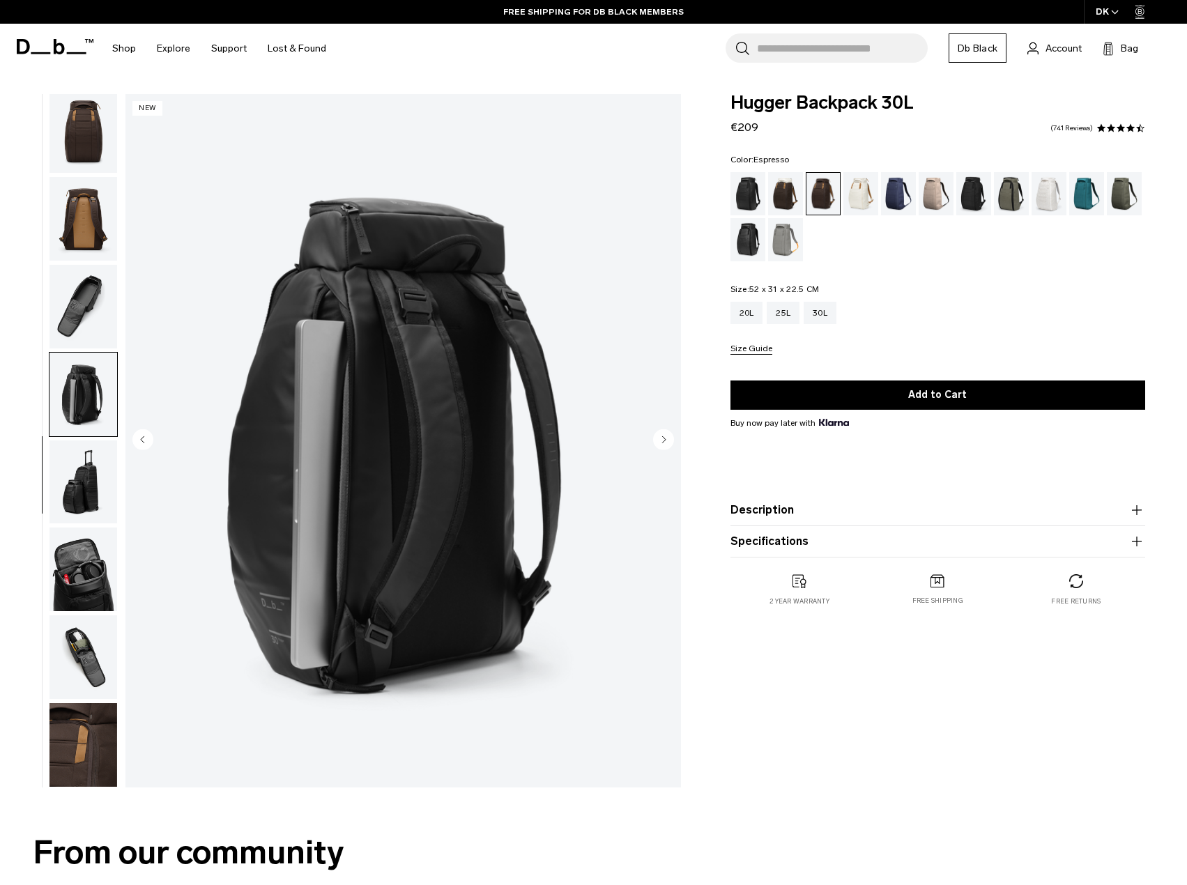
click at [661, 439] on circle "Next slide" at bounding box center [663, 439] width 21 height 21
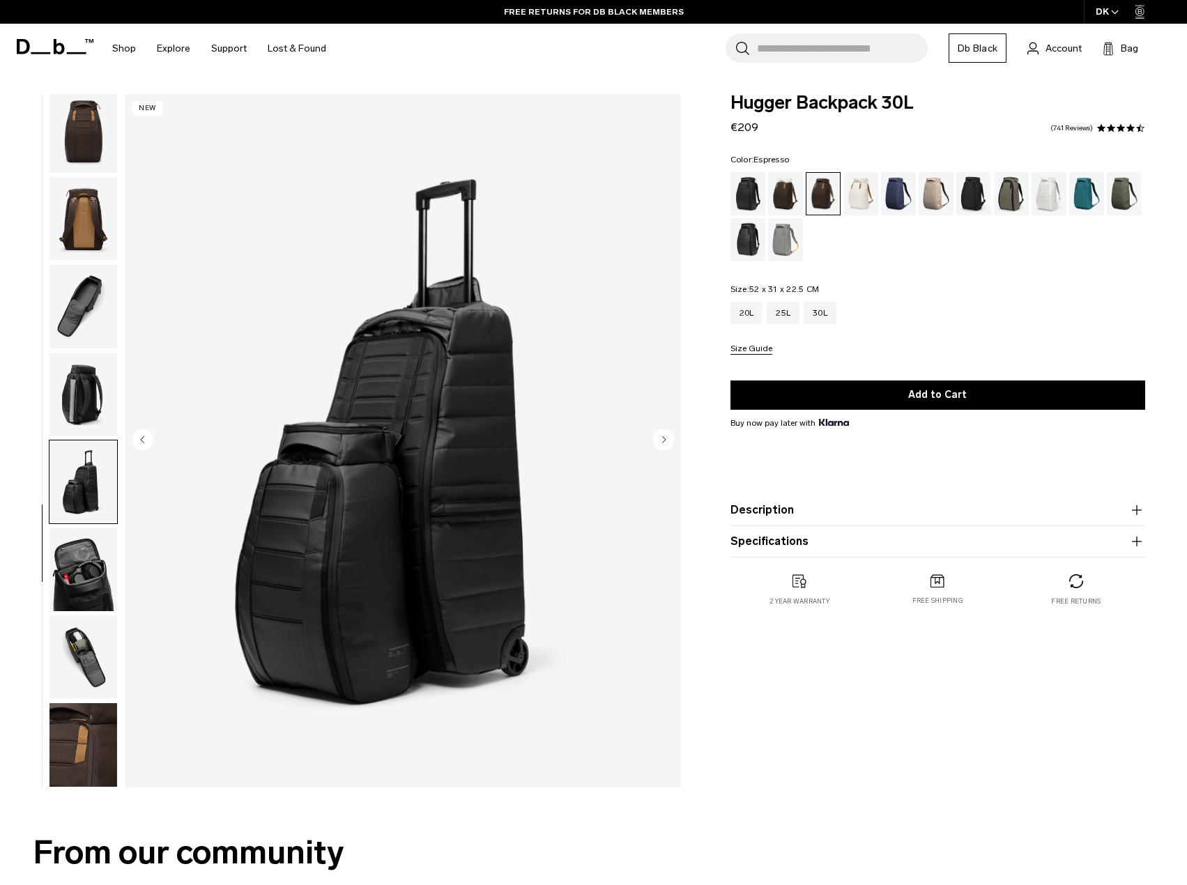
click at [661, 439] on circle "Next slide" at bounding box center [663, 439] width 21 height 21
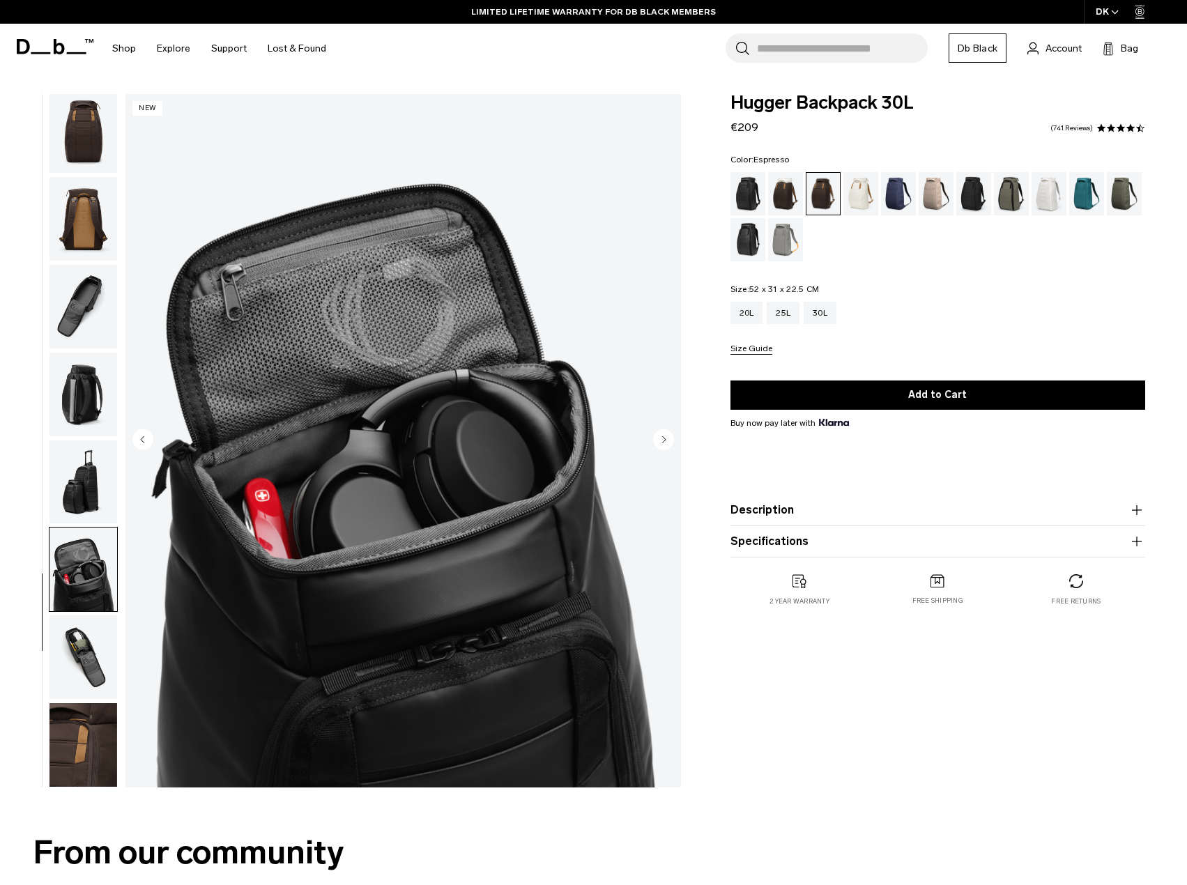
click at [661, 439] on circle "Next slide" at bounding box center [663, 439] width 21 height 21
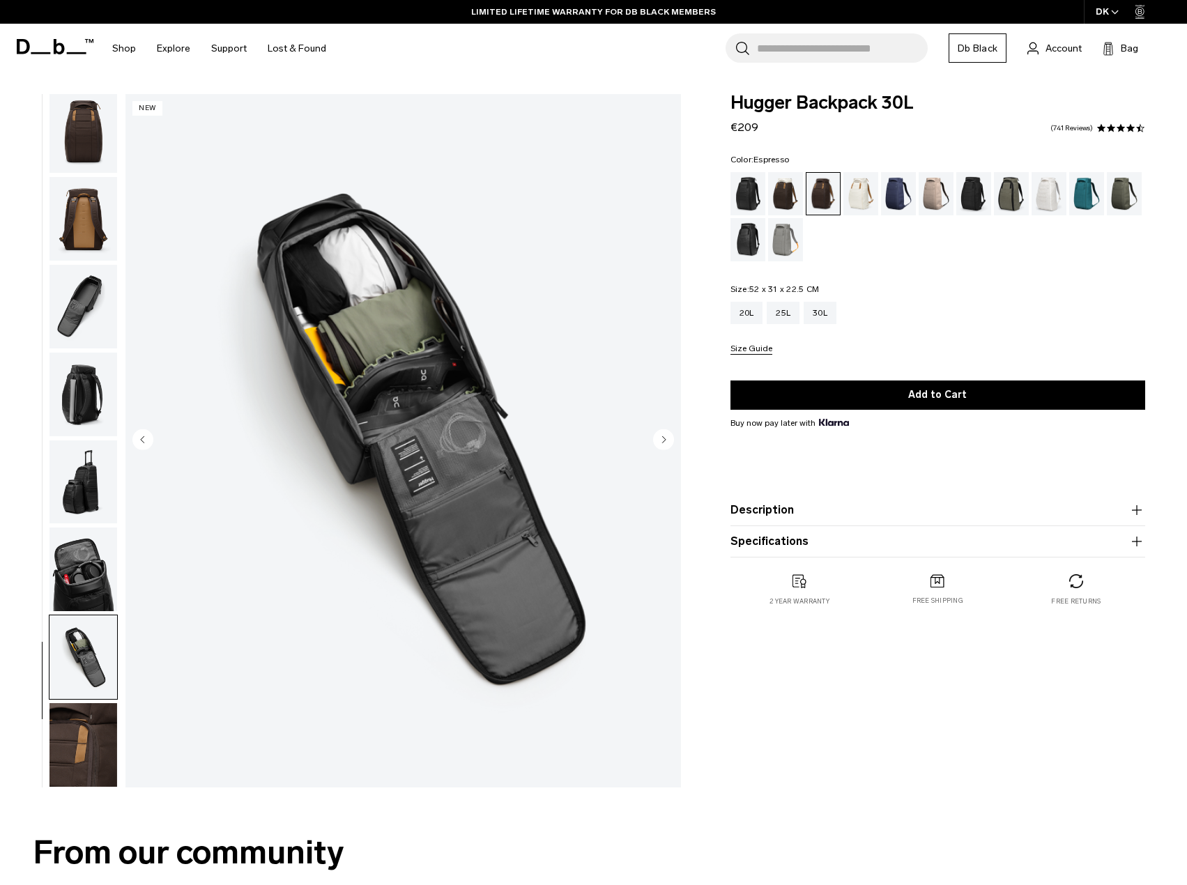
click at [661, 439] on circle "Next slide" at bounding box center [663, 439] width 21 height 21
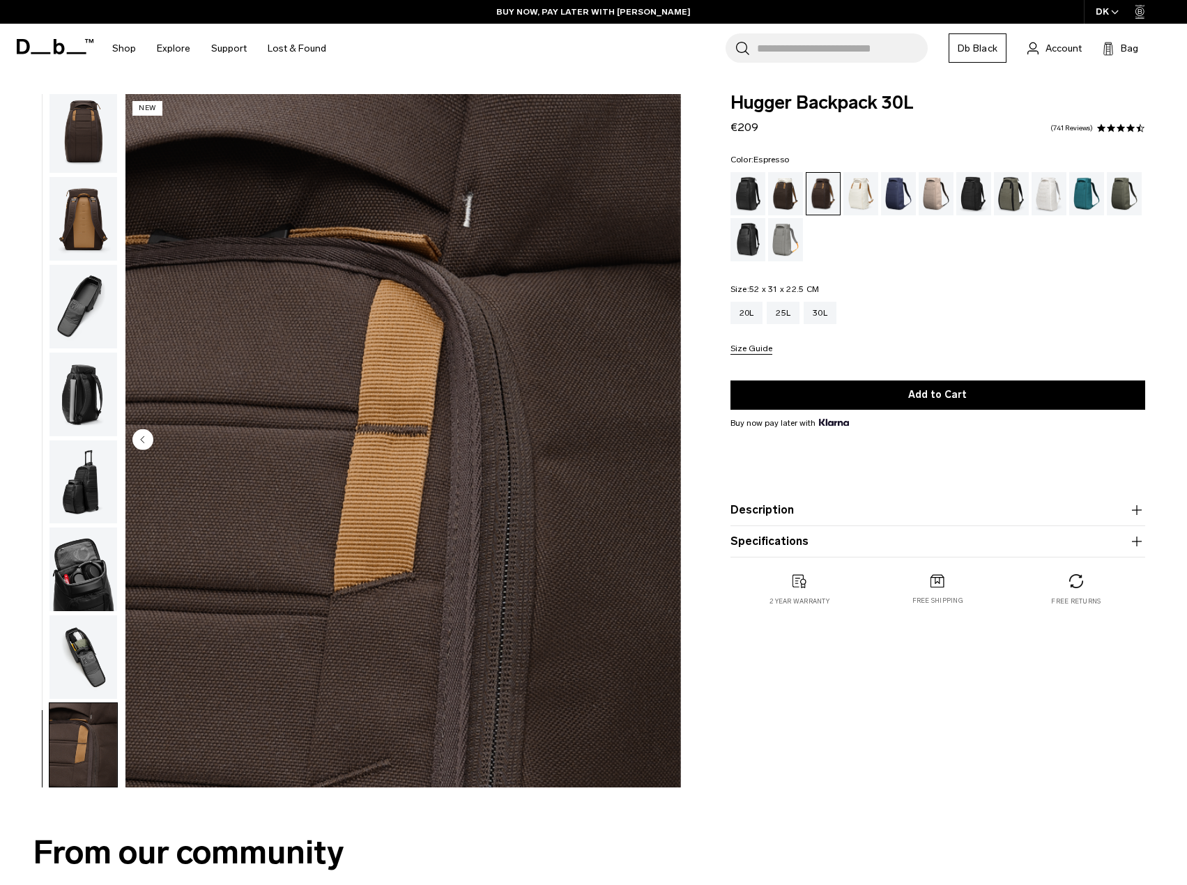
click at [661, 439] on img "10 / 10" at bounding box center [402, 440] width 555 height 693
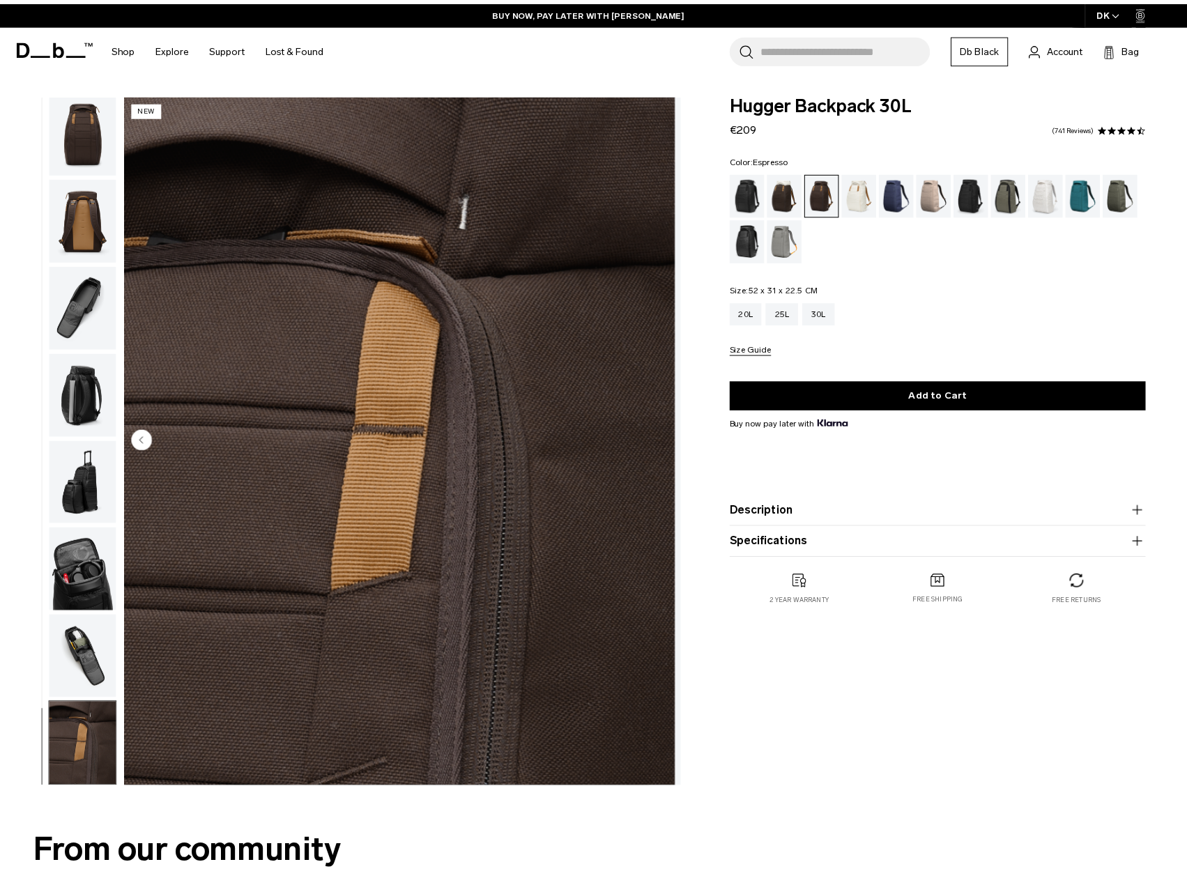
scroll to position [174, 0]
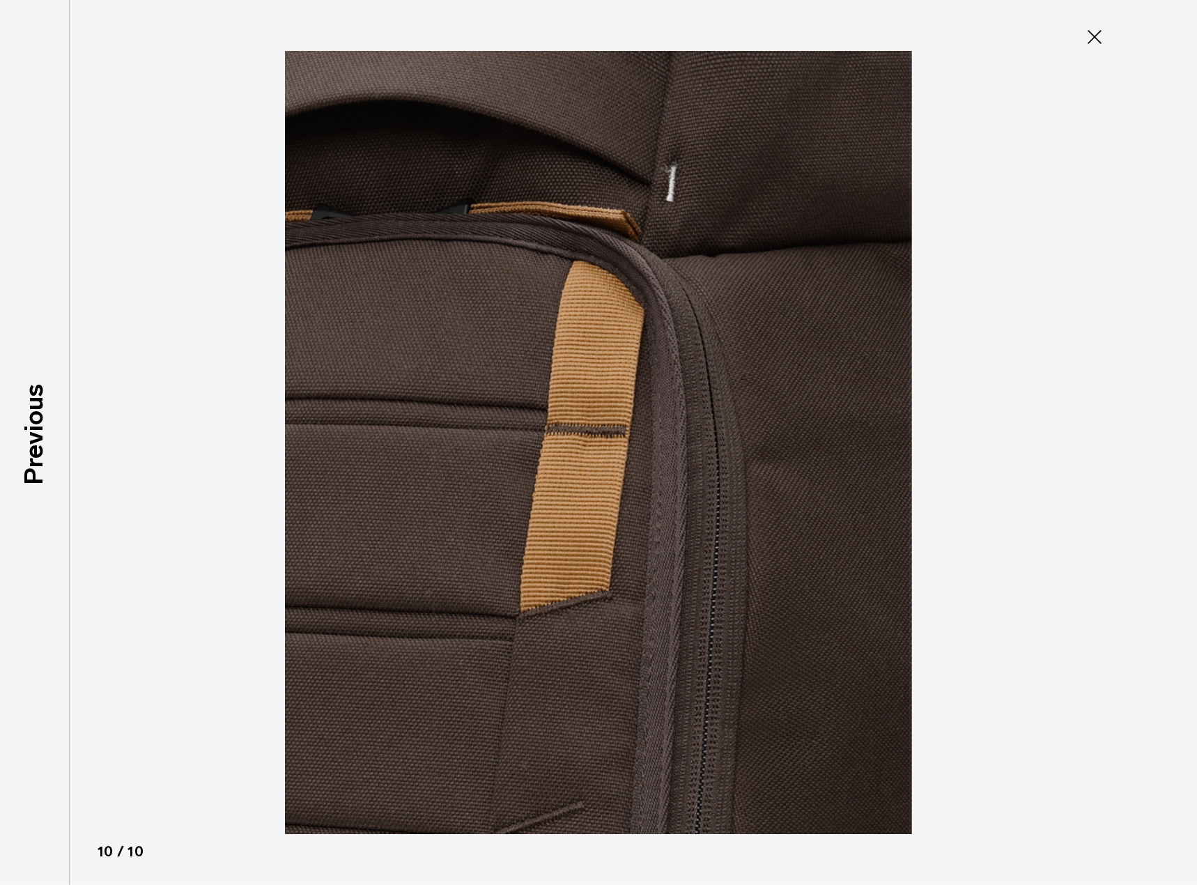
click at [1093, 43] on icon at bounding box center [1095, 37] width 22 height 22
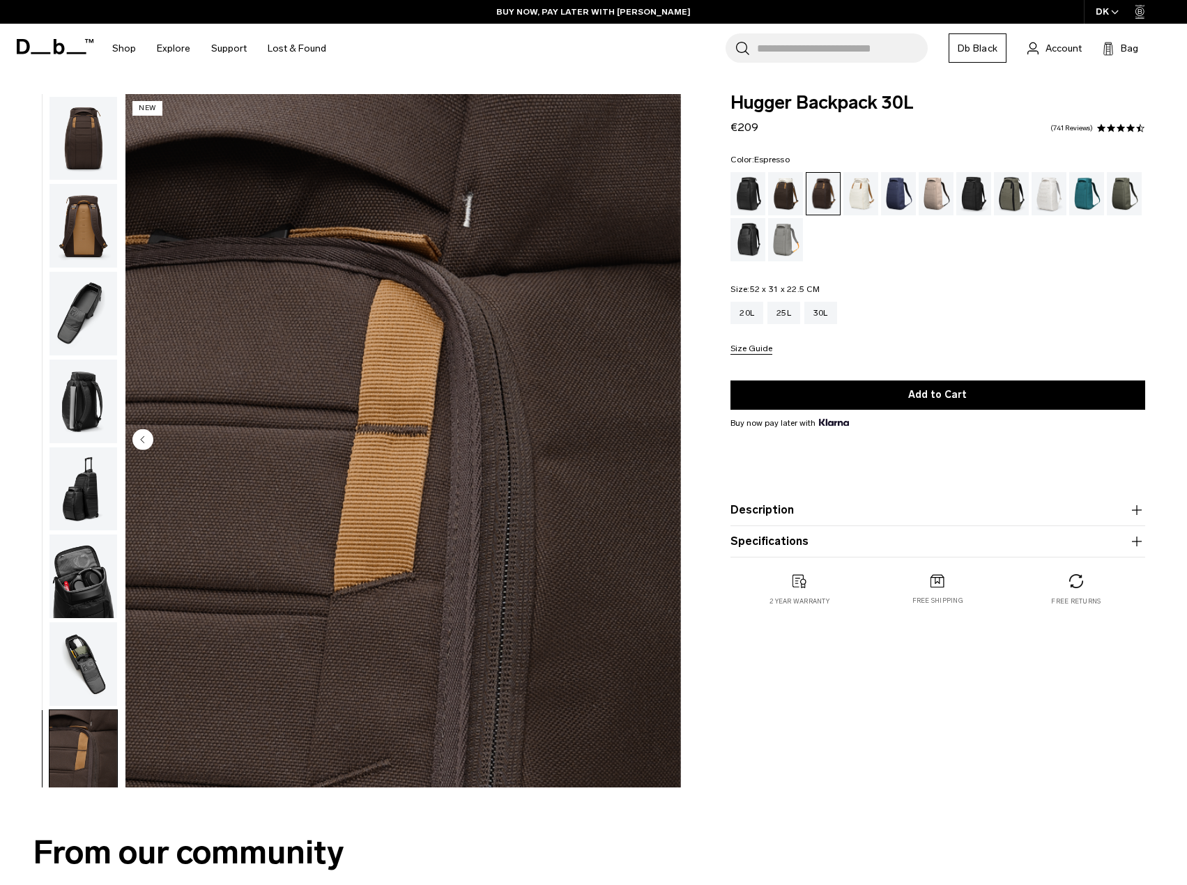
scroll to position [180, 0]
